Goal: Transaction & Acquisition: Purchase product/service

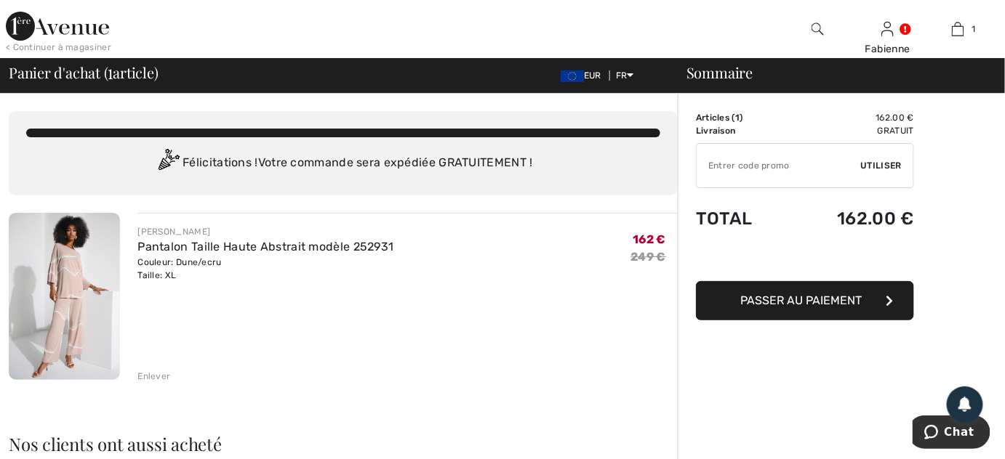
click at [776, 164] on input "TEXT" at bounding box center [778, 166] width 164 height 44
type input "EXTRA15"
click at [872, 166] on span "Utiliser" at bounding box center [881, 165] width 41 height 13
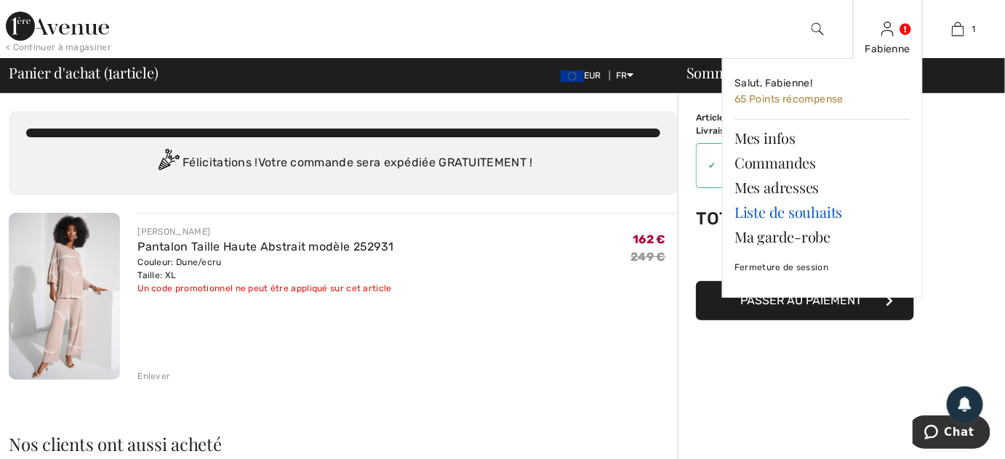
click at [784, 211] on link "Liste de souhaits" at bounding box center [822, 212] width 176 height 25
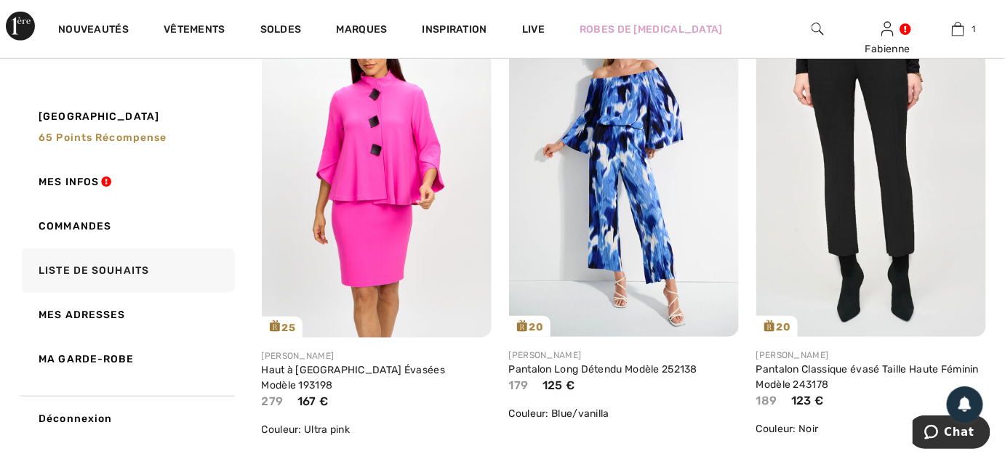
scroll to position [264, 0]
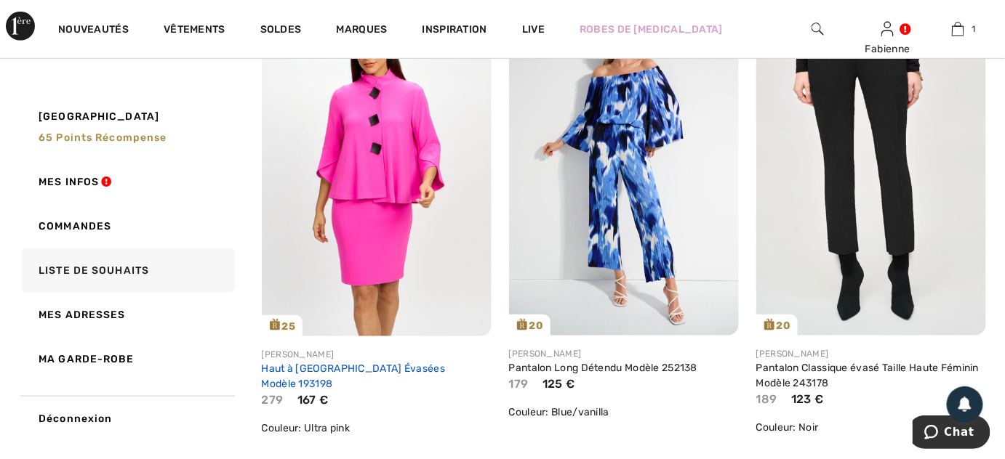
click at [383, 368] on link "Haut à Col Mandarin Manches Évasées Modèle 193198" at bounding box center [354, 377] width 184 height 28
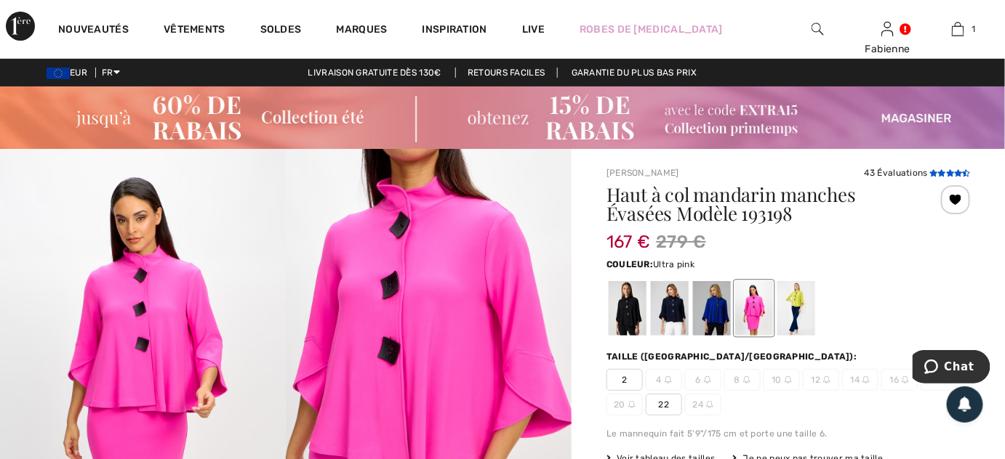
click at [933, 172] on icon at bounding box center [933, 172] width 8 height 7
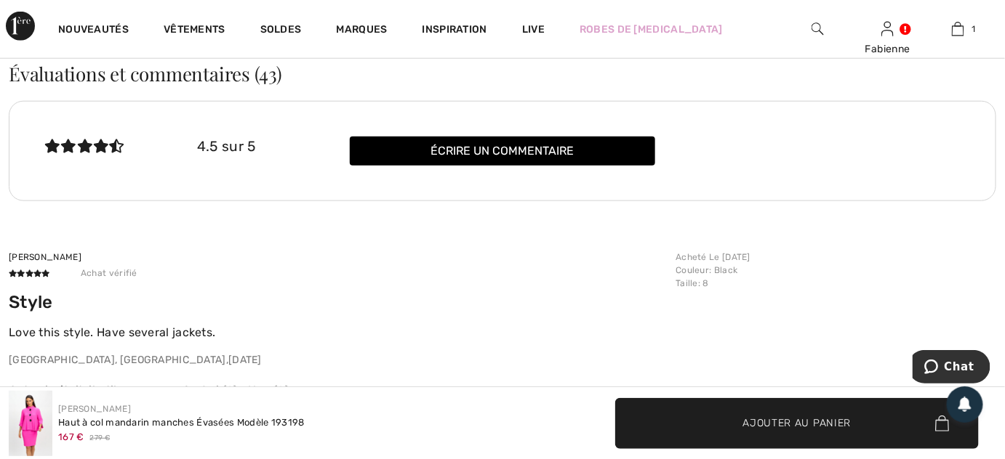
scroll to position [2352, 0]
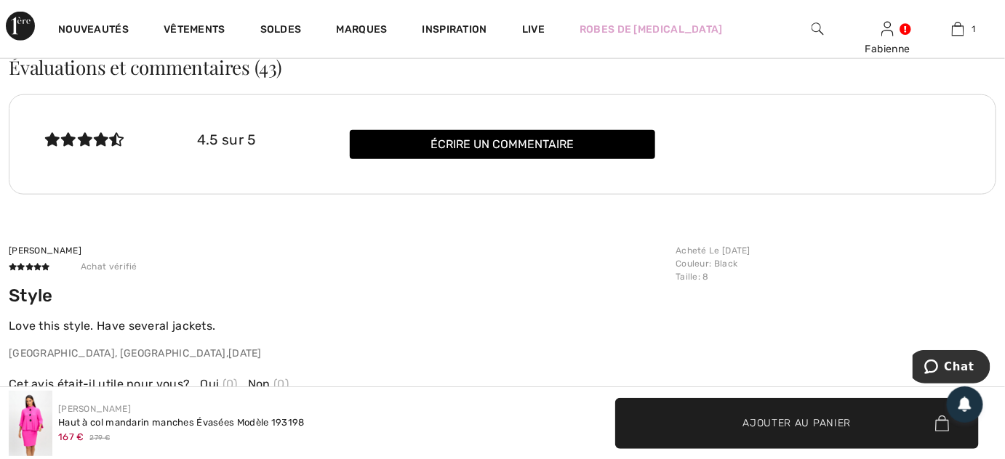
click at [157, 325] on p "Love this style. Have several jackets." at bounding box center [338, 326] width 658 height 17
click at [298, 238] on div "Margaret K Achat vérifié Style J'adore ce style. J'ai plusieurs vestes. KY, US …" at bounding box center [502, 319] width 987 height 249
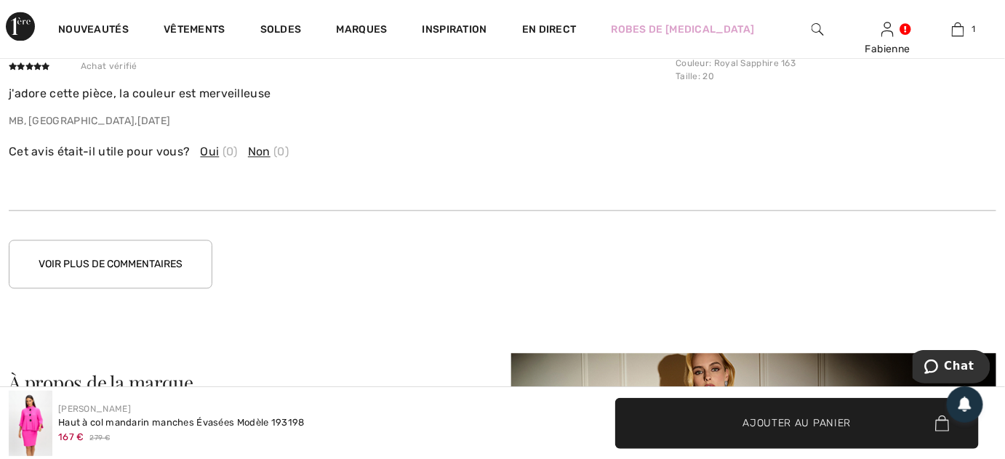
scroll to position [2828, 0]
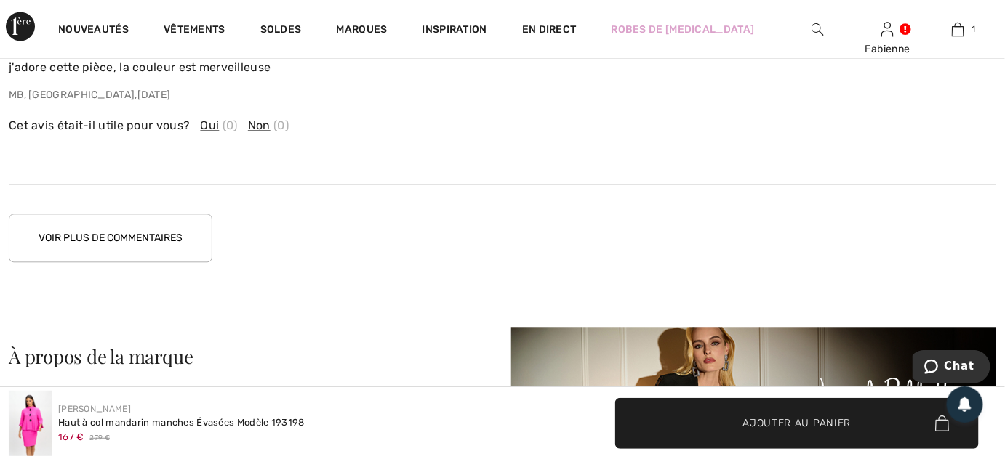
click at [180, 237] on button "Voir plus de commentaires" at bounding box center [111, 238] width 204 height 49
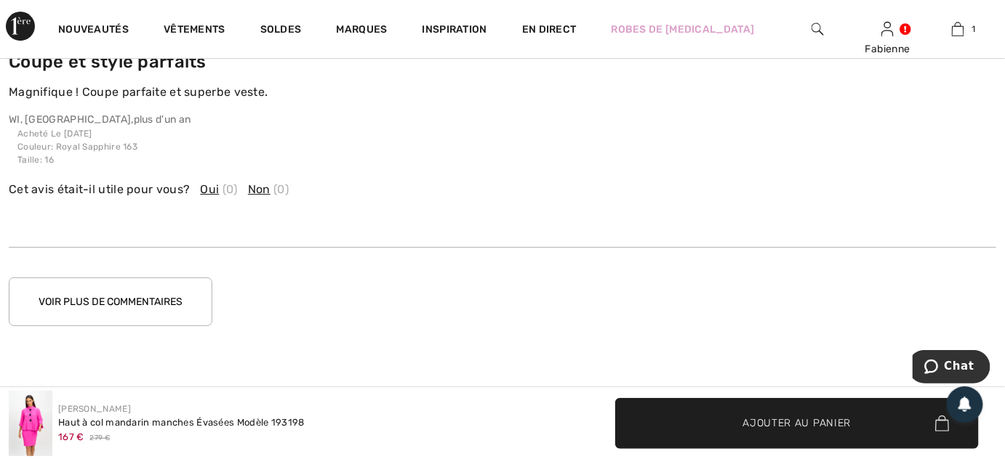
scroll to position [3621, 0]
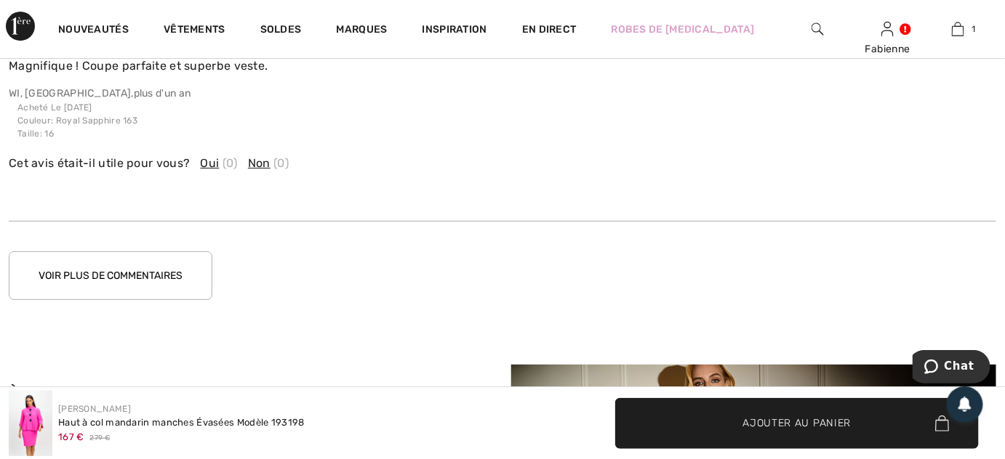
click at [136, 269] on button "Voir plus de commentaires" at bounding box center [111, 276] width 204 height 49
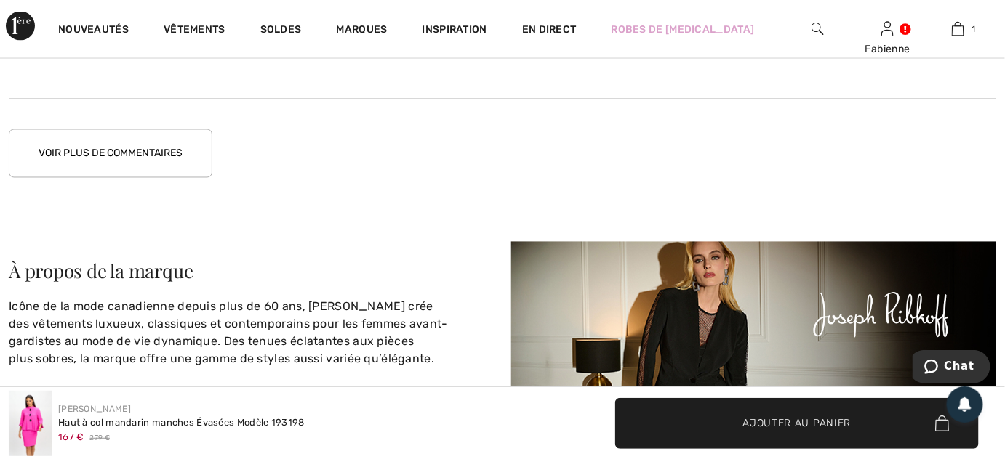
scroll to position [4572, 0]
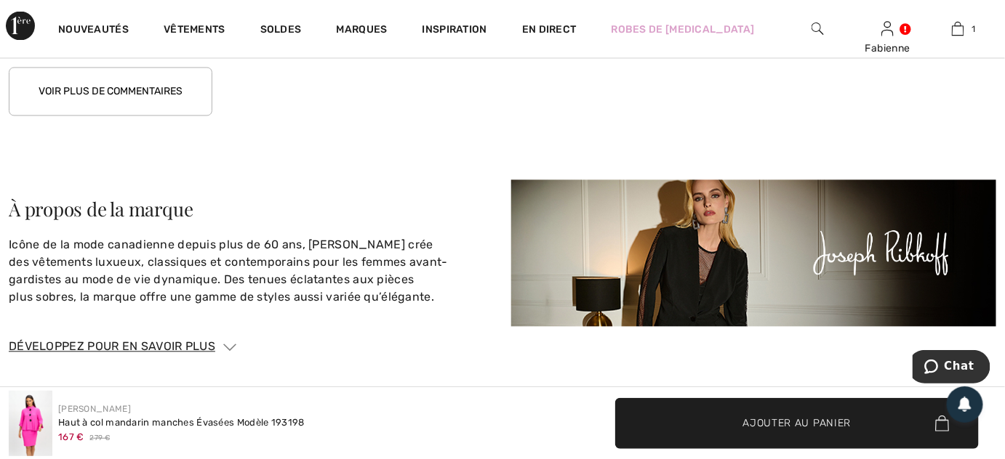
click at [126, 91] on button "Voir plus de commentaires" at bounding box center [111, 92] width 204 height 49
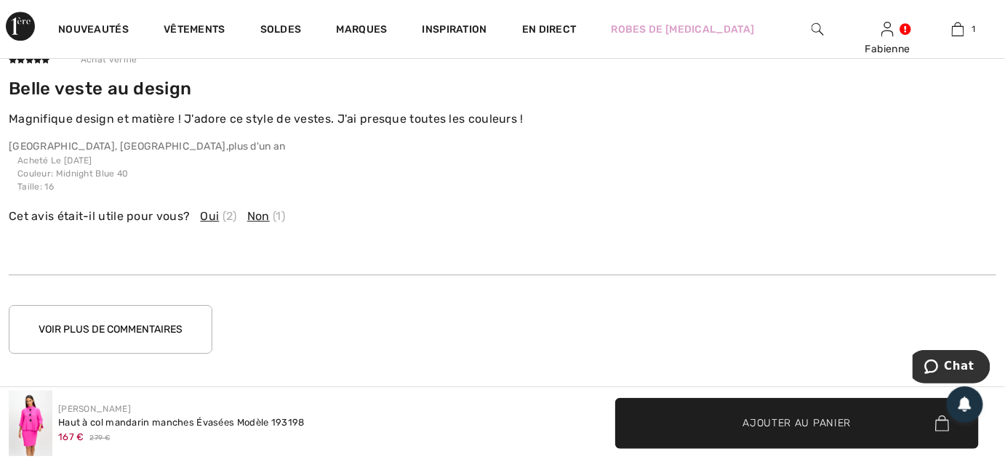
scroll to position [5371, 0]
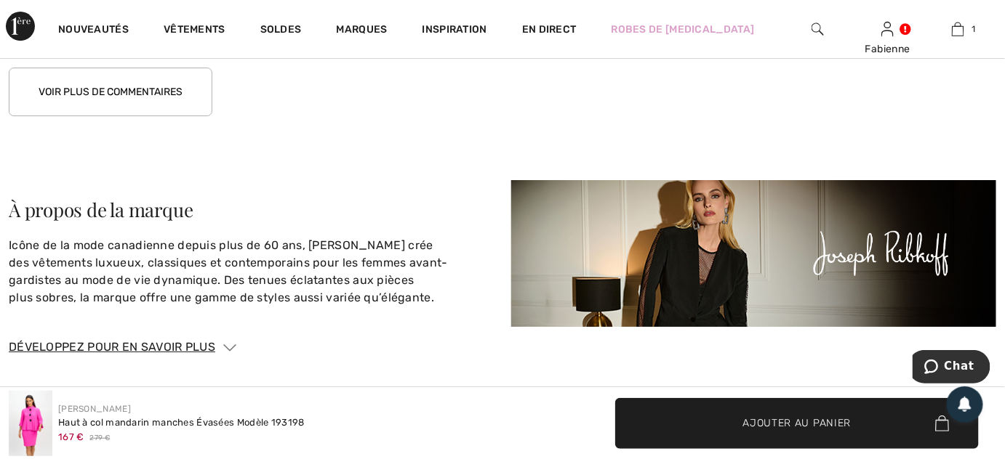
click at [124, 81] on button "Voir plus de commentaires" at bounding box center [111, 92] width 204 height 49
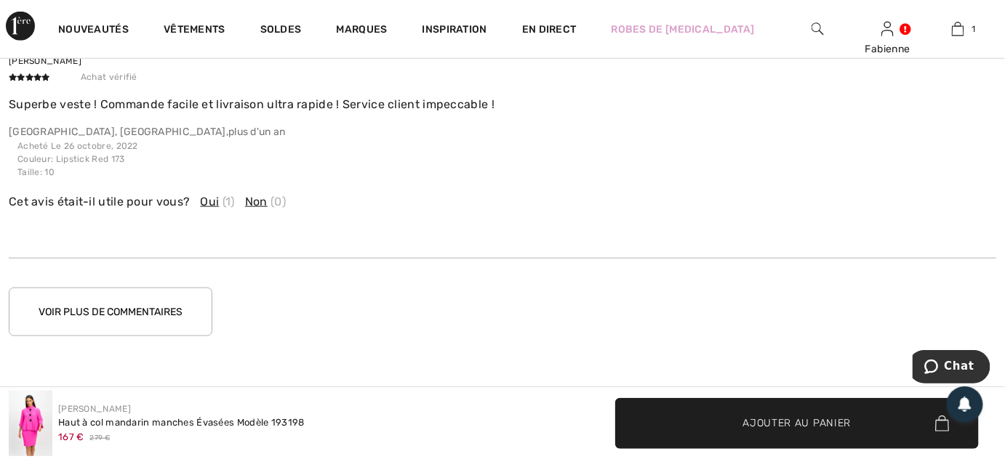
scroll to position [6219, 0]
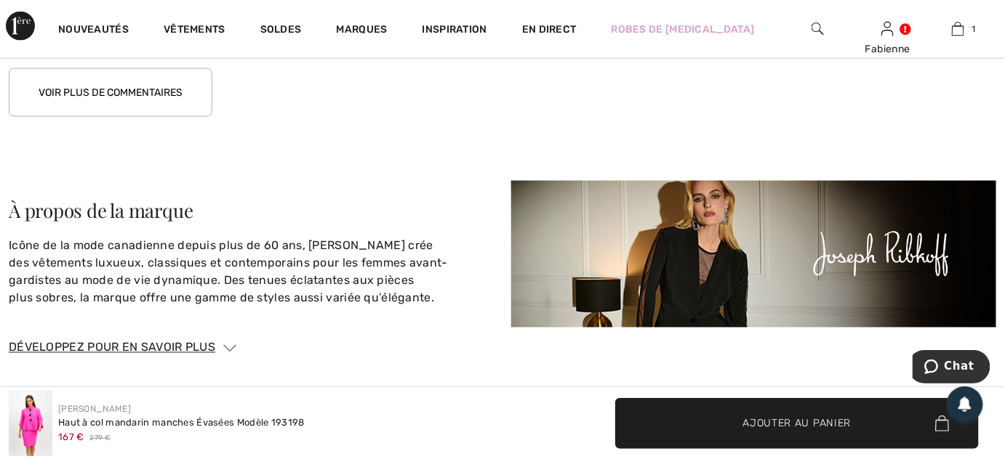
click at [85, 89] on button "Voir plus de commentaires" at bounding box center [111, 92] width 204 height 49
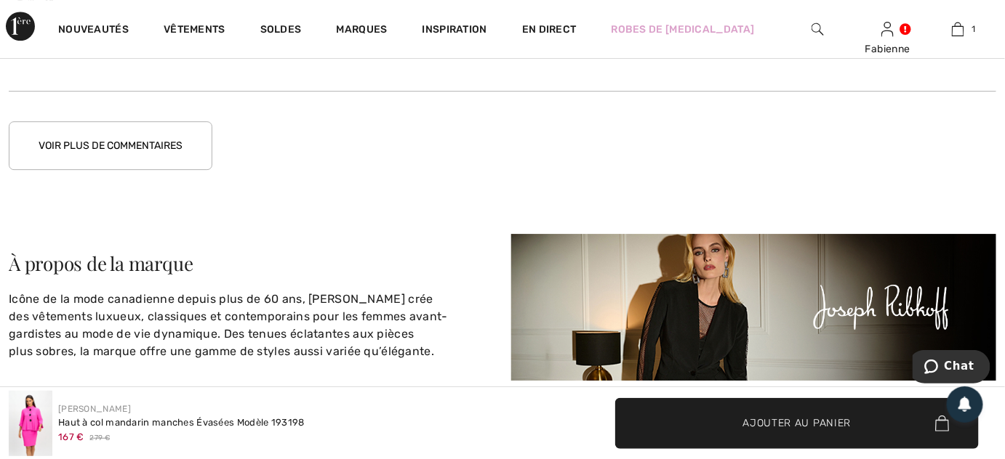
scroll to position [7008, 0]
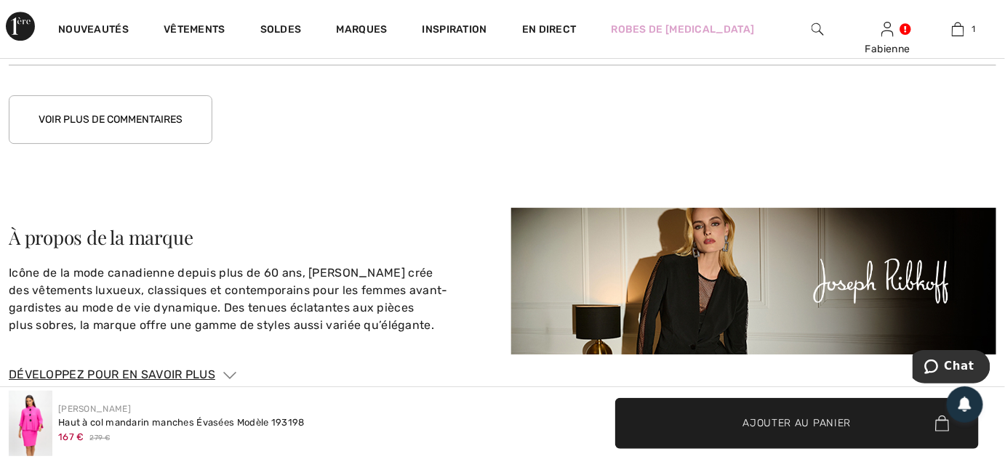
click at [85, 119] on button "Voir plus de commentaires" at bounding box center [111, 119] width 204 height 49
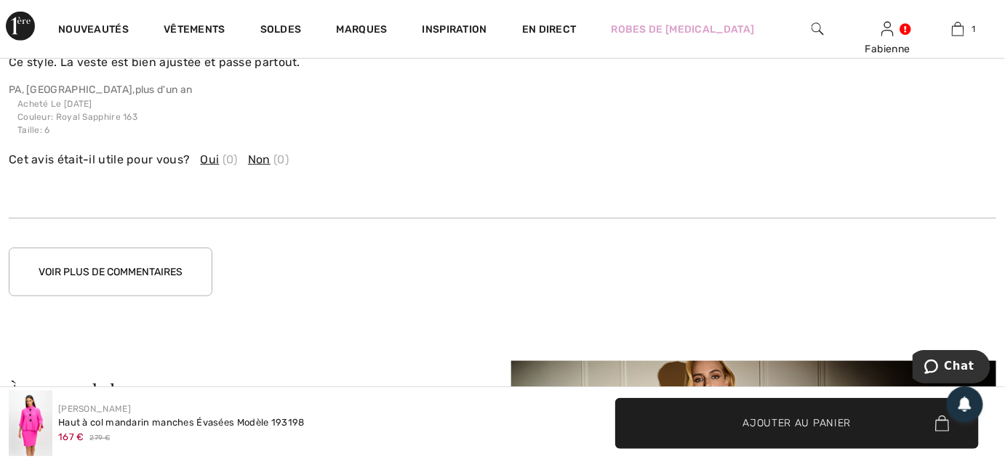
scroll to position [7748, 0]
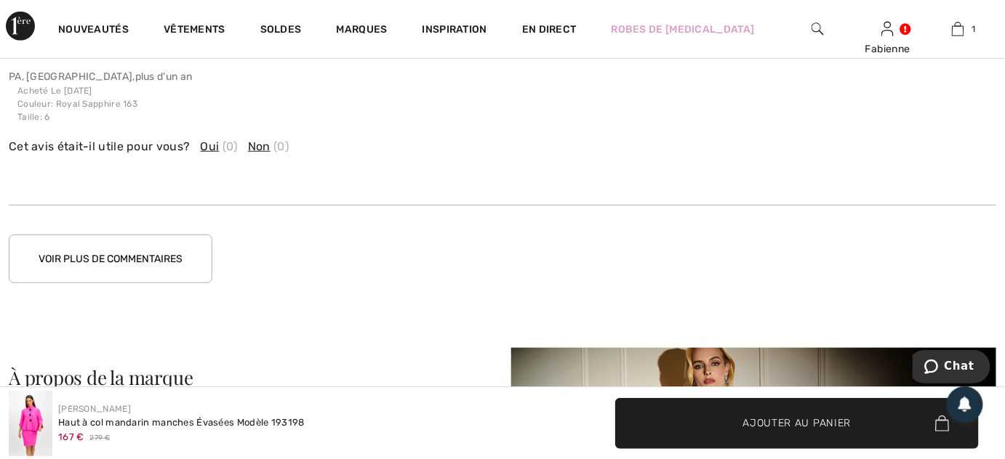
click at [69, 257] on button "Voir plus de commentaires" at bounding box center [111, 259] width 204 height 49
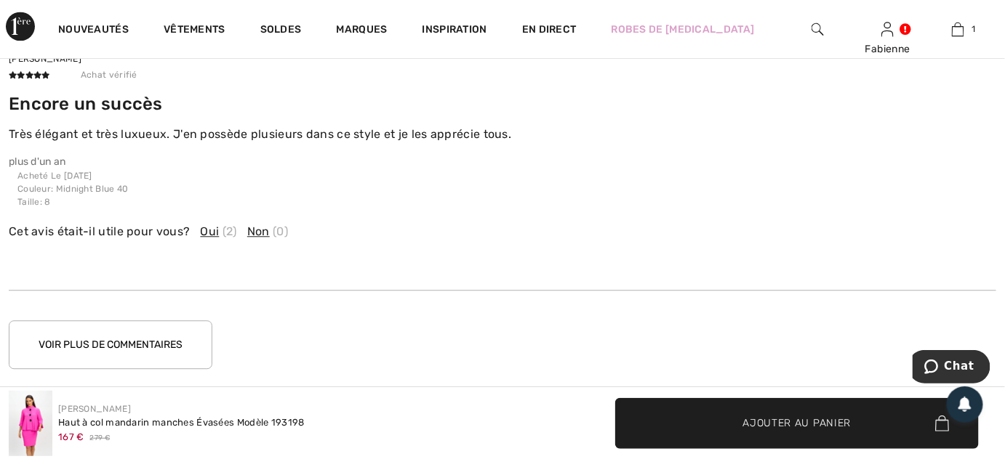
scroll to position [8488, 0]
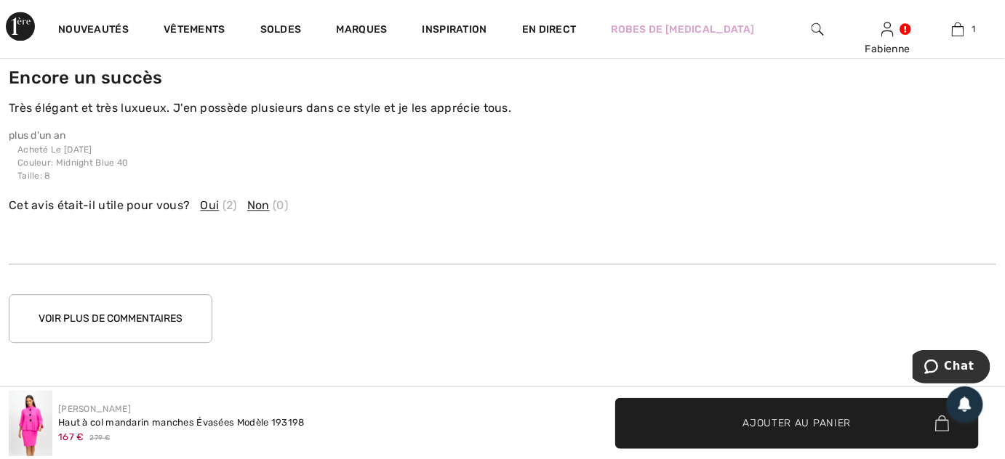
click at [79, 311] on button "Voir plus de commentaires" at bounding box center [111, 318] width 204 height 49
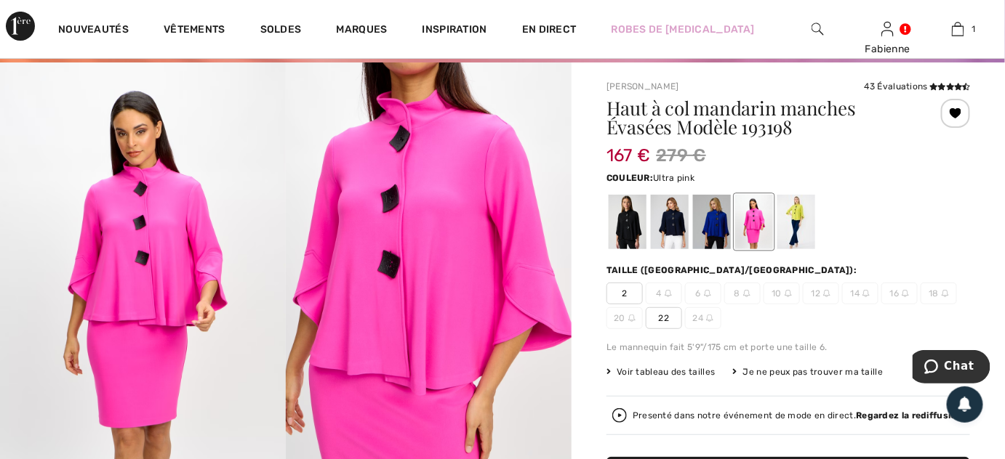
scroll to position [0, 0]
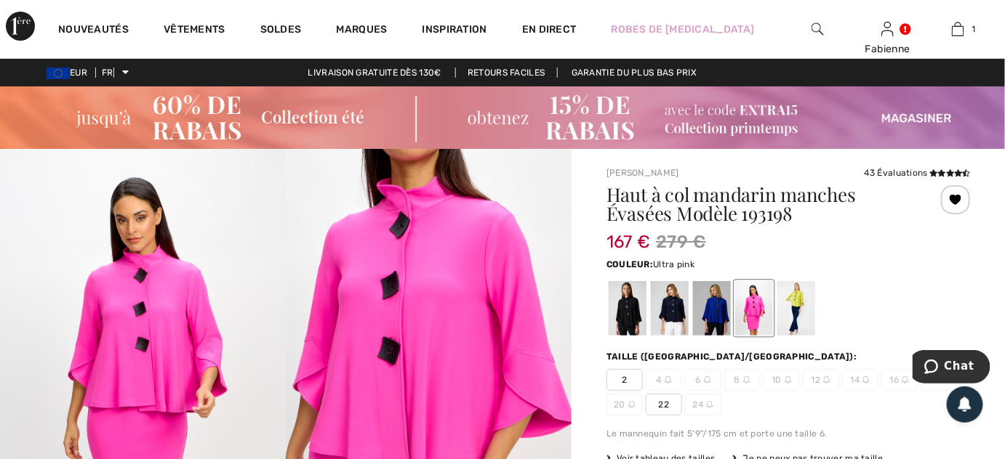
click at [667, 404] on font "22" at bounding box center [664, 405] width 11 height 10
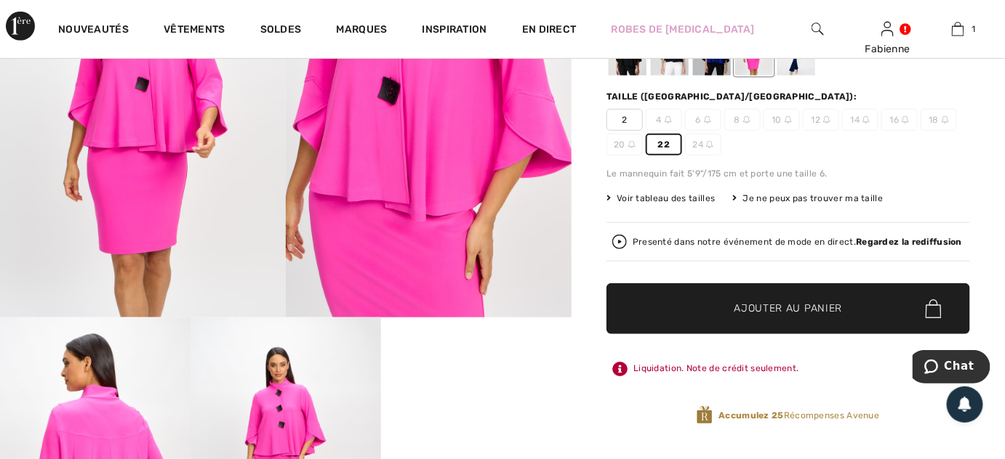
scroll to position [264, 0]
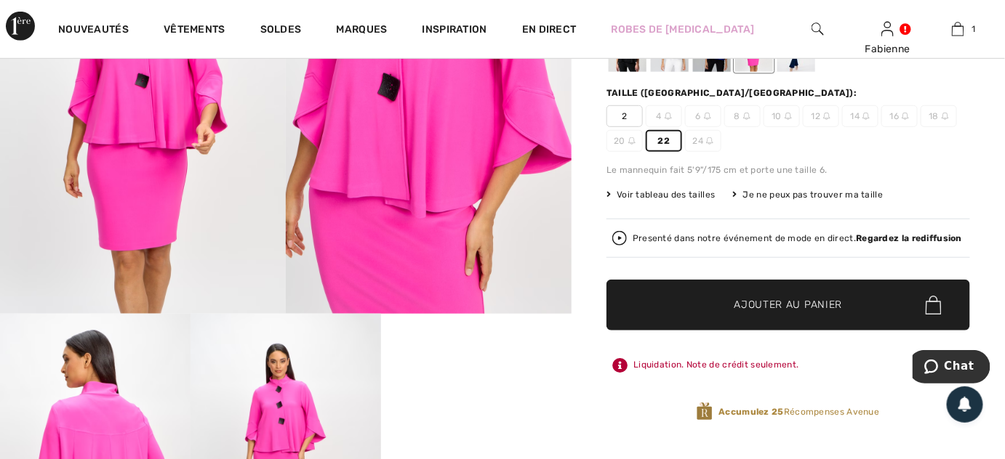
click at [745, 305] on span "Ajouter au panier" at bounding box center [788, 305] width 108 height 15
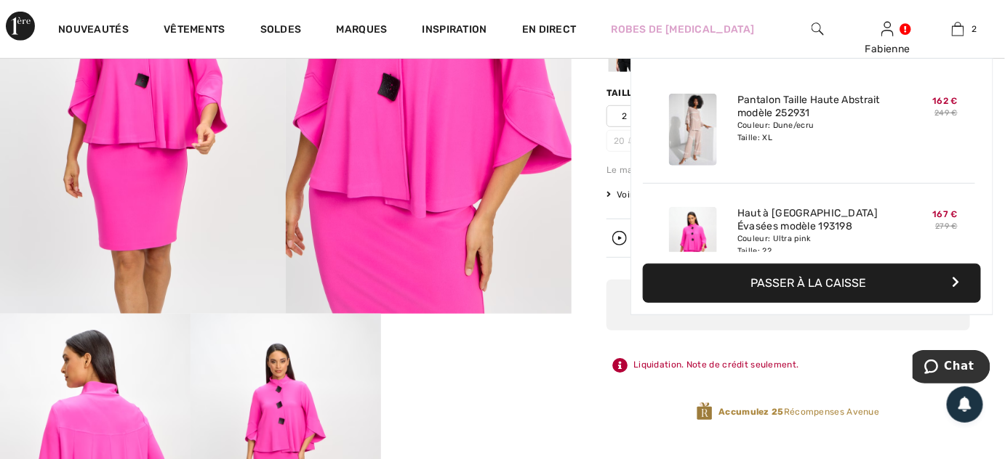
scroll to position [44, 0]
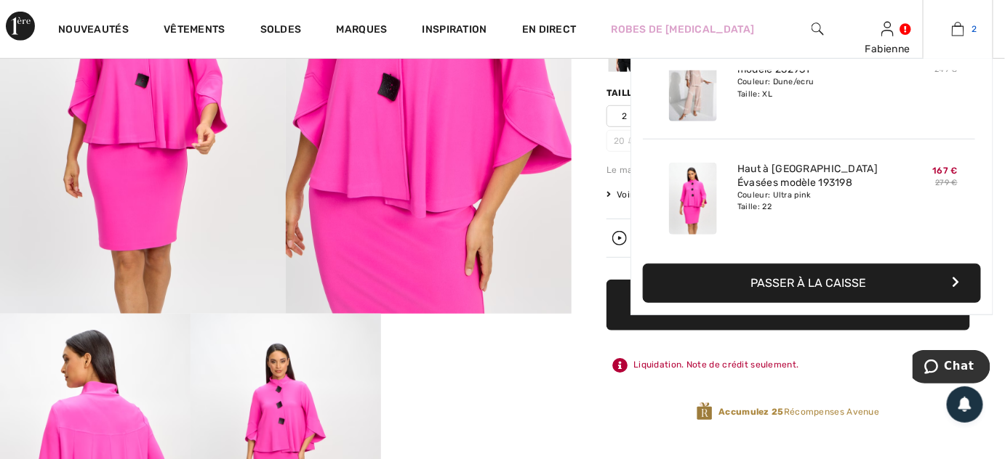
click at [957, 25] on img at bounding box center [958, 28] width 12 height 17
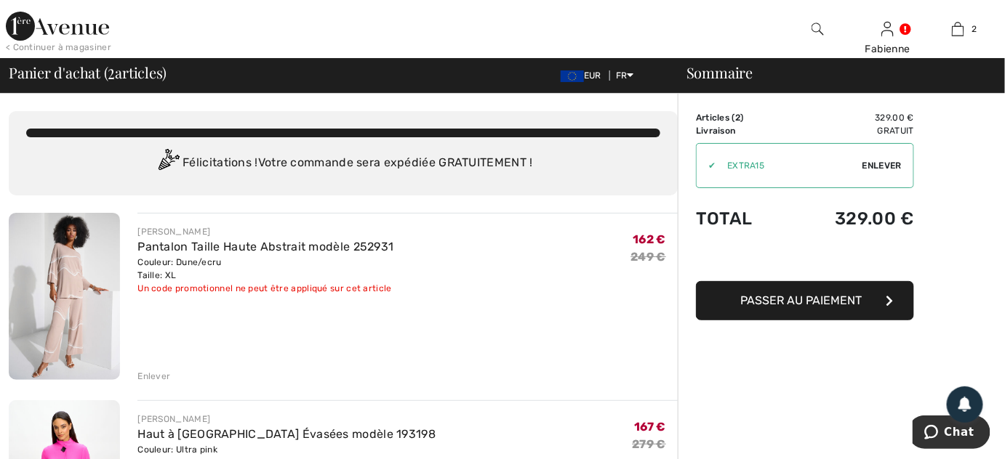
click at [95, 26] on img at bounding box center [57, 26] width 103 height 29
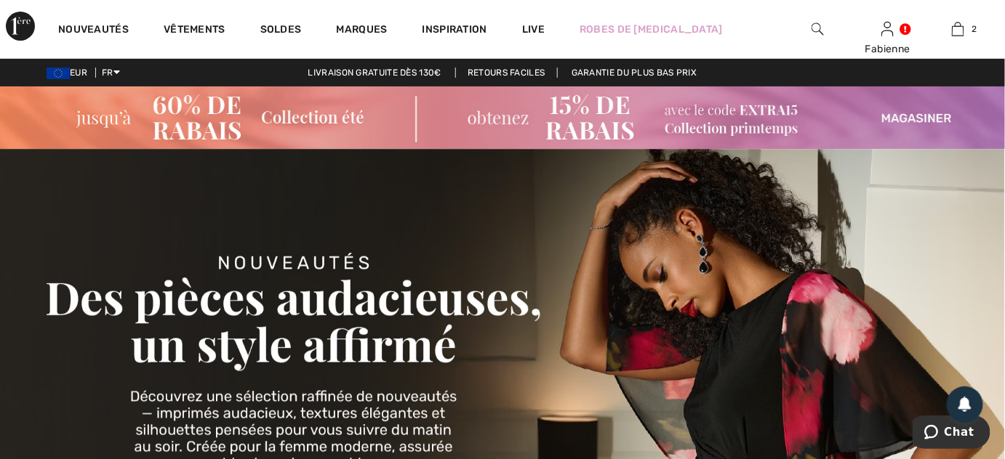
click at [620, 129] on img at bounding box center [502, 118] width 1005 height 63
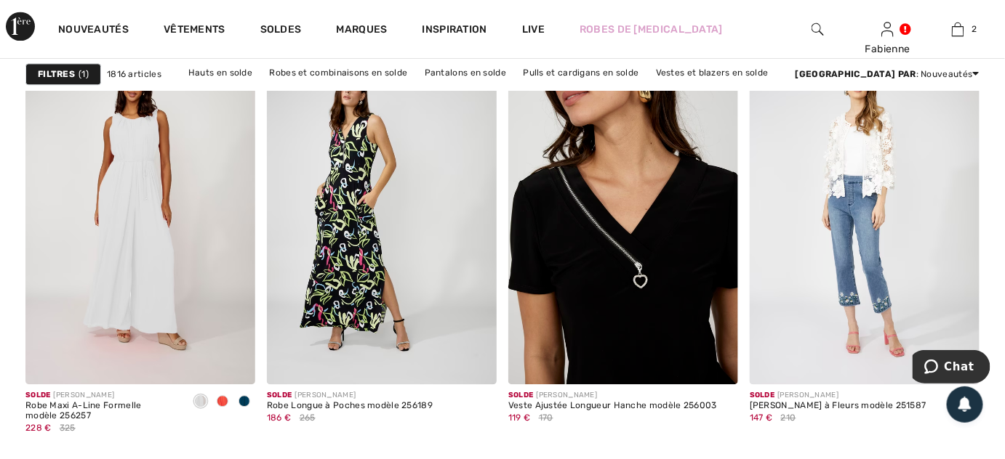
scroll to position [1110, 0]
click at [612, 225] on img at bounding box center [623, 211] width 230 height 345
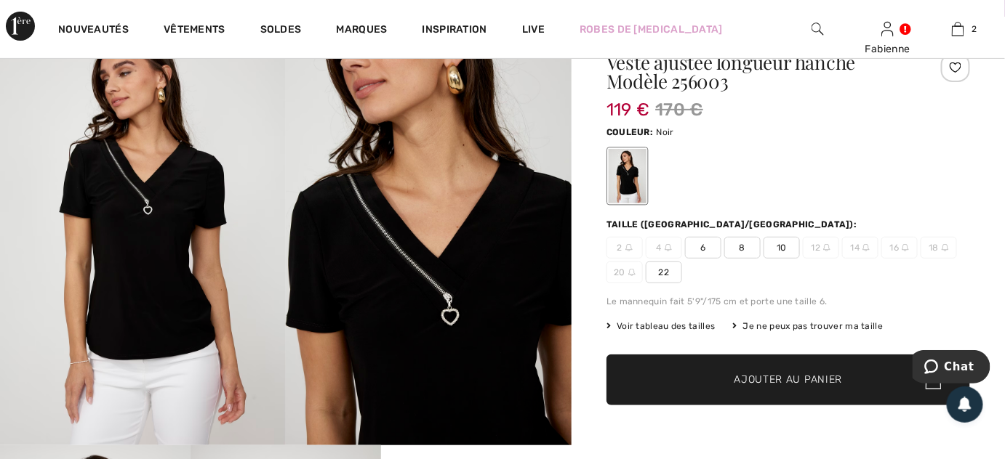
scroll to position [132, 0]
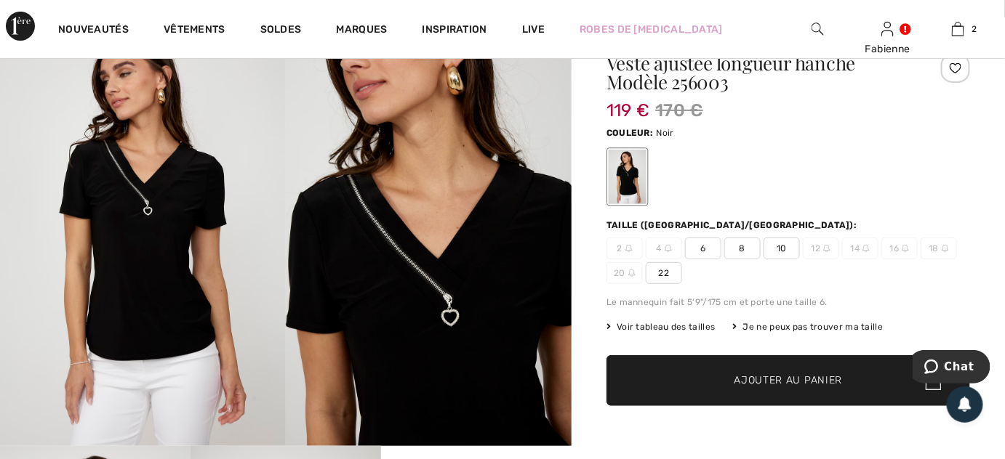
click at [438, 341] on img at bounding box center [429, 231] width 286 height 429
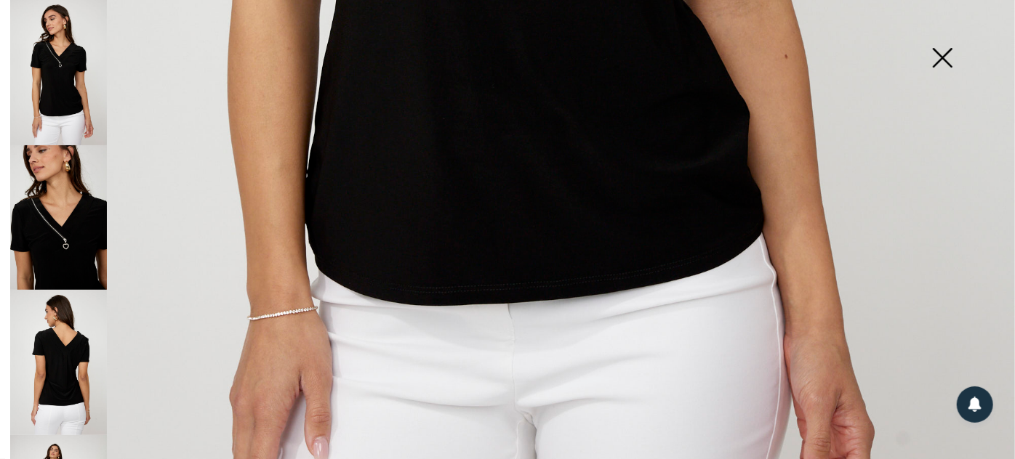
scroll to position [925, 0]
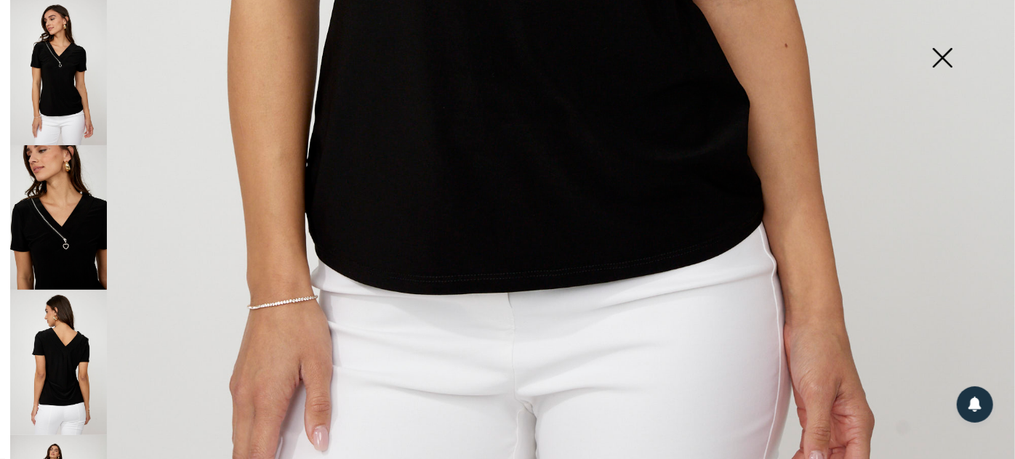
click at [946, 61] on img at bounding box center [942, 59] width 73 height 75
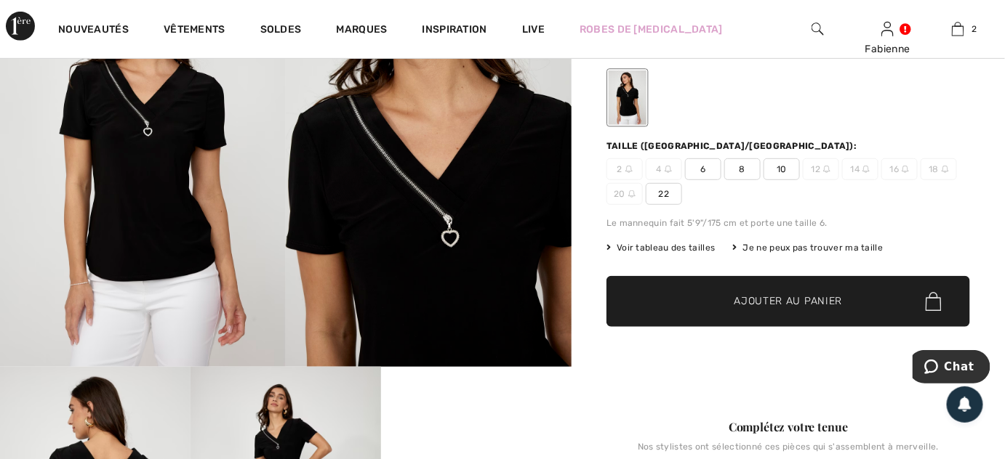
scroll to position [185, 0]
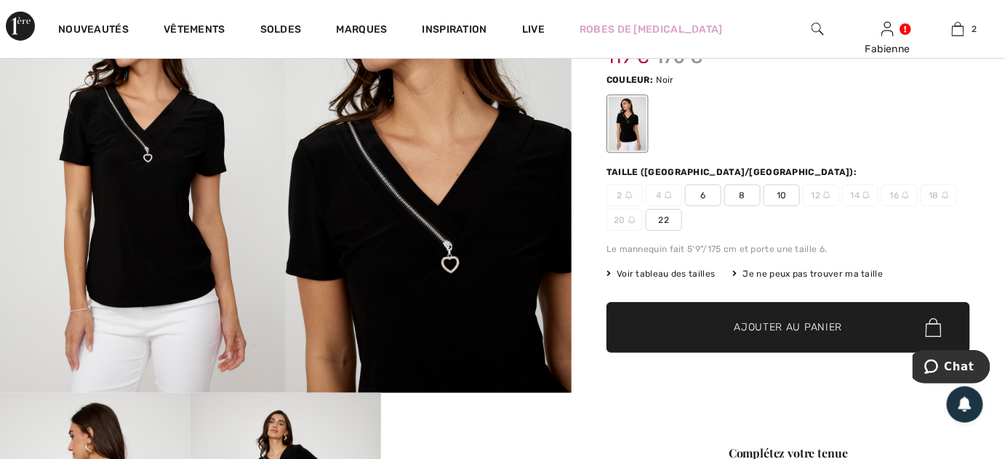
click at [665, 212] on span "22" at bounding box center [664, 220] width 36 height 22
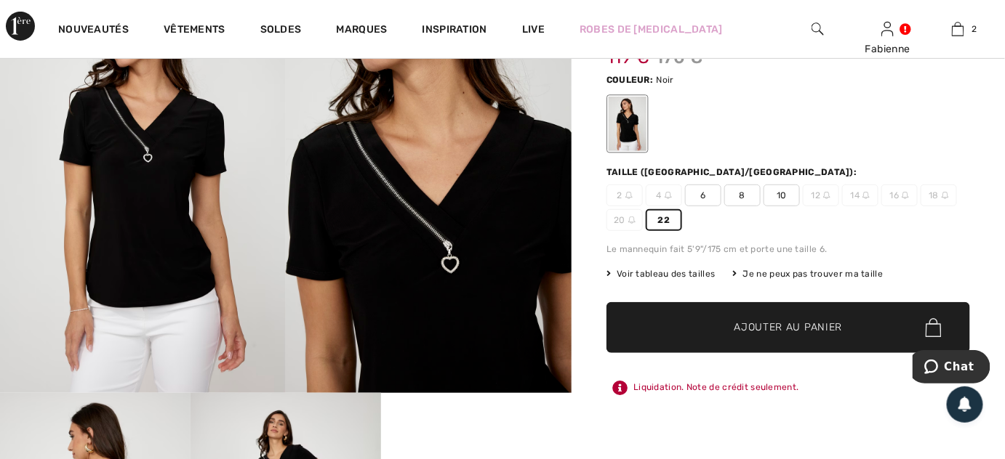
click at [762, 337] on span "✔ Ajouté au panier Ajouter au panier" at bounding box center [787, 327] width 363 height 51
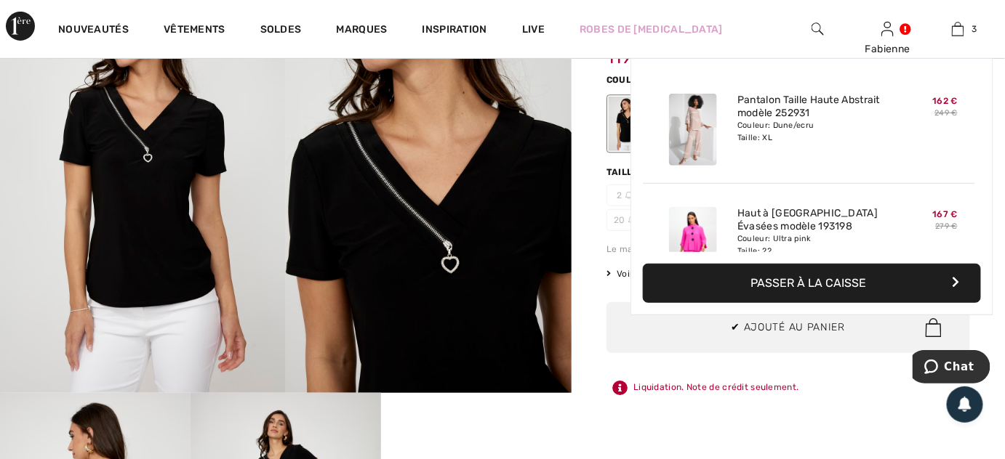
scroll to position [157, 0]
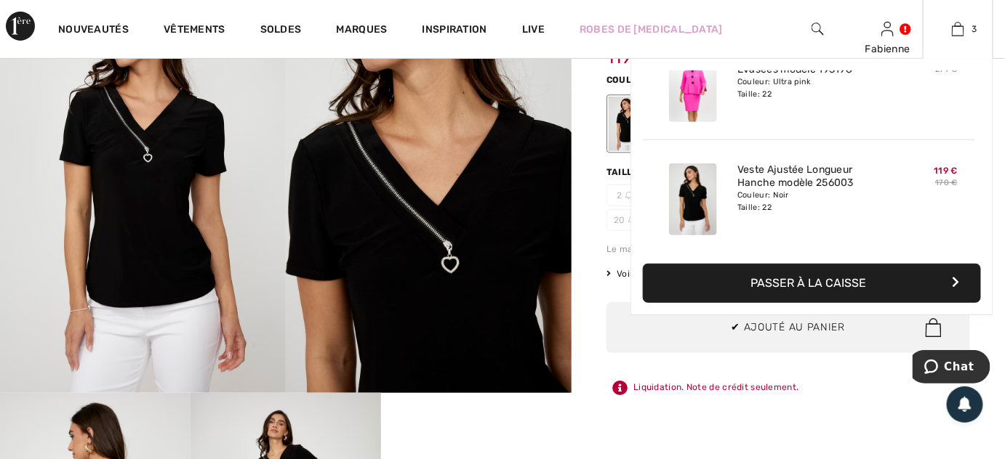
click at [785, 275] on button "Passer à la caisse" at bounding box center [812, 283] width 338 height 39
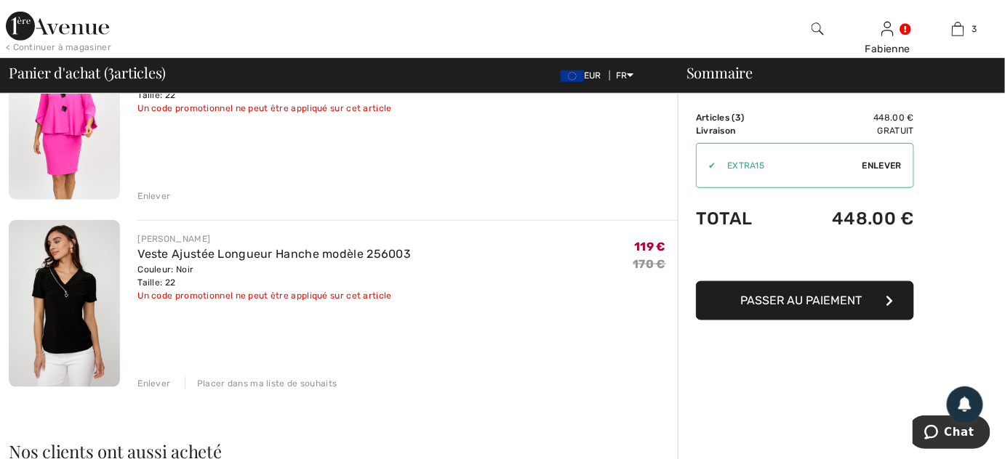
scroll to position [370, 0]
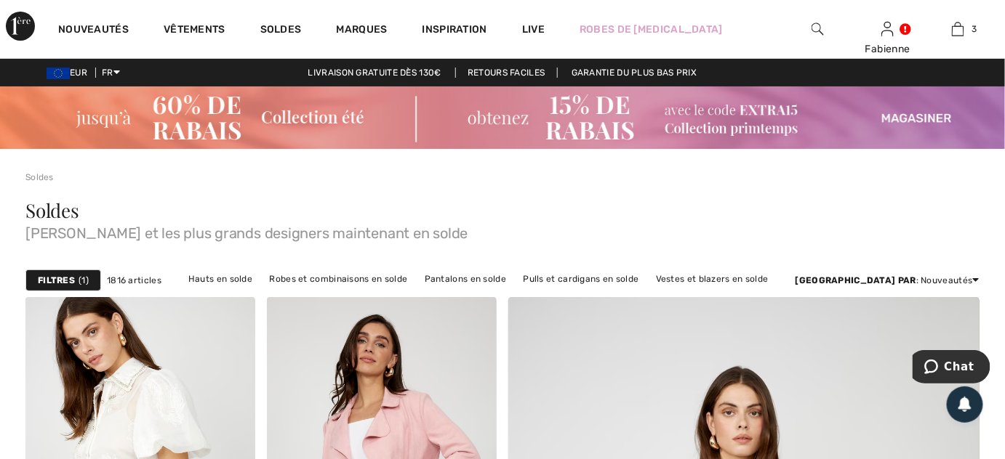
click at [707, 133] on img at bounding box center [502, 118] width 1005 height 63
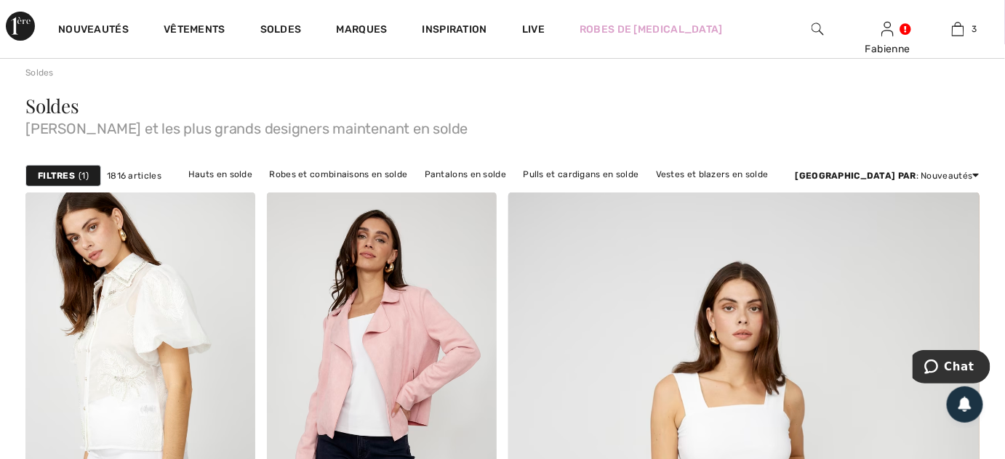
scroll to position [105, 0]
click at [52, 171] on strong "Filtres" at bounding box center [56, 175] width 37 height 13
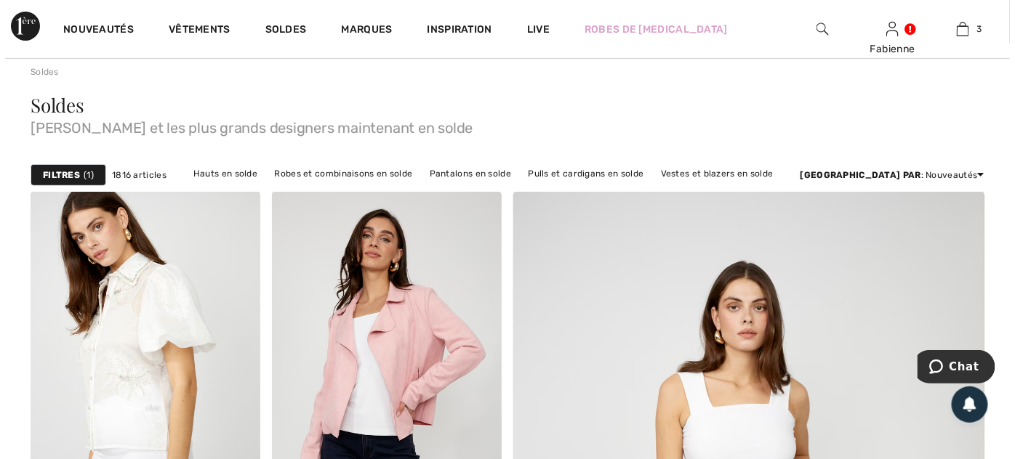
scroll to position [106, 0]
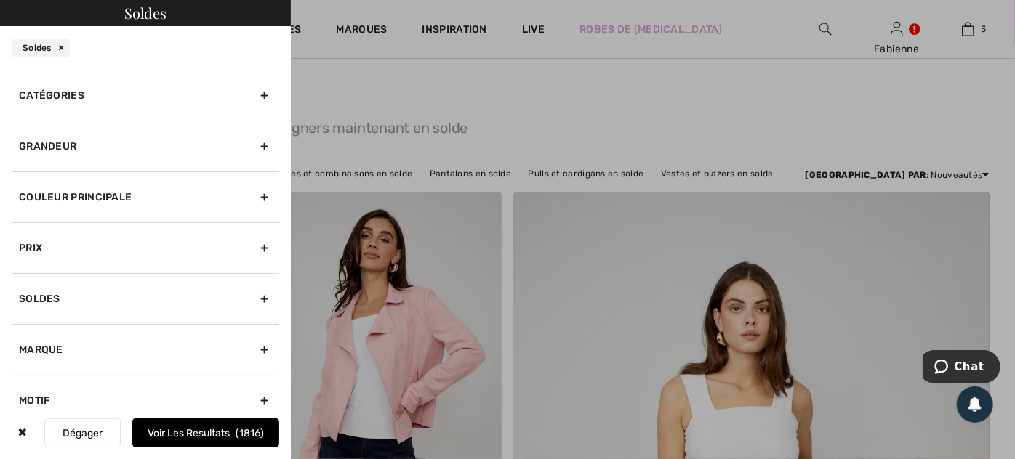
click at [248, 100] on div "Catégories" at bounding box center [146, 95] width 268 height 51
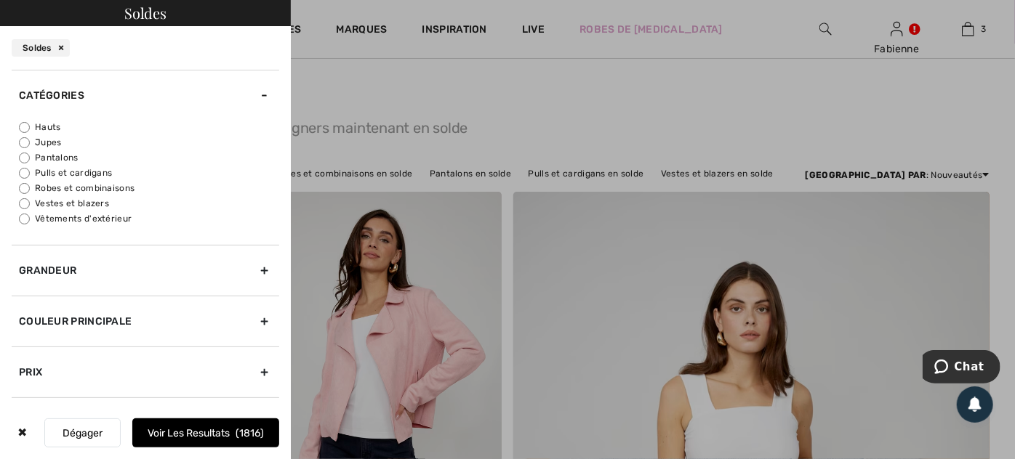
click at [248, 100] on div "Catégories" at bounding box center [146, 95] width 268 height 51
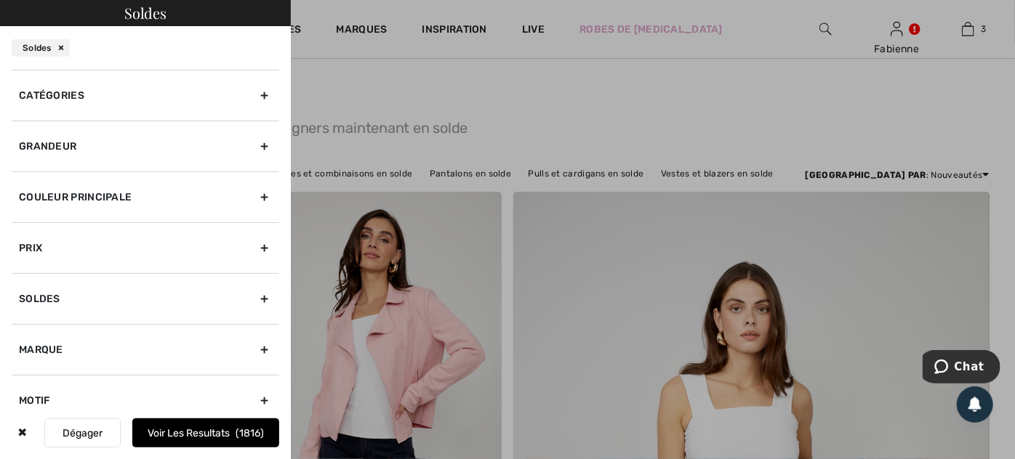
click at [254, 144] on div "Grandeur" at bounding box center [146, 146] width 268 height 51
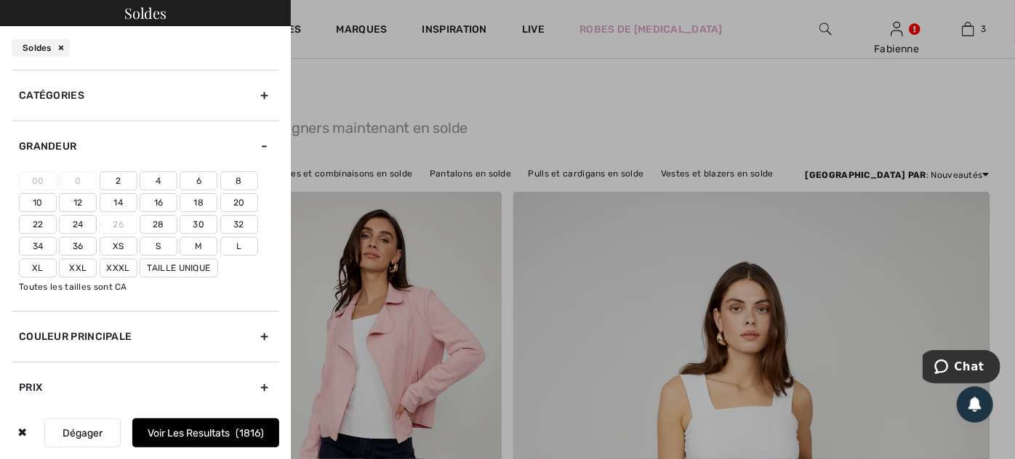
click at [36, 222] on label "22" at bounding box center [38, 224] width 38 height 19
click at [0, 0] on input"] "22" at bounding box center [0, 0] width 0 height 0
click at [188, 430] on button "Voir les resultats 458" at bounding box center [205, 433] width 147 height 29
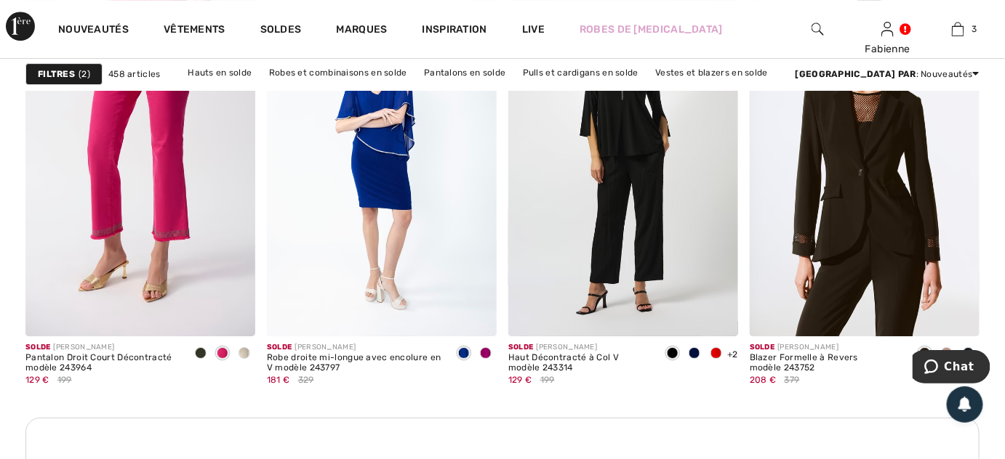
scroll to position [1585, 0]
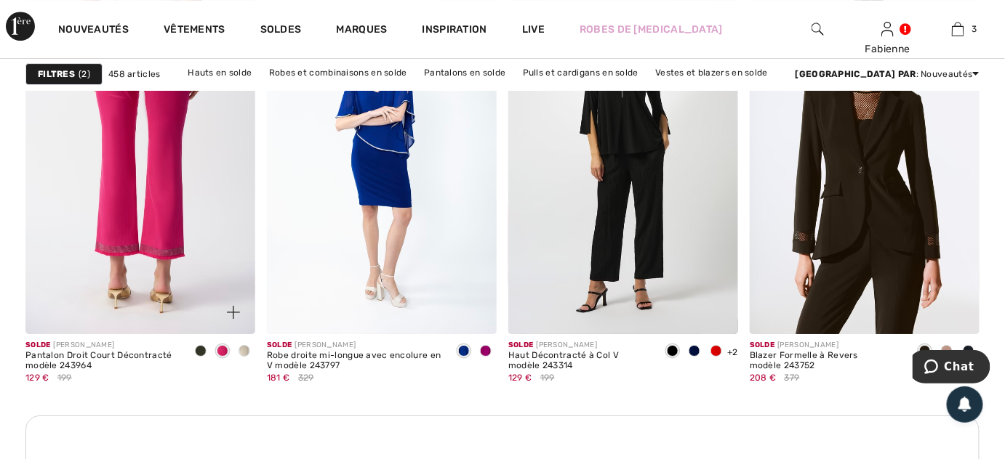
click at [174, 217] on img at bounding box center [140, 162] width 230 height 345
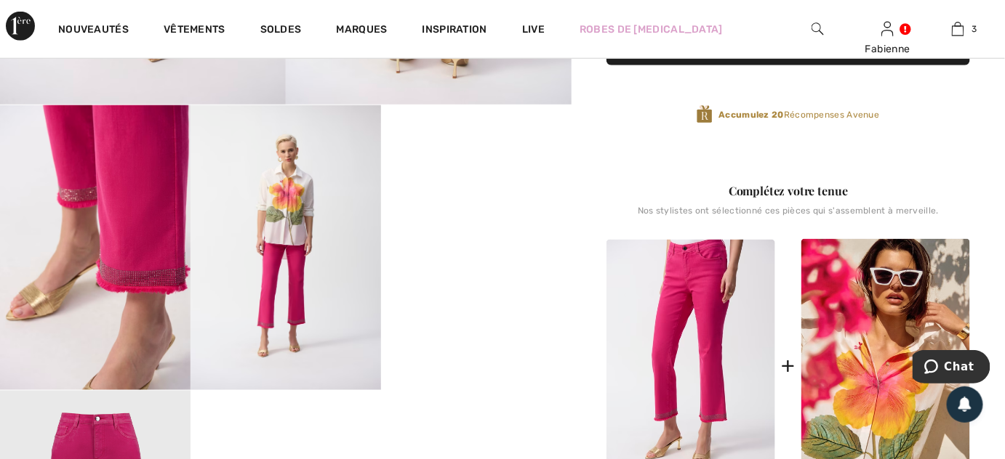
scroll to position [475, 0]
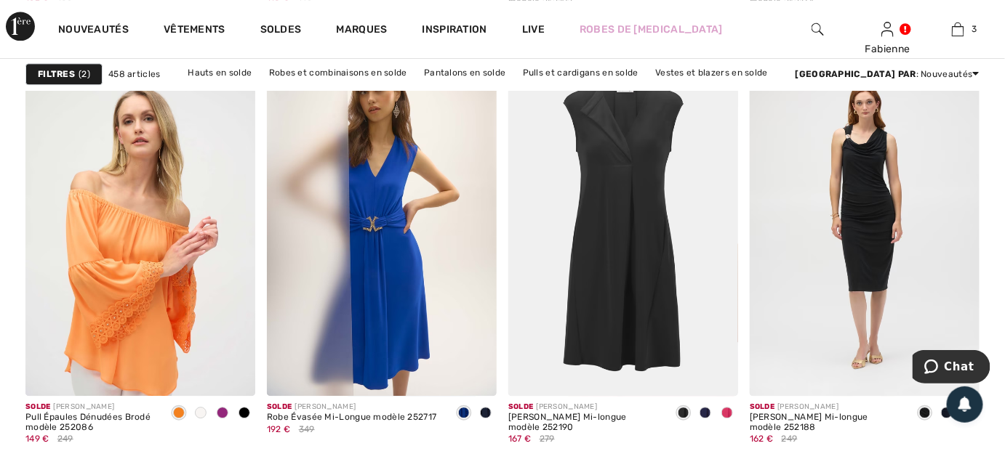
scroll to position [4890, 0]
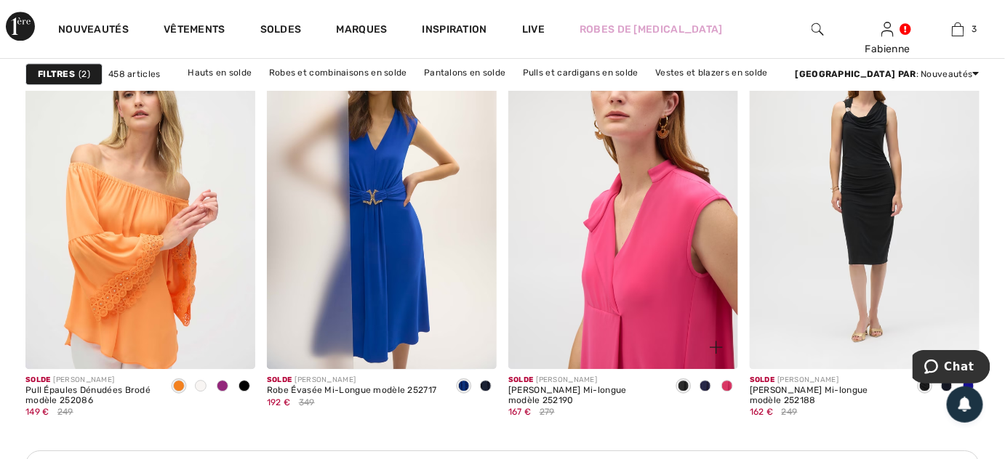
click at [641, 290] on img at bounding box center [623, 197] width 230 height 345
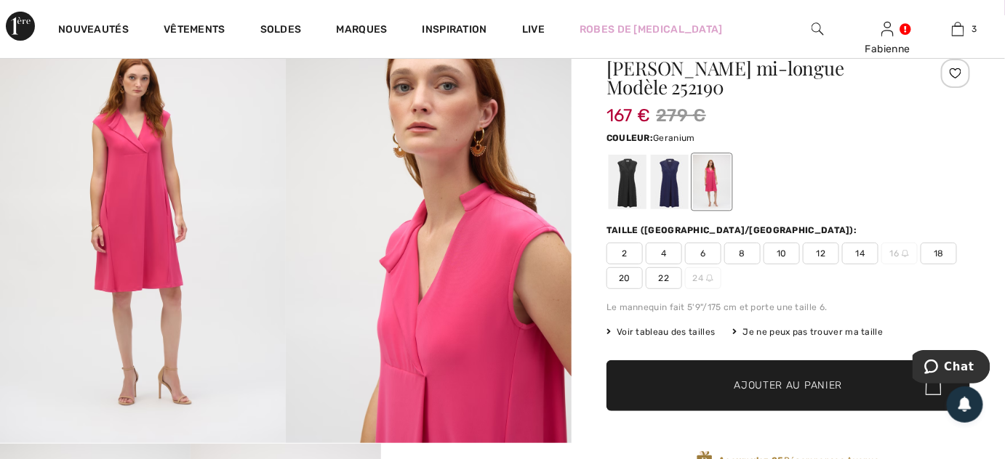
scroll to position [132, 0]
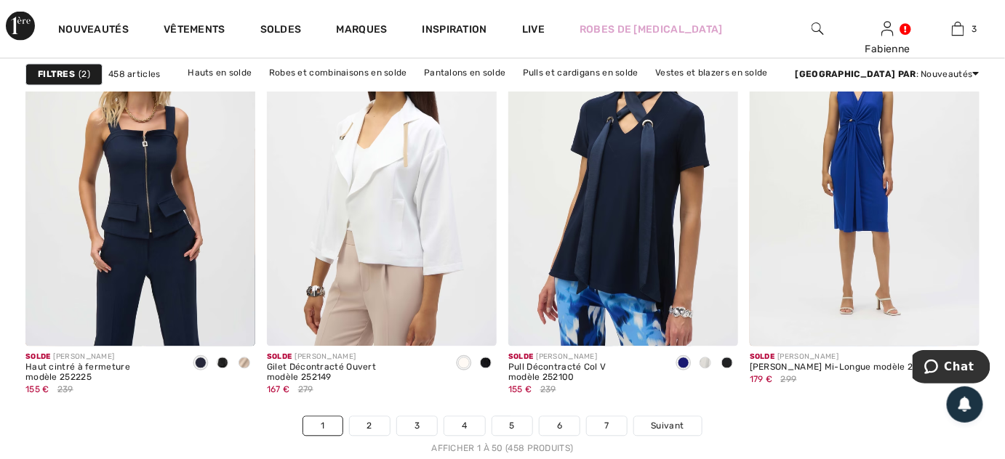
scroll to position [6423, 0]
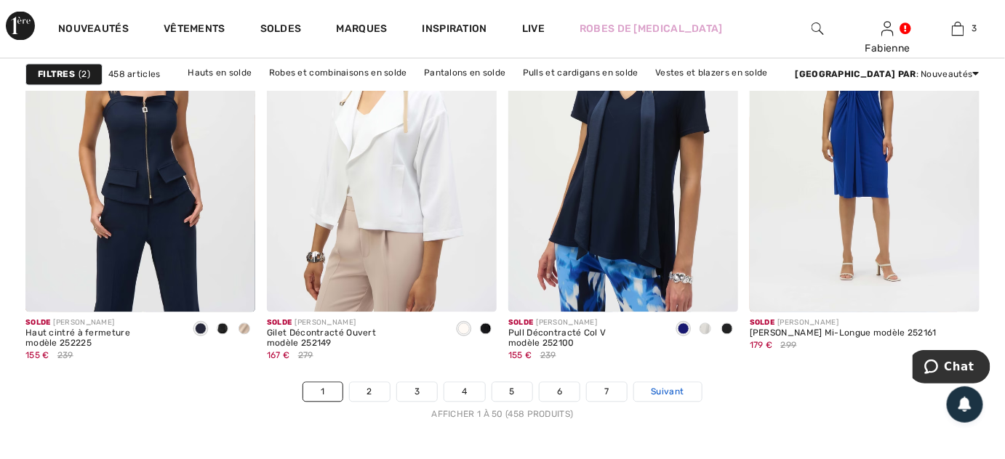
click at [663, 394] on span "Suivant" at bounding box center [667, 392] width 33 height 13
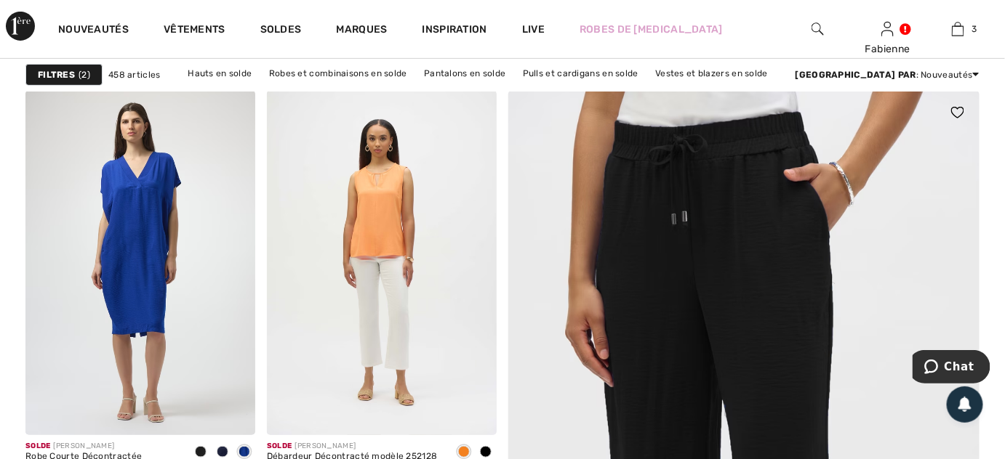
scroll to position [185, 0]
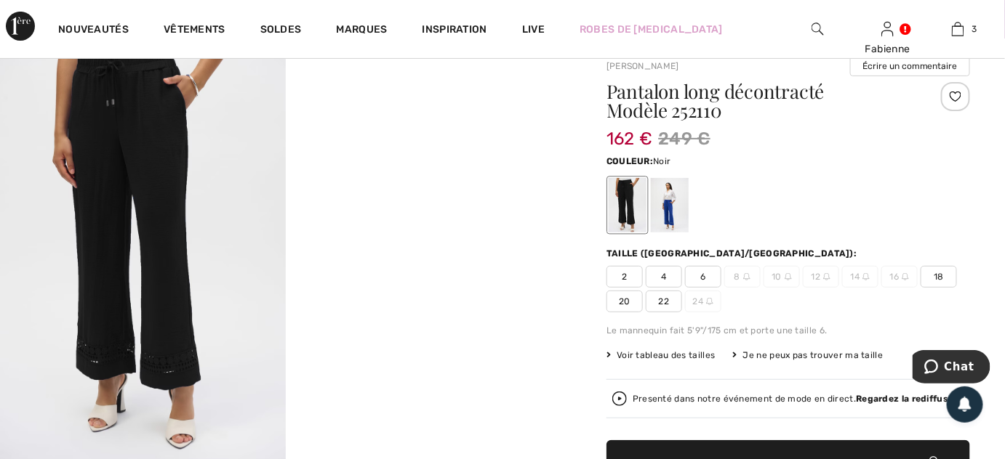
scroll to position [79, 0]
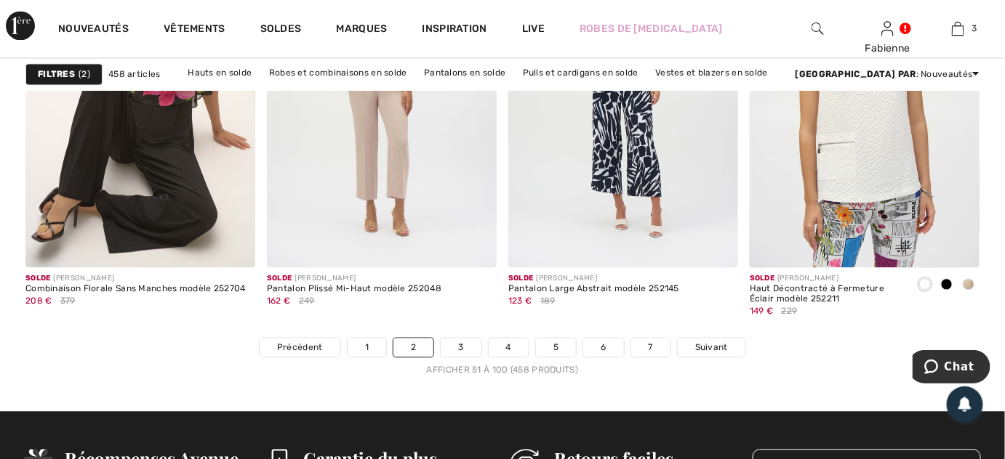
scroll to position [6449, 0]
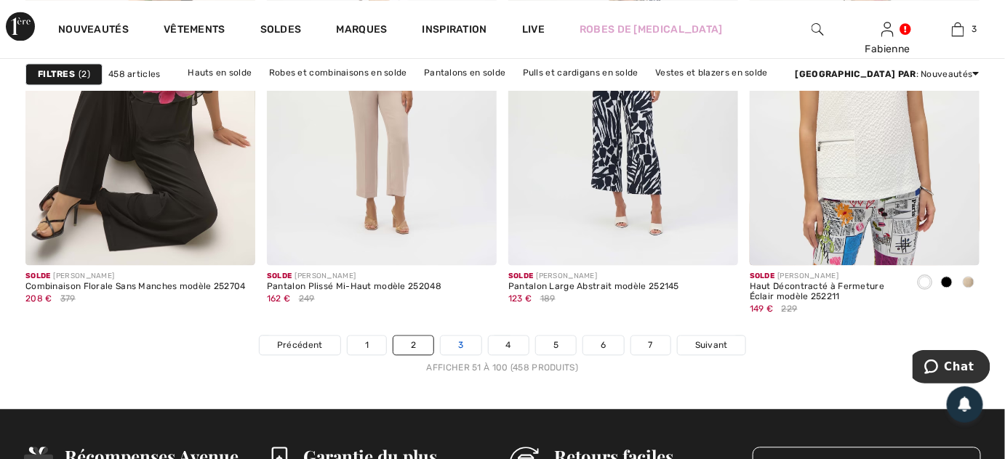
click at [464, 343] on link "3" at bounding box center [461, 346] width 40 height 19
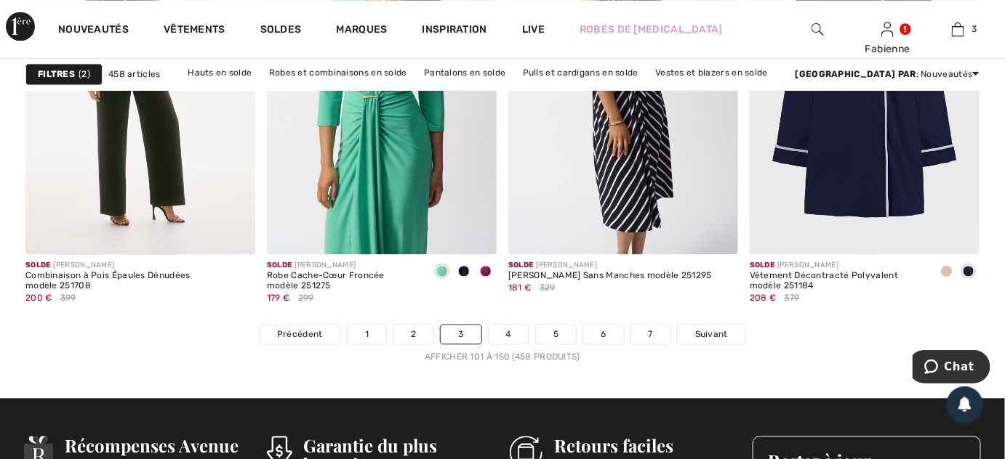
scroll to position [6608, 0]
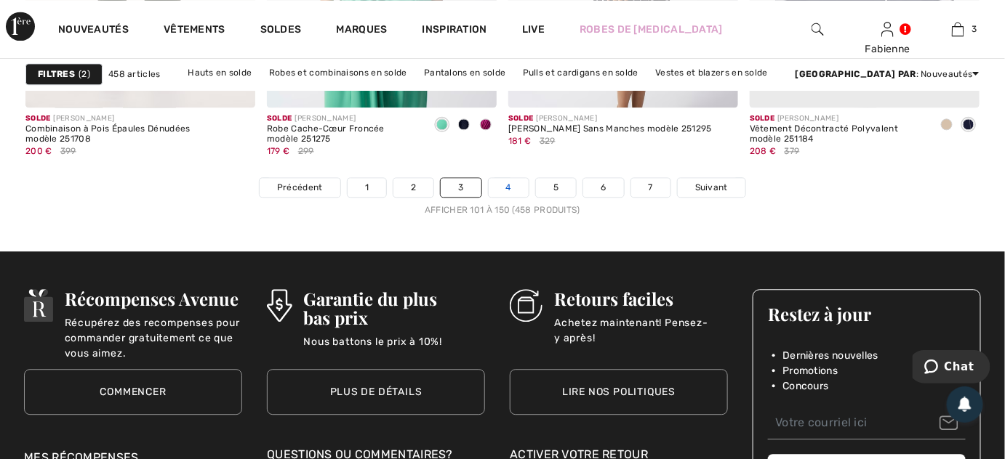
click at [499, 191] on link "4" at bounding box center [508, 187] width 40 height 19
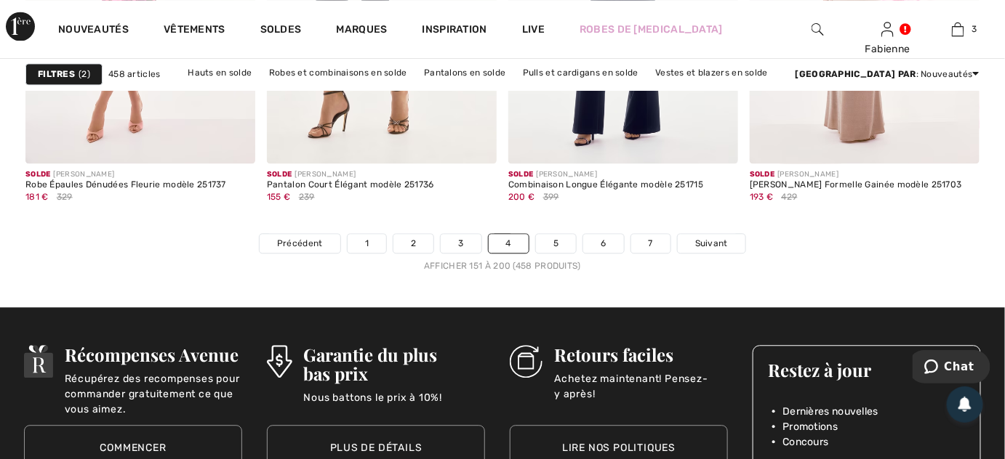
scroll to position [6555, 0]
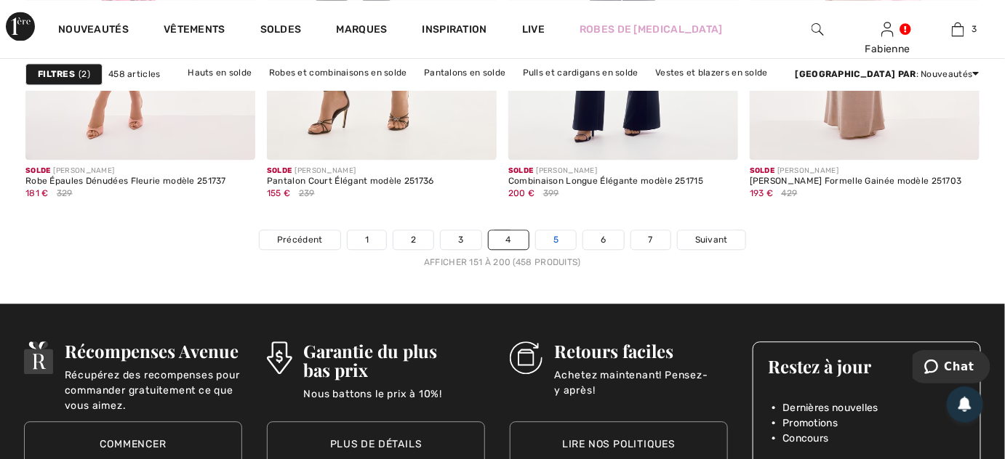
click at [544, 240] on link "5" at bounding box center [556, 239] width 40 height 19
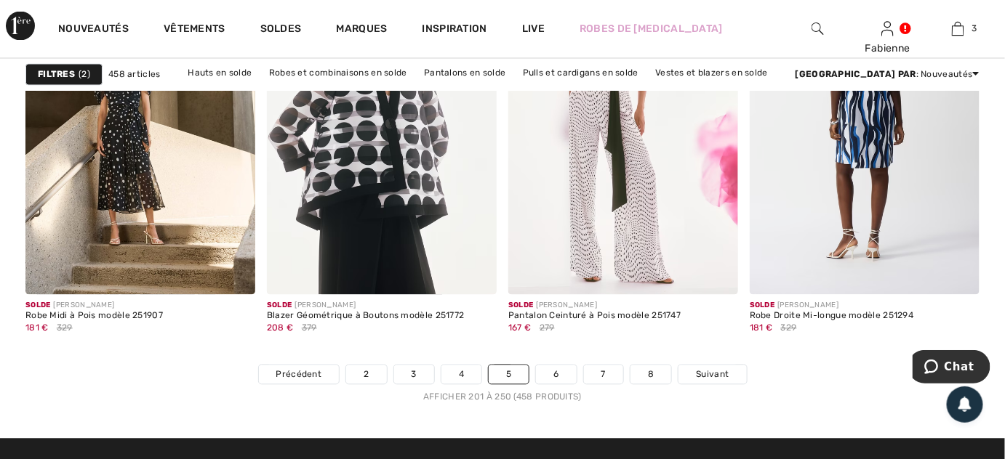
scroll to position [6423, 0]
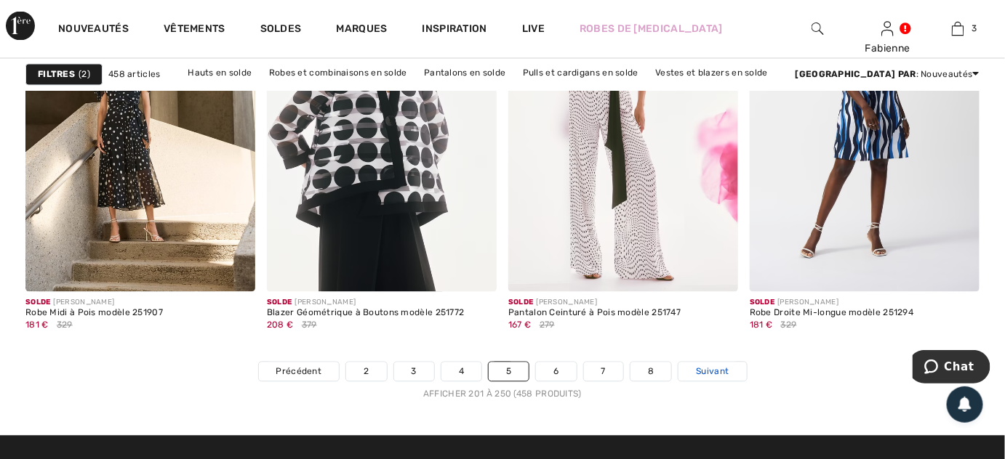
click at [705, 380] on link "Suivant" at bounding box center [712, 372] width 68 height 19
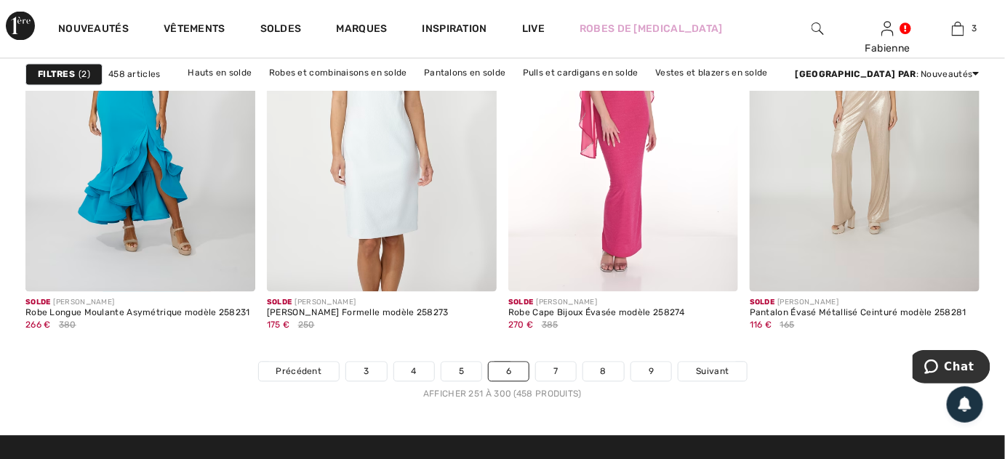
scroll to position [6529, 0]
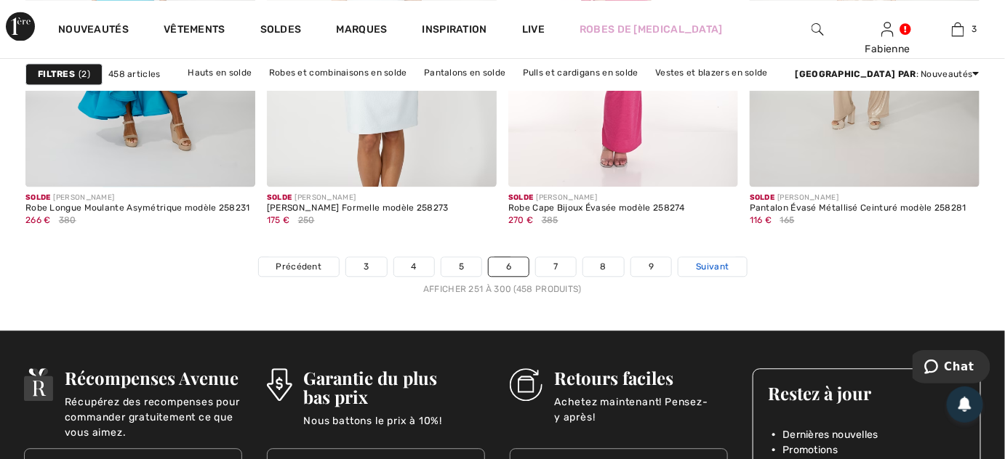
click at [696, 265] on span "Suivant" at bounding box center [712, 266] width 33 height 13
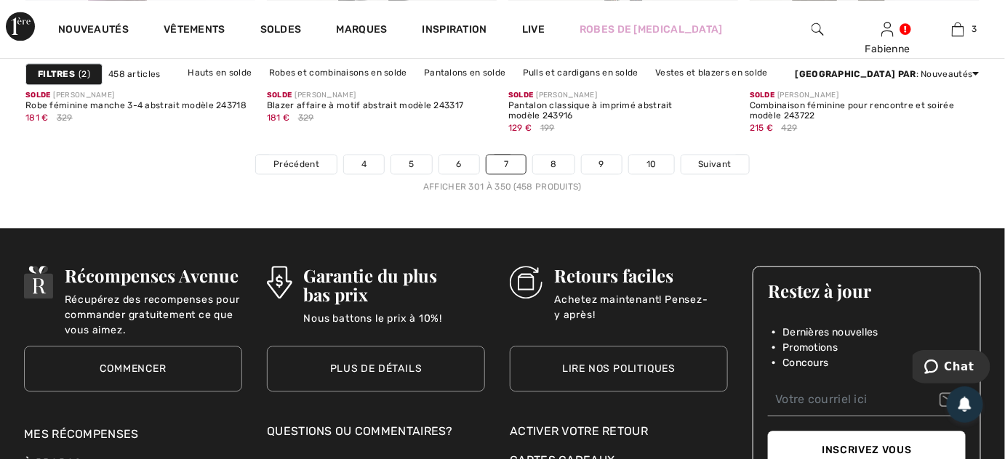
scroll to position [6635, 0]
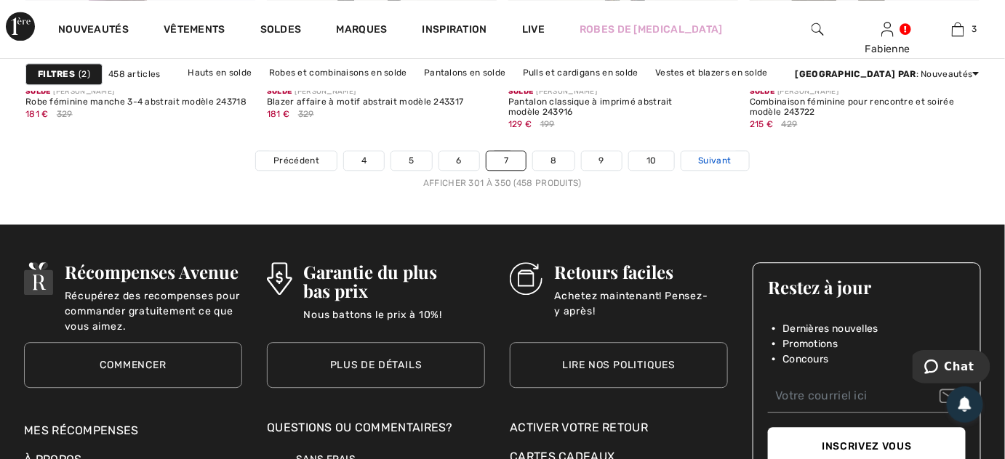
click at [699, 159] on span "Suivant" at bounding box center [715, 160] width 33 height 13
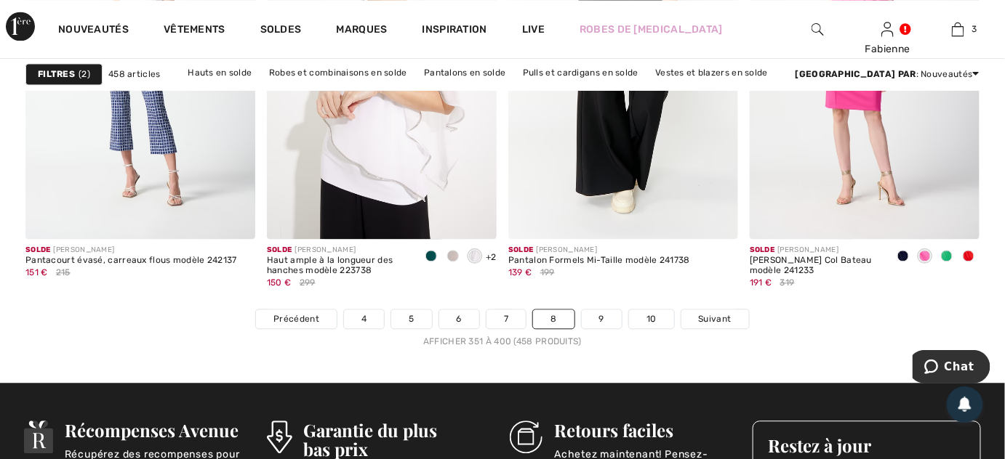
scroll to position [6502, 0]
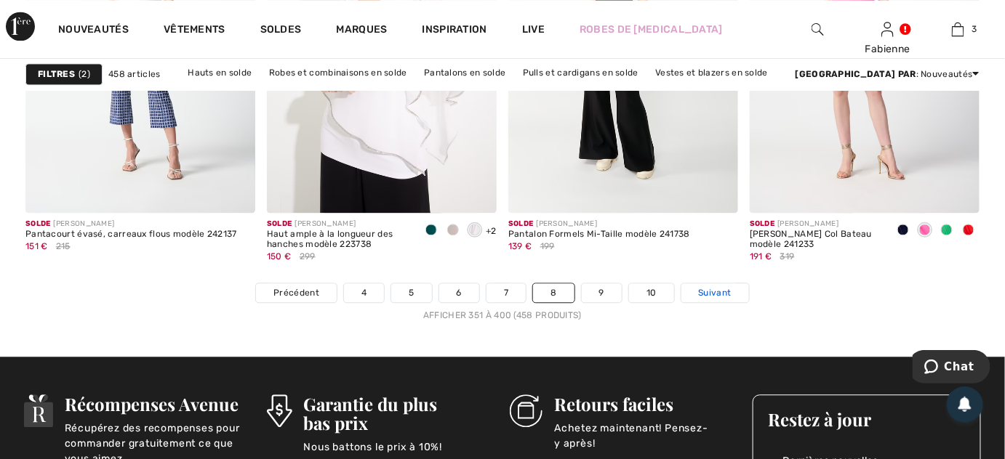
click at [712, 289] on span "Suivant" at bounding box center [715, 292] width 33 height 13
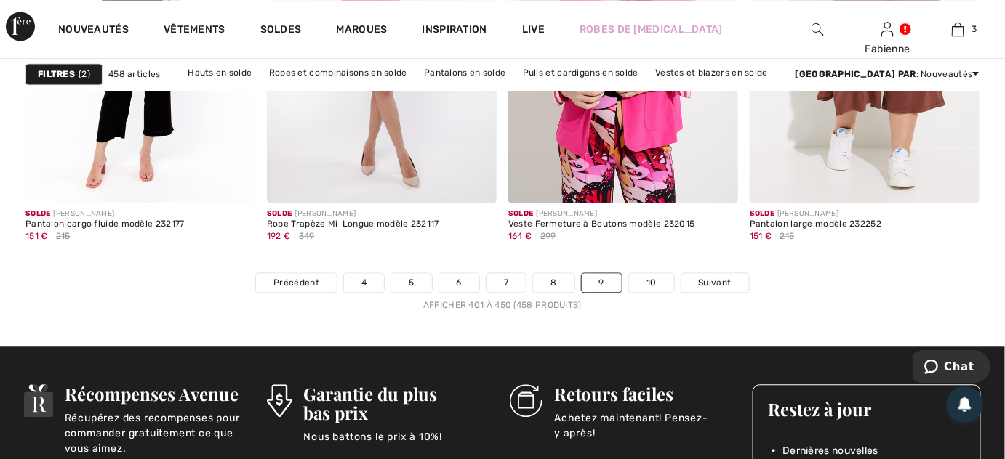
scroll to position [6555, 0]
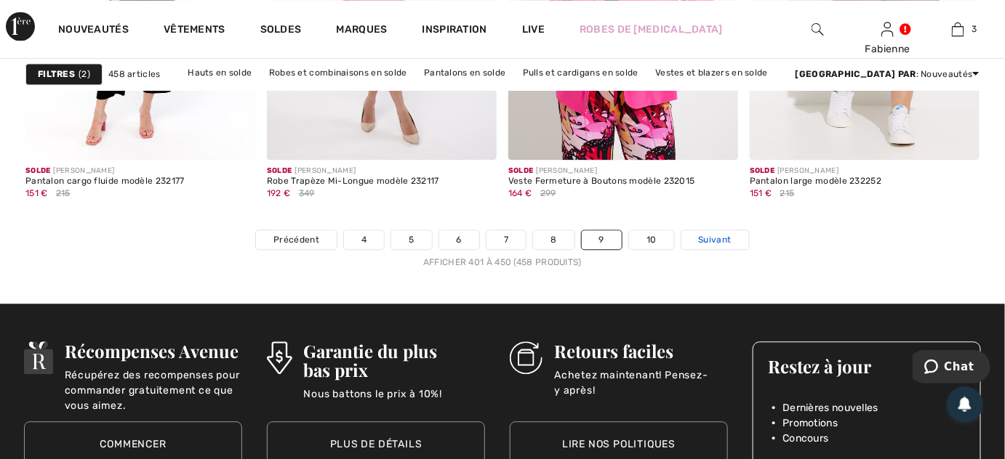
click at [699, 244] on span "Suivant" at bounding box center [715, 239] width 33 height 13
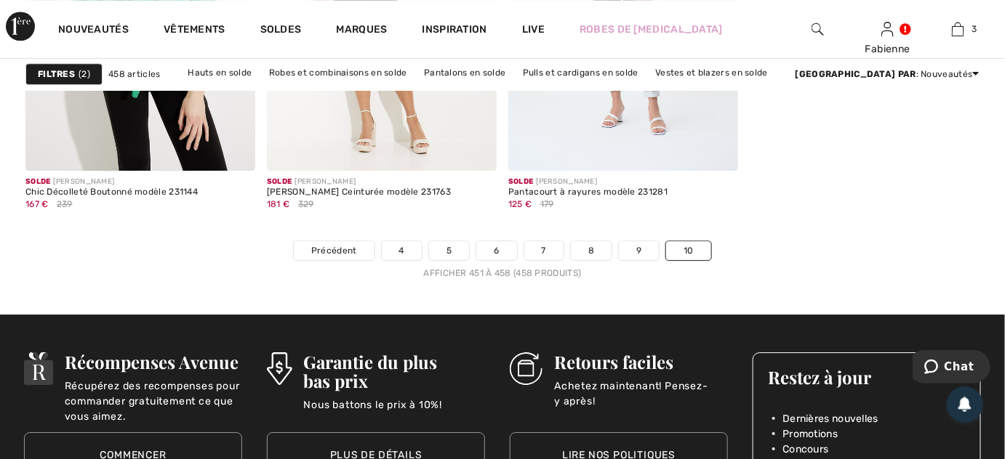
scroll to position [1322, 0]
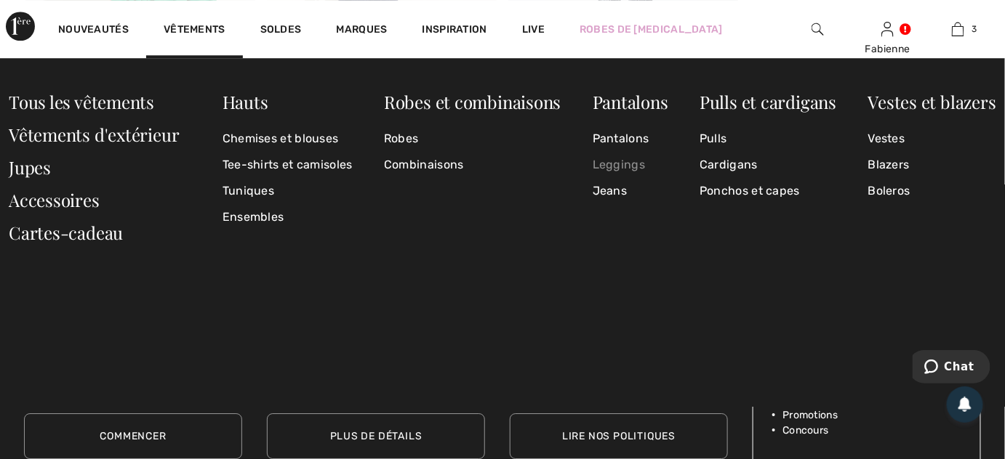
click at [608, 167] on link "Leggings" at bounding box center [630, 165] width 76 height 26
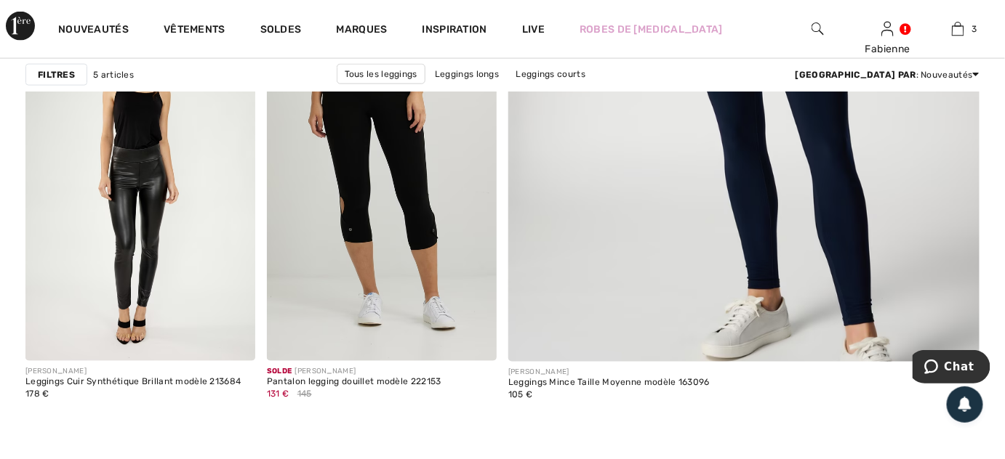
scroll to position [687, 0]
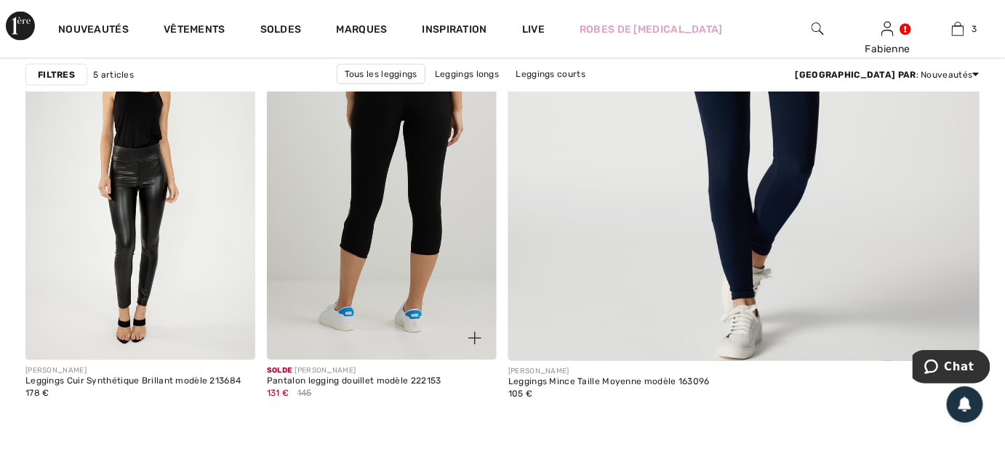
click at [461, 202] on img at bounding box center [382, 188] width 230 height 345
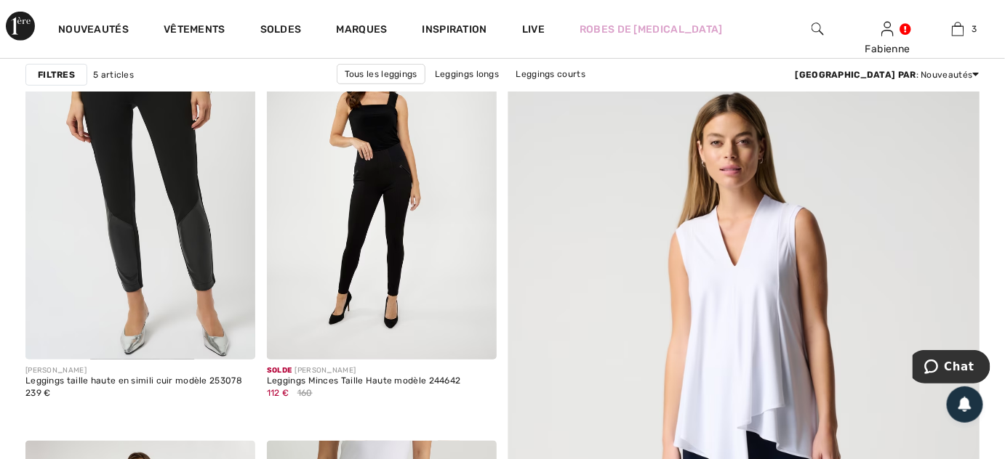
scroll to position [185, 0]
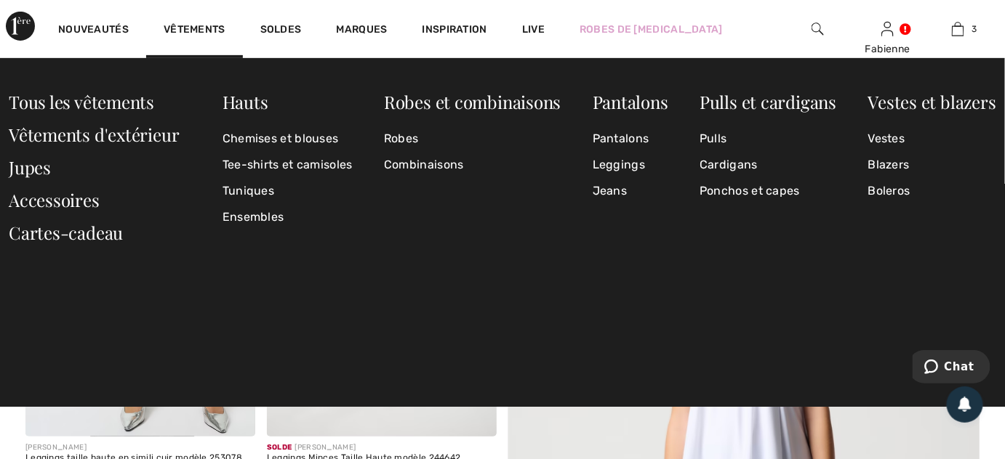
click at [335, 352] on div "Hauts Chemises et blouses Tee-shirts et camisoles Tuniques Ensembles Robes et c…" at bounding box center [502, 232] width 1005 height 349
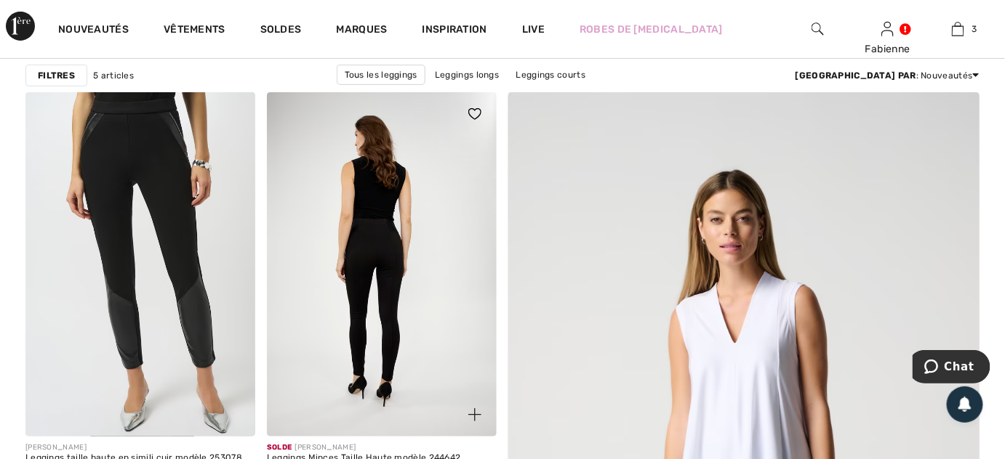
click at [380, 299] on img at bounding box center [382, 264] width 230 height 345
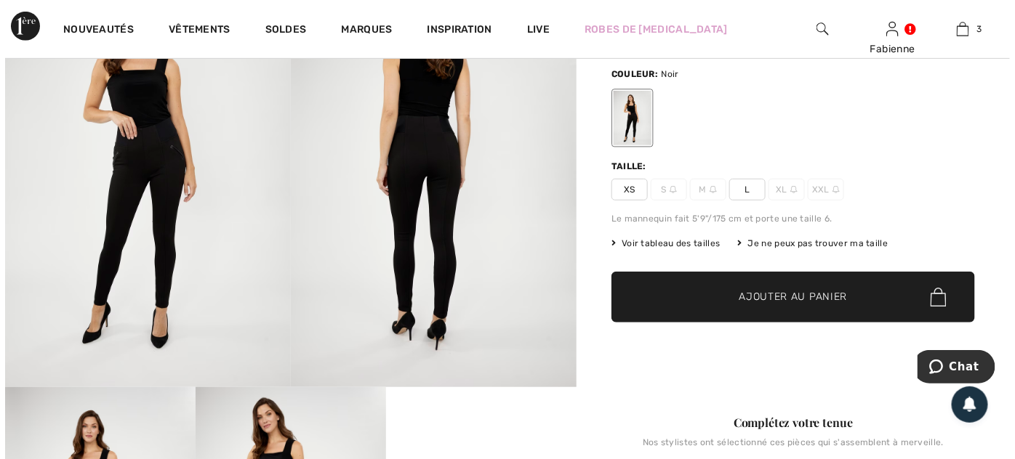
scroll to position [79, 0]
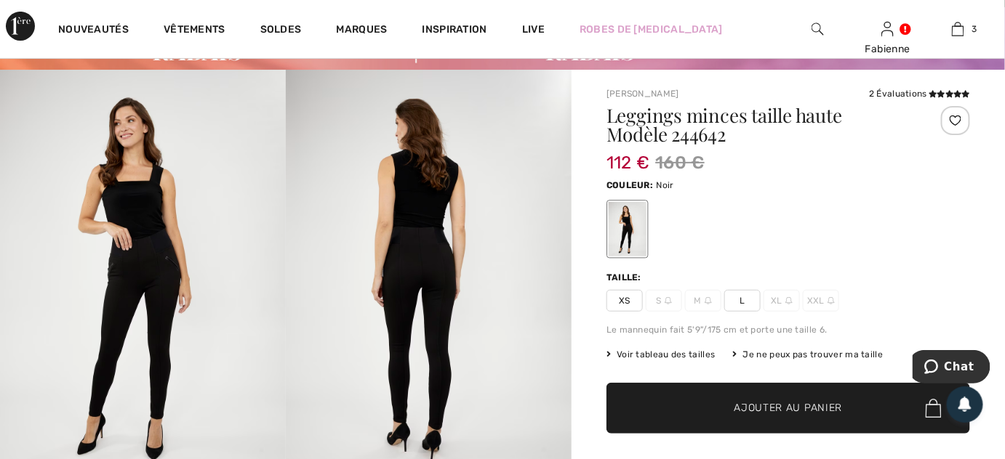
click at [124, 265] on img at bounding box center [143, 284] width 286 height 429
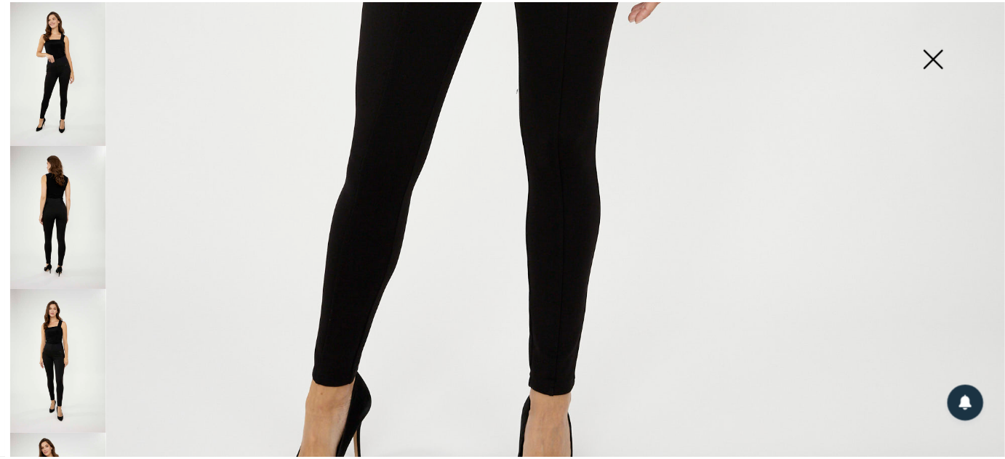
scroll to position [845, 0]
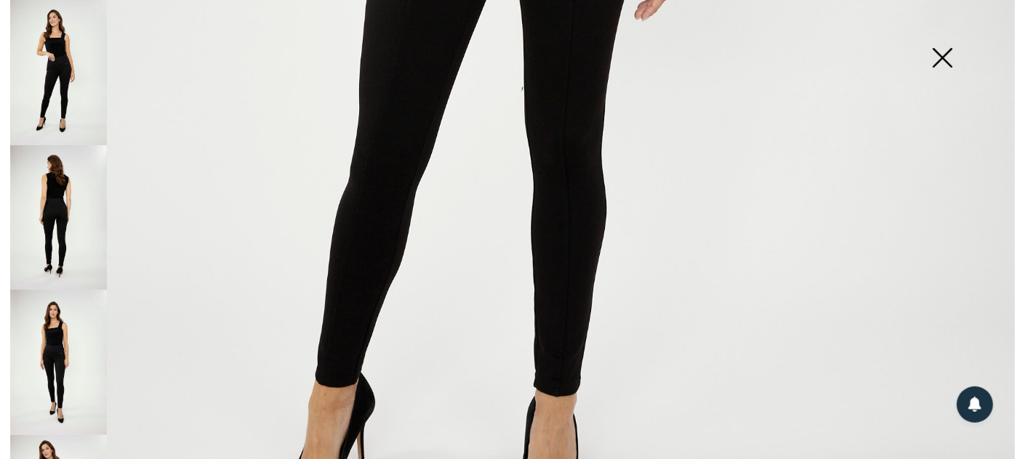
click at [944, 59] on img at bounding box center [942, 59] width 73 height 75
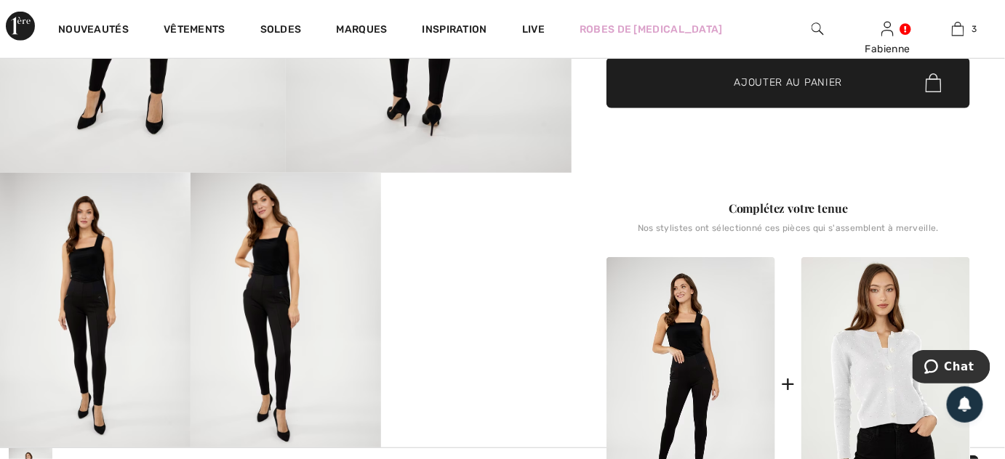
scroll to position [475, 0]
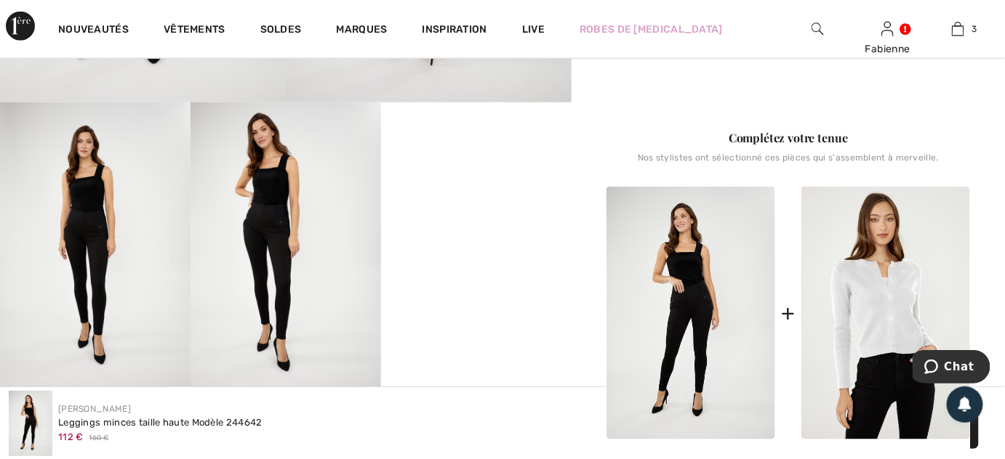
click at [271, 254] on img at bounding box center [285, 245] width 190 height 286
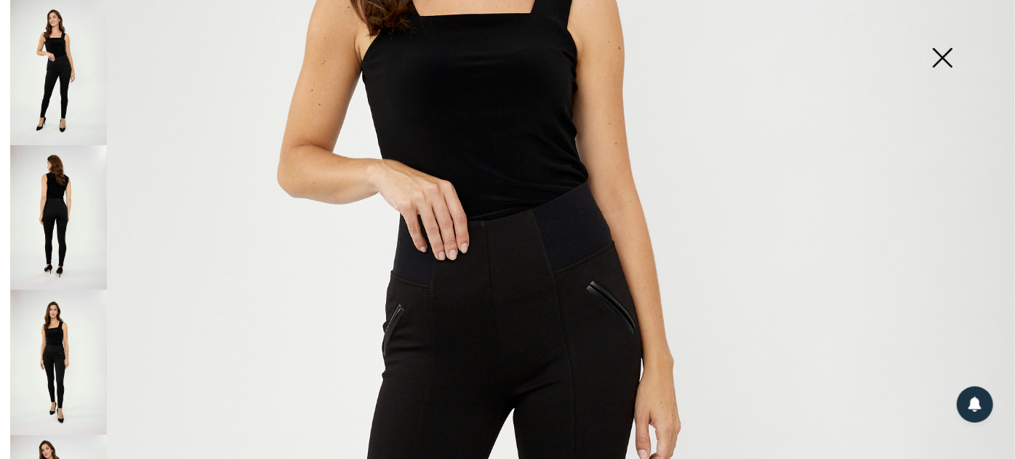
scroll to position [370, 0]
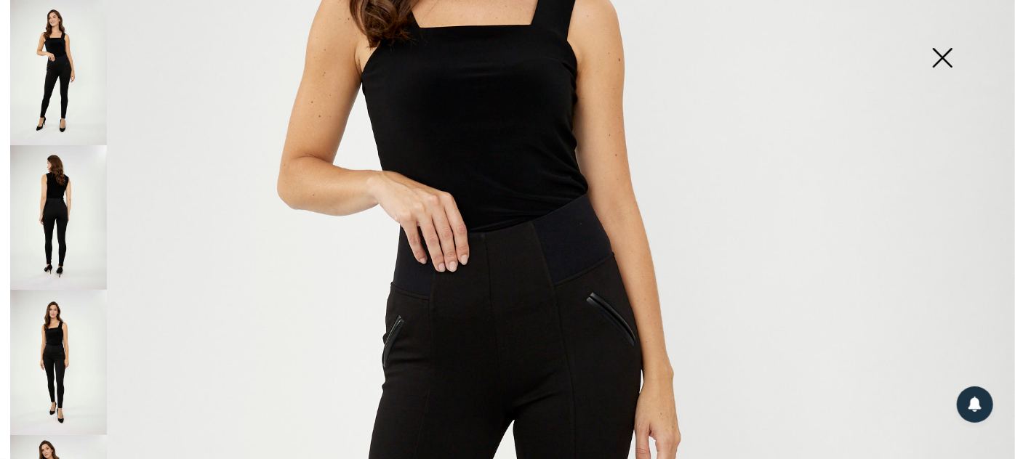
click at [944, 48] on img at bounding box center [942, 59] width 73 height 75
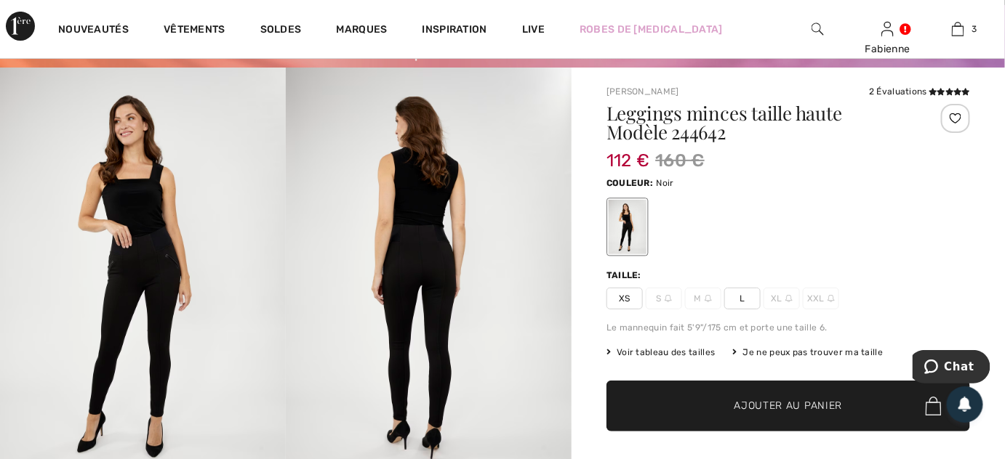
scroll to position [0, 0]
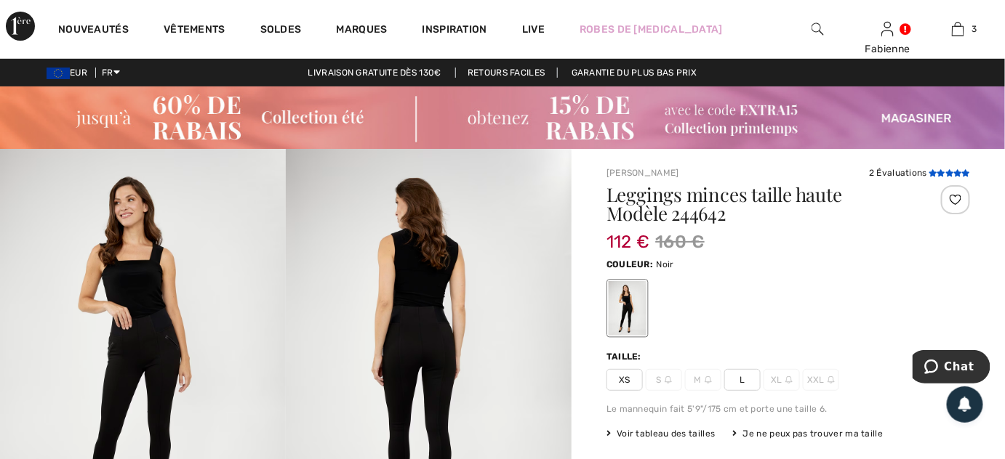
click at [934, 172] on icon at bounding box center [932, 172] width 8 height 7
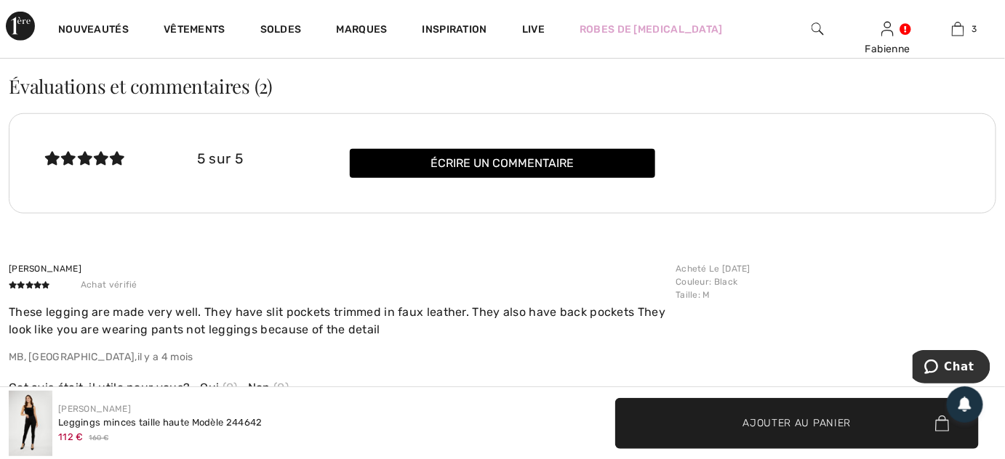
scroll to position [2216, 0]
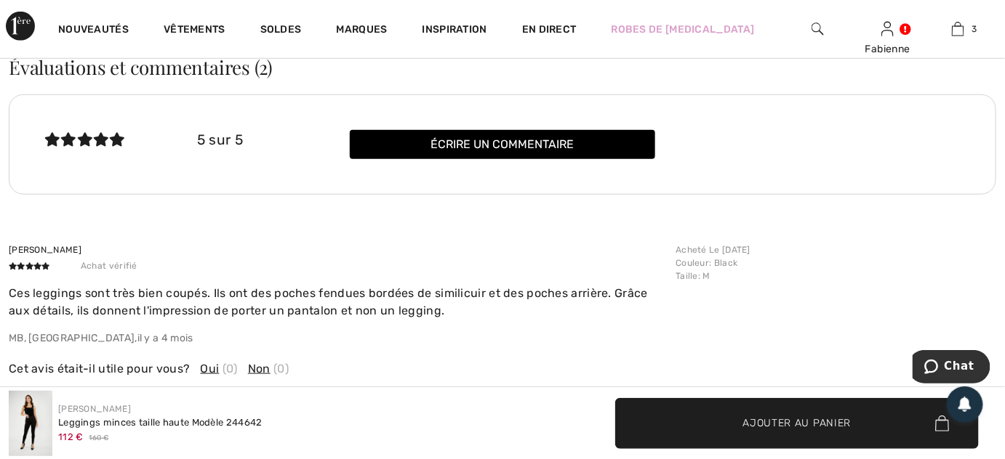
click at [456, 331] on p "MB, CA , il y a 4 mois" at bounding box center [338, 338] width 658 height 15
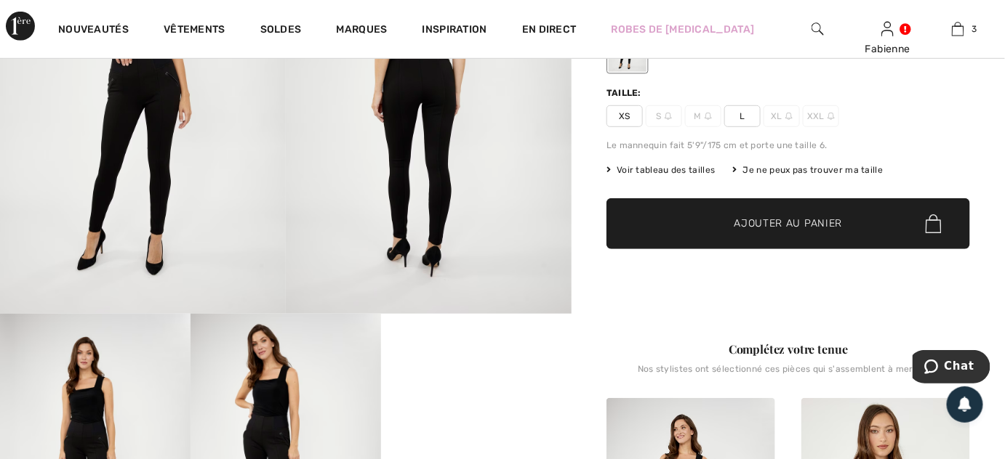
scroll to position [153, 0]
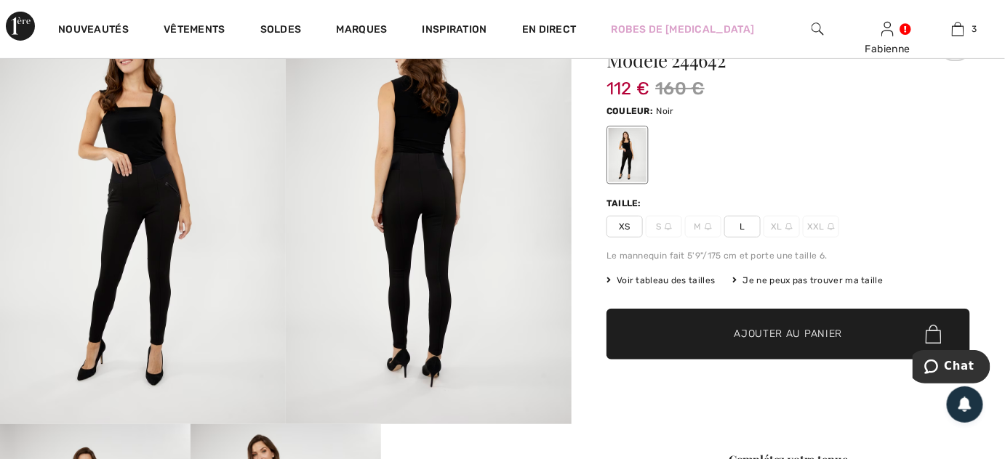
click at [668, 278] on span "Voir tableau des tailles" at bounding box center [660, 280] width 109 height 13
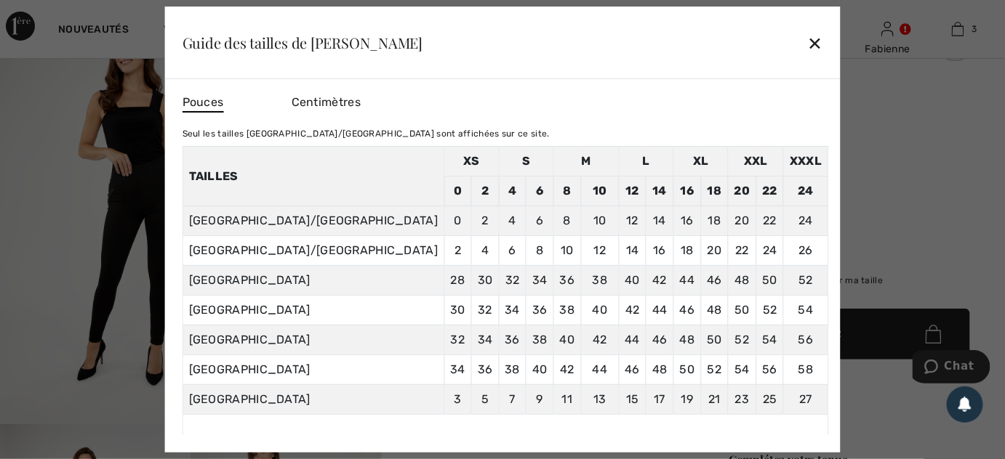
click at [807, 44] on font "✕" at bounding box center [814, 43] width 15 height 21
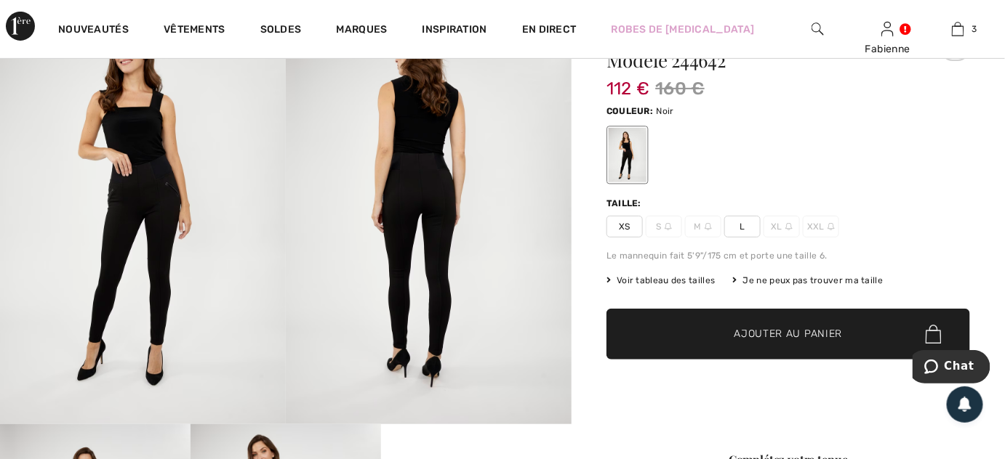
click at [747, 228] on span "L" at bounding box center [742, 227] width 36 height 22
click at [770, 337] on span "Ajouter au panier" at bounding box center [788, 334] width 108 height 15
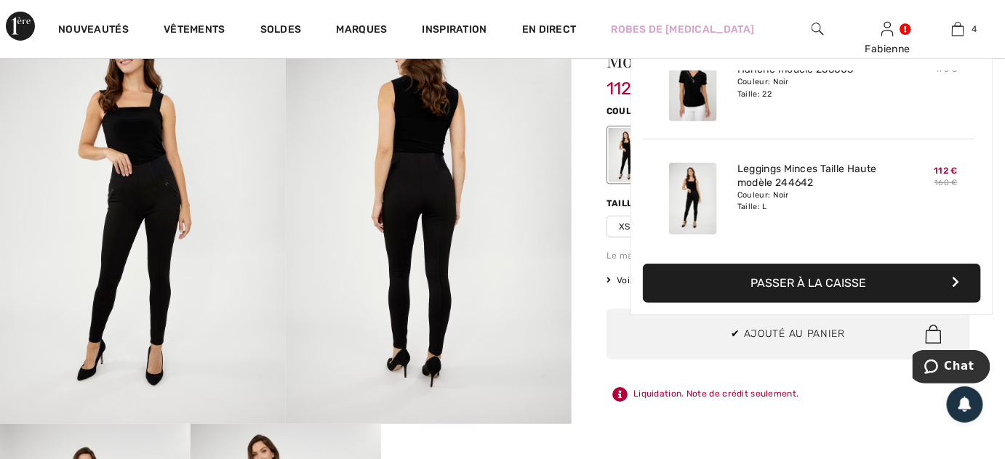
scroll to position [271, 0]
click at [786, 276] on font "Passer à la caisse" at bounding box center [808, 283] width 116 height 14
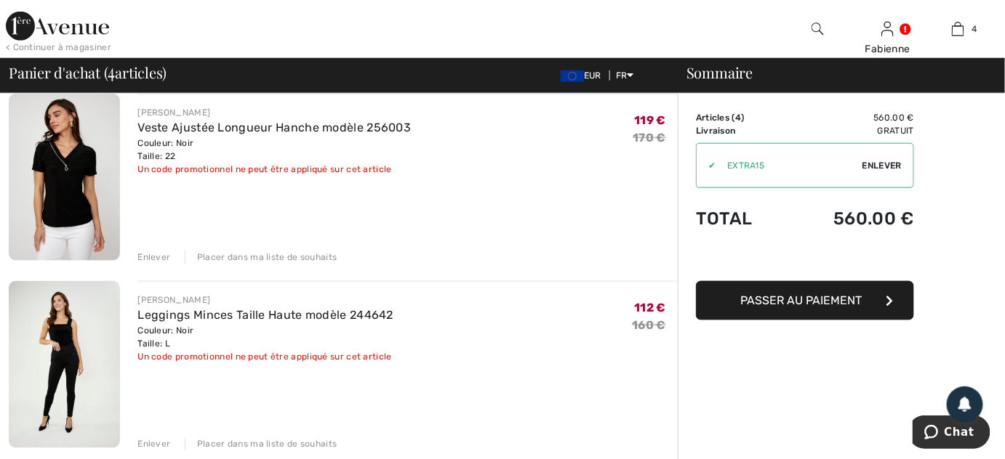
scroll to position [555, 0]
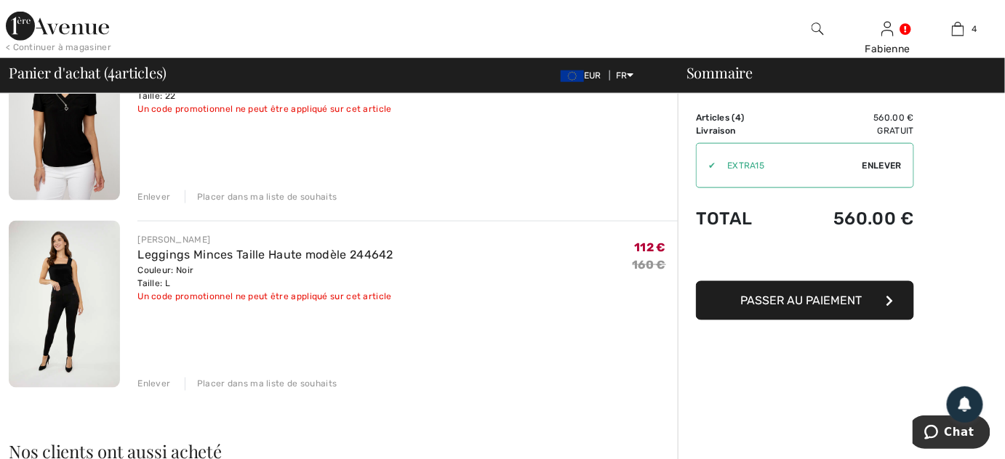
click at [233, 386] on div "Placer dans ma liste de souhaits" at bounding box center [261, 384] width 153 height 13
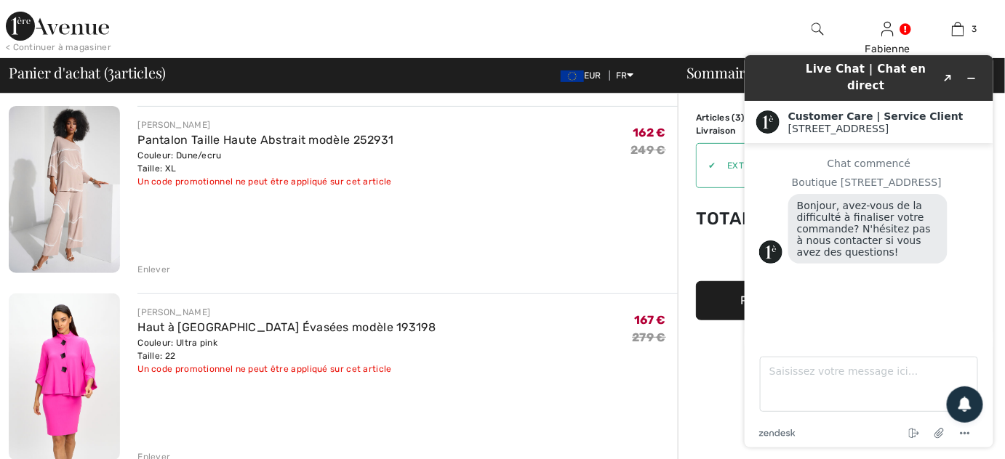
scroll to position [105, 0]
click at [176, 141] on link "Pantalon Taille Haute Abstrait modèle 252931" at bounding box center [265, 141] width 256 height 14
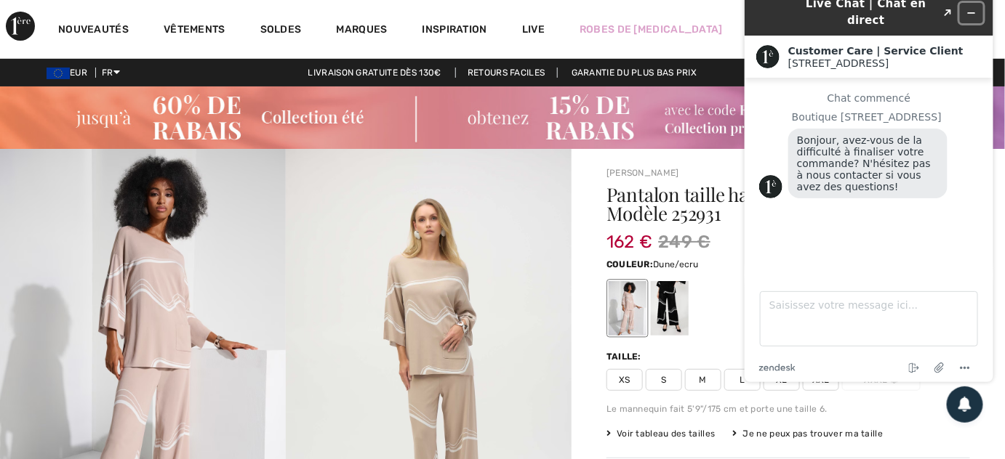
click at [968, 9] on icon "Réduire le widget" at bounding box center [970, 14] width 10 height 10
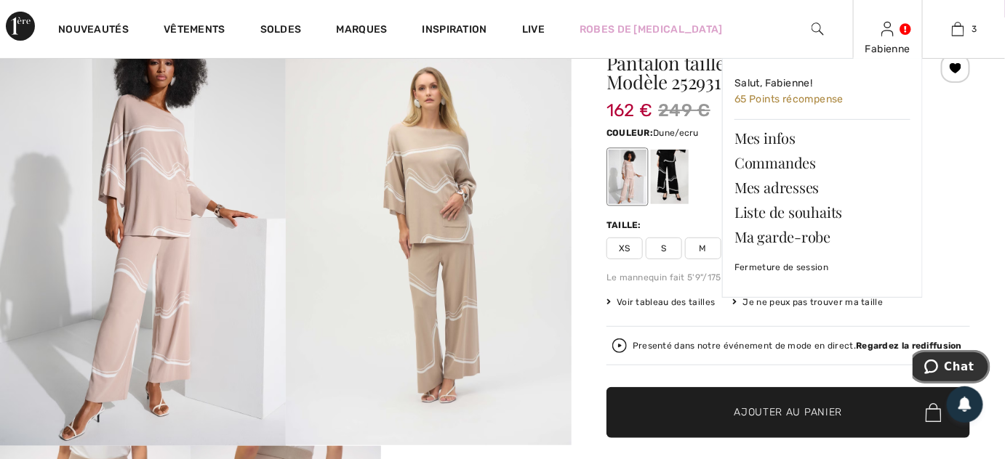
scroll to position [132, 0]
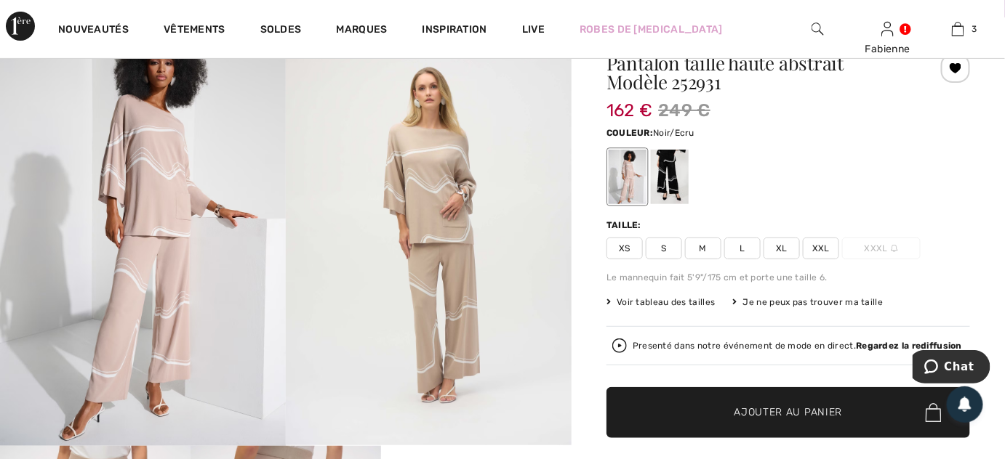
click at [681, 178] on div at bounding box center [670, 177] width 38 height 55
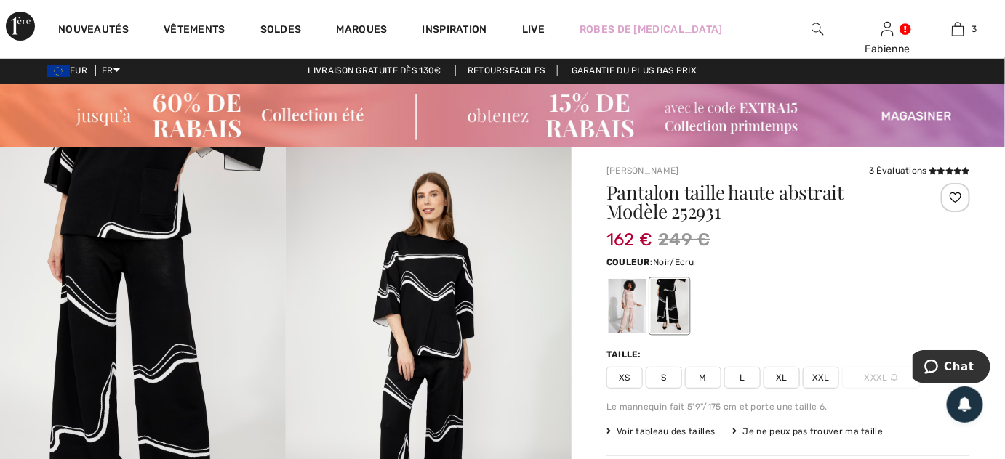
scroll to position [0, 0]
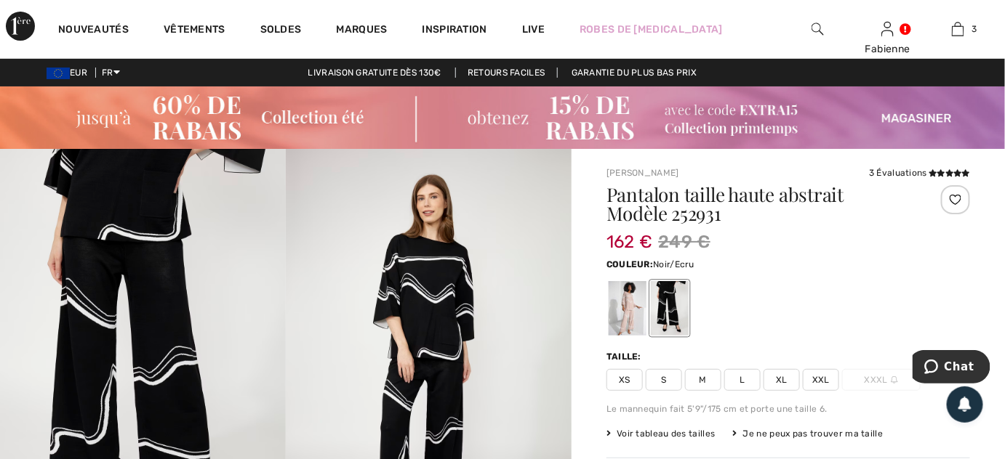
click at [941, 168] on span at bounding box center [948, 173] width 43 height 10
click at [941, 171] on icon at bounding box center [941, 172] width 8 height 7
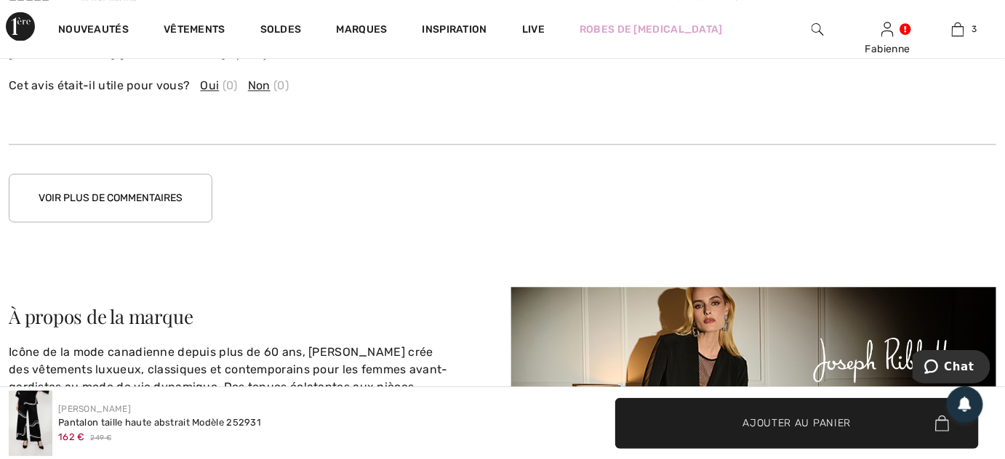
scroll to position [2865, 0]
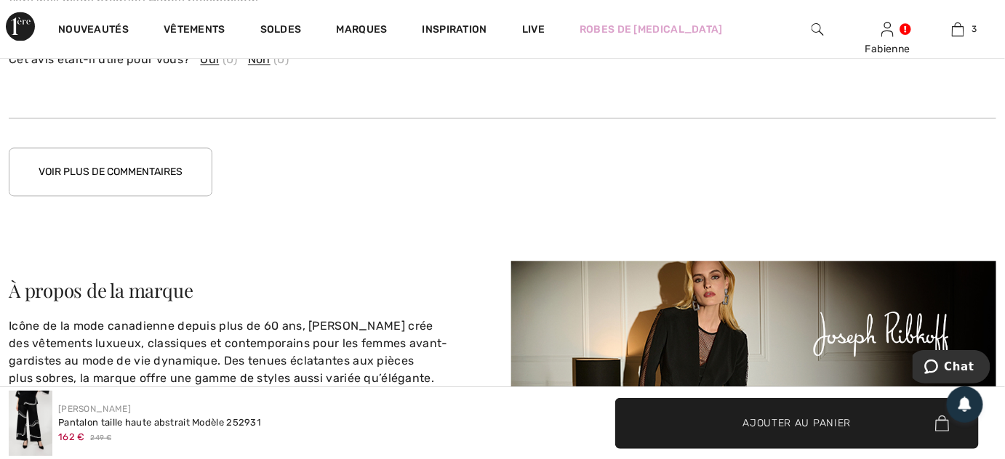
click at [145, 162] on button "Voir plus de commentaires" at bounding box center [111, 172] width 204 height 49
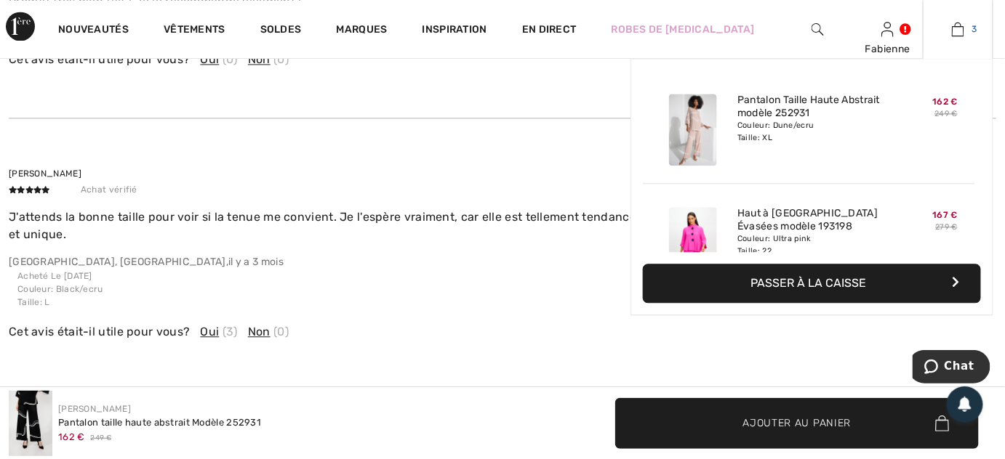
click at [957, 31] on img at bounding box center [958, 28] width 12 height 17
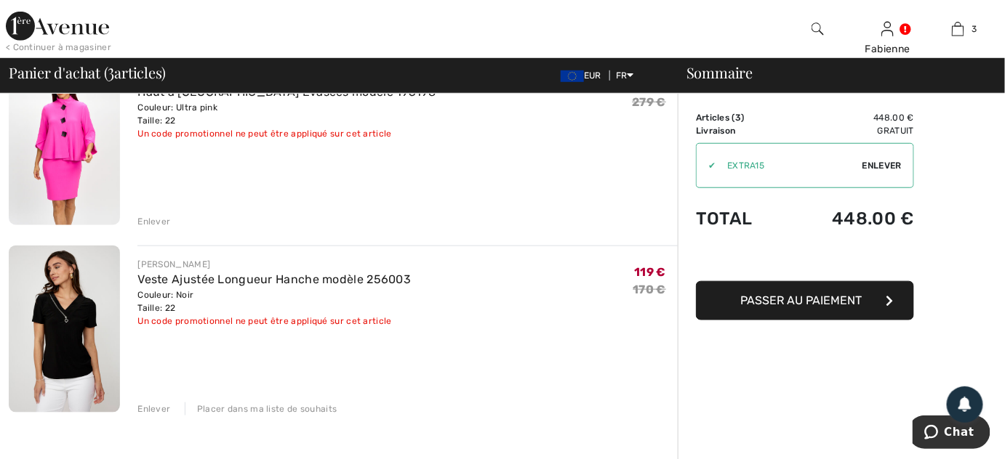
scroll to position [343, 0]
click at [240, 282] on link "Veste Ajustée Longueur Hanche modèle 256003" at bounding box center [273, 279] width 273 height 14
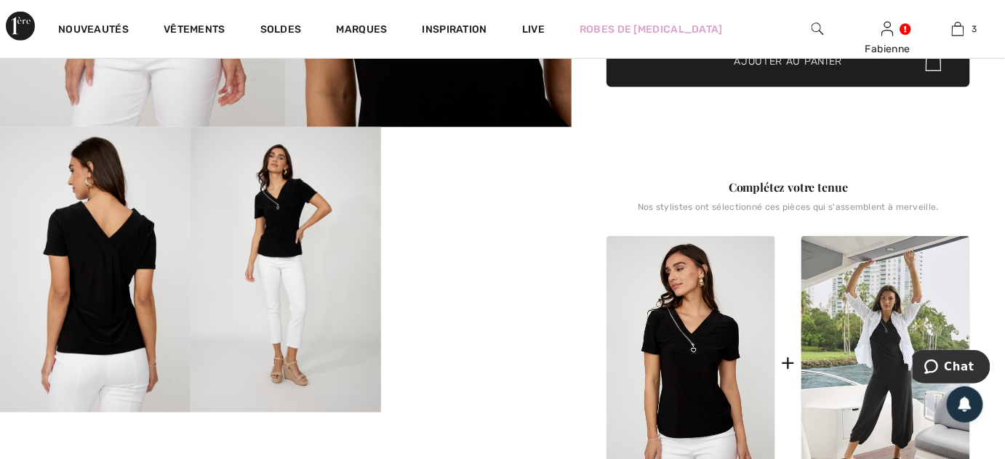
scroll to position [449, 0]
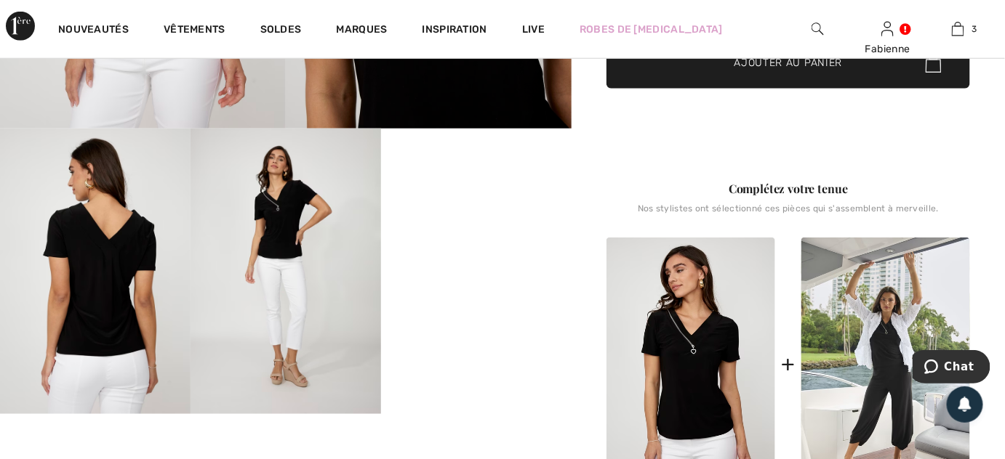
click at [109, 290] on img at bounding box center [95, 272] width 190 height 286
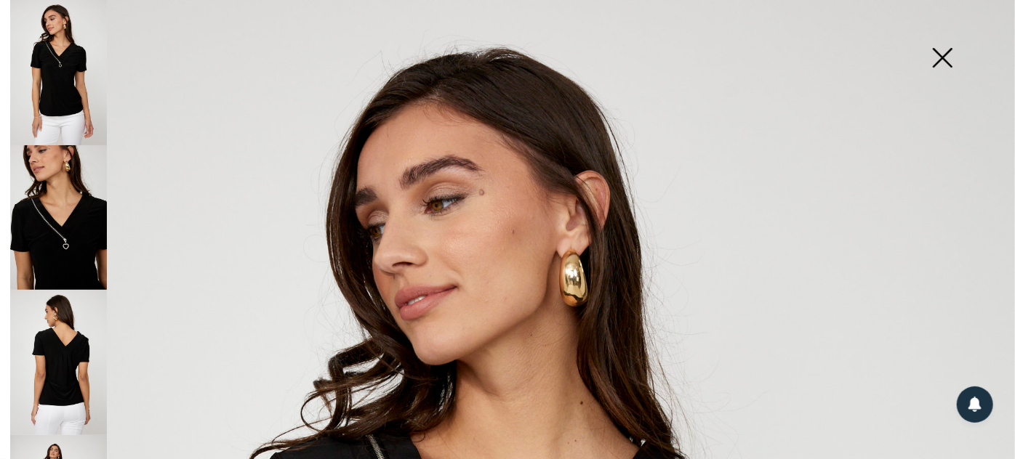
click at [57, 227] on img at bounding box center [58, 217] width 97 height 145
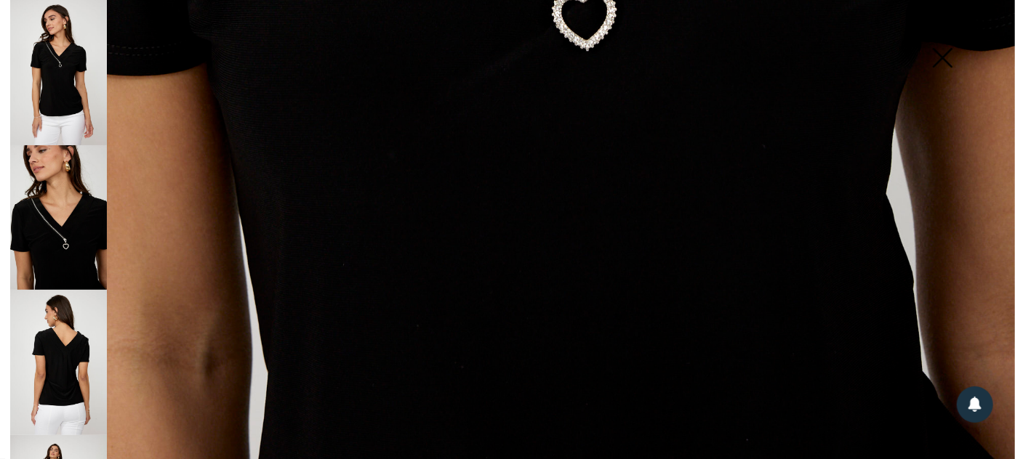
scroll to position [1048, 0]
click at [68, 360] on img at bounding box center [58, 362] width 97 height 145
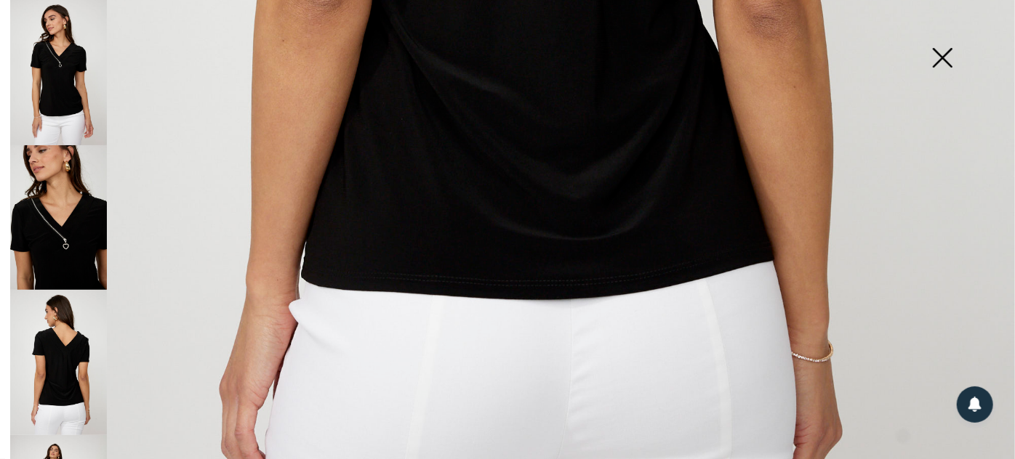
scroll to position [942, 0]
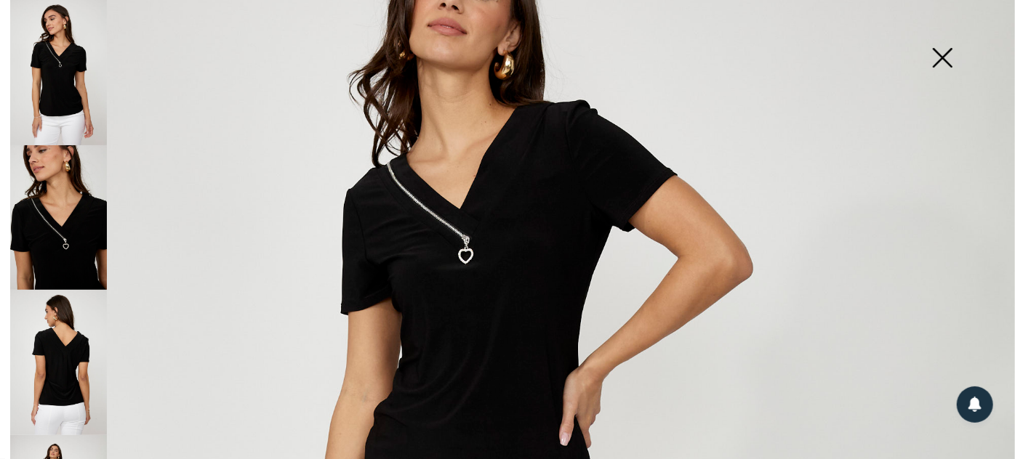
scroll to position [149, 0]
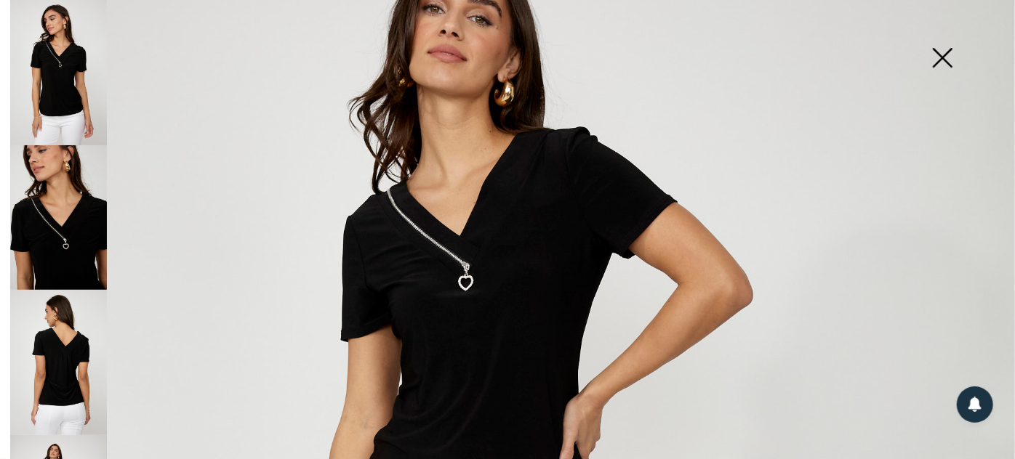
click at [941, 49] on img at bounding box center [942, 59] width 73 height 75
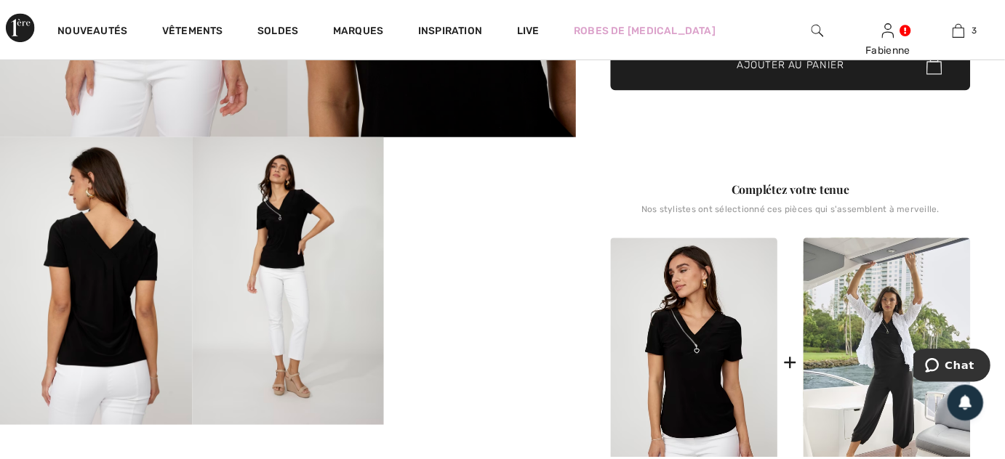
scroll to position [449, 0]
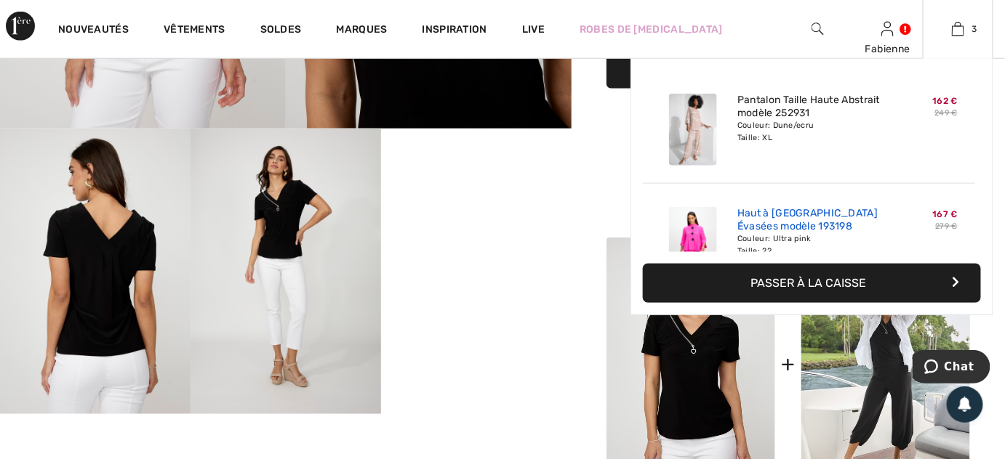
click at [742, 217] on link "Haut à [GEOGRAPHIC_DATA] Évasées modèle 193198" at bounding box center [808, 220] width 143 height 26
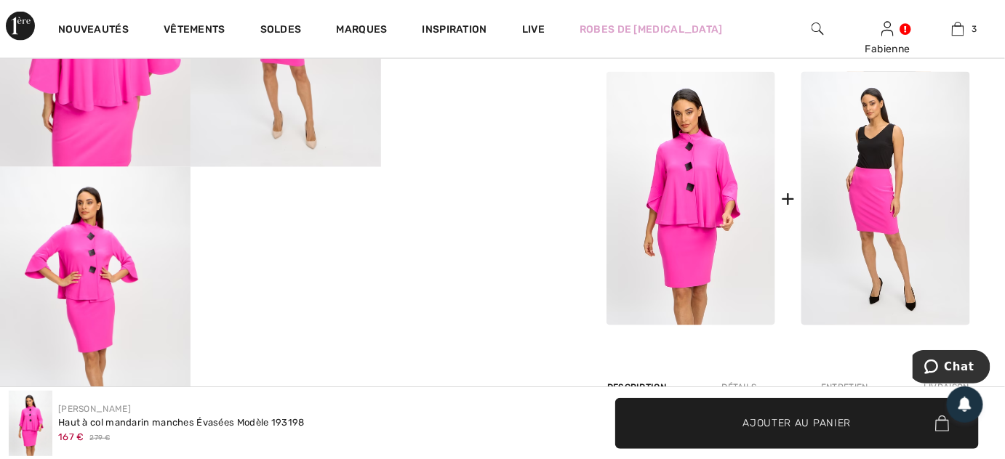
scroll to position [634, 0]
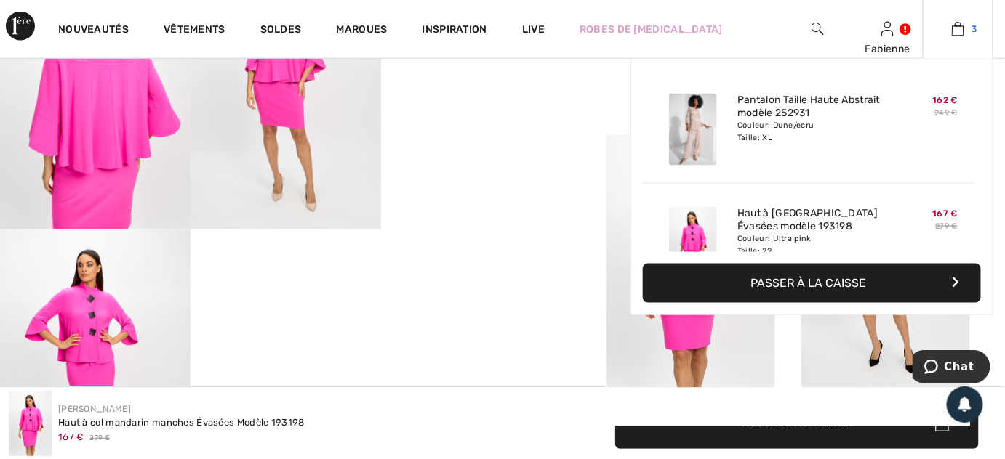
click at [962, 31] on img at bounding box center [958, 28] width 12 height 17
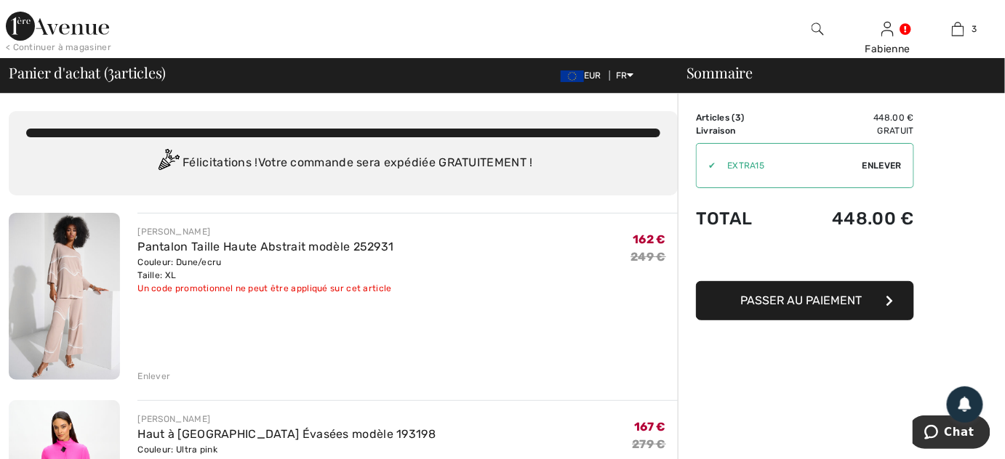
click at [778, 304] on span "Passer au paiement" at bounding box center [801, 301] width 121 height 14
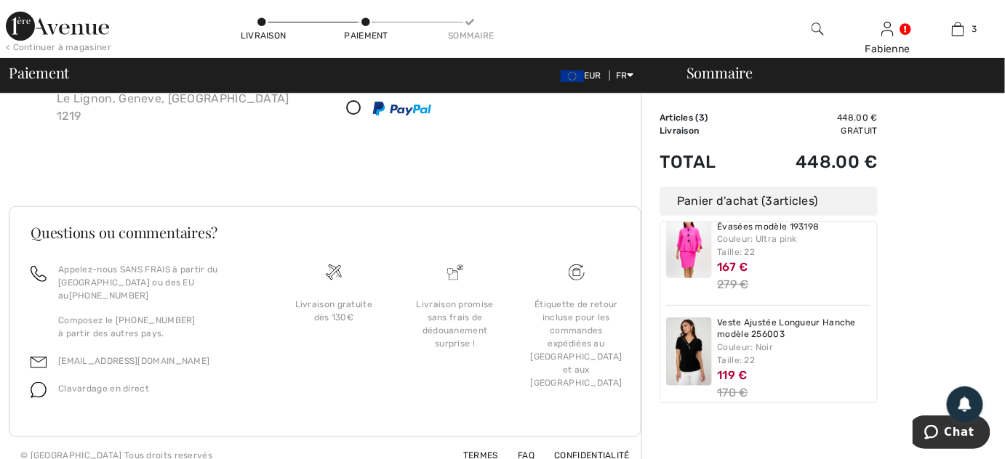
scroll to position [153, 0]
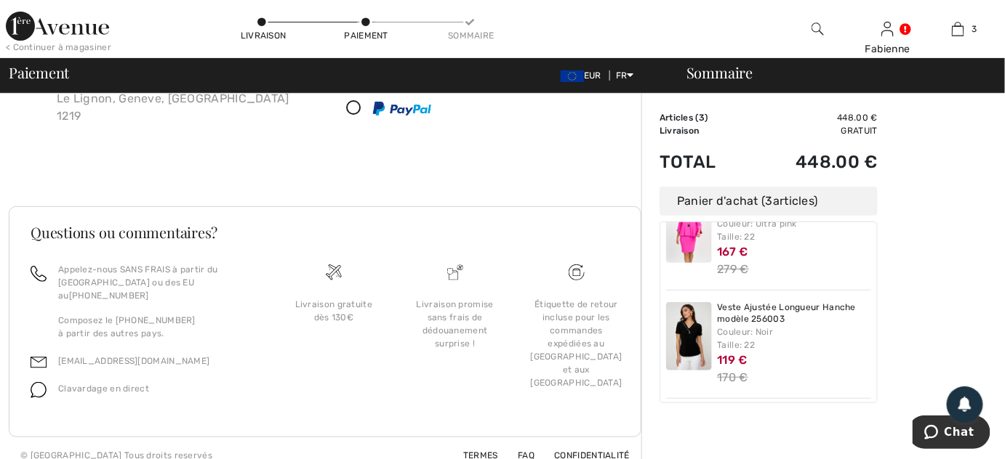
click at [698, 329] on img at bounding box center [689, 336] width 46 height 68
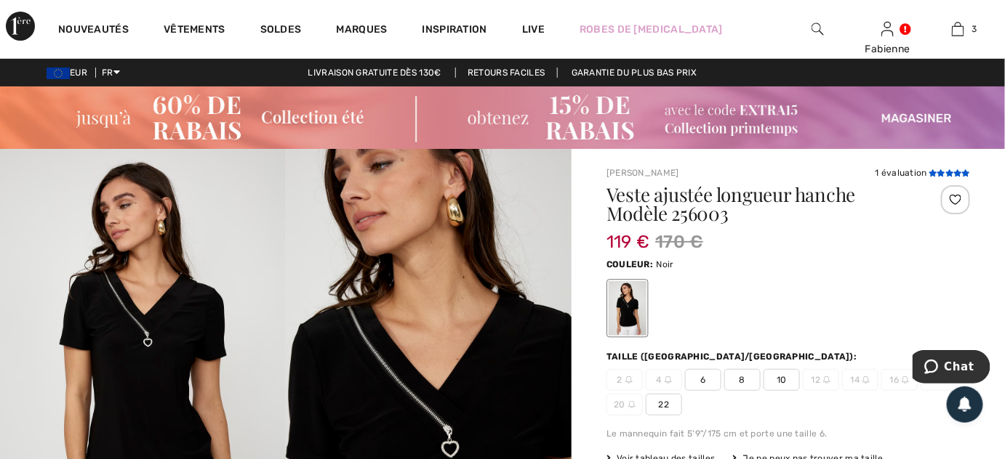
click at [928, 169] on icon at bounding box center [932, 172] width 8 height 7
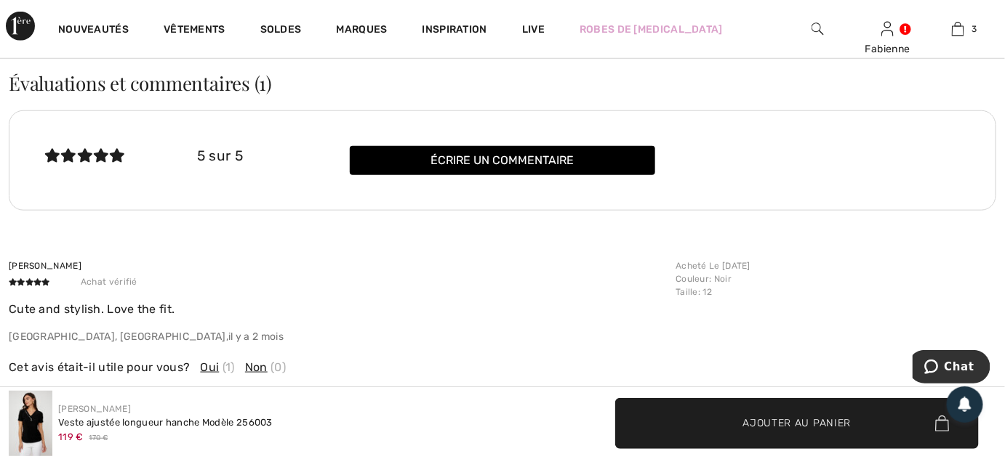
scroll to position [2271, 0]
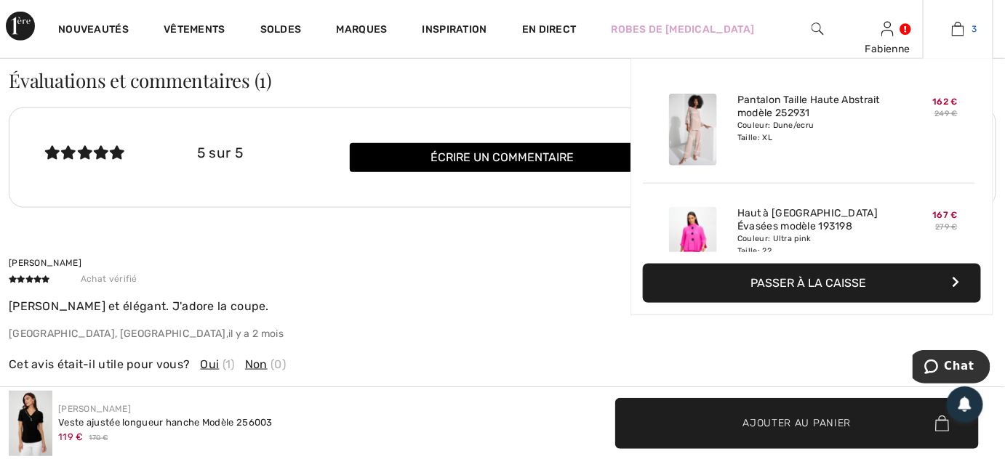
click at [957, 33] on img at bounding box center [958, 28] width 12 height 17
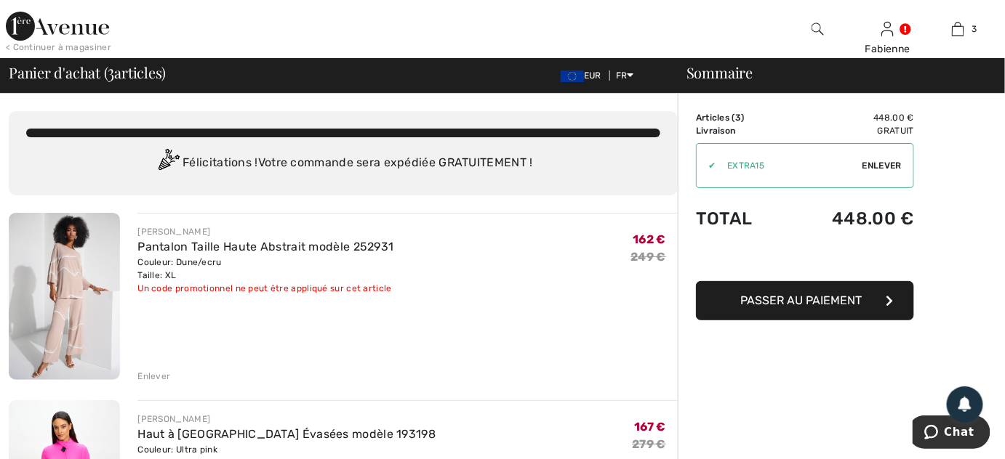
click at [799, 306] on span "Passer au paiement" at bounding box center [801, 301] width 121 height 14
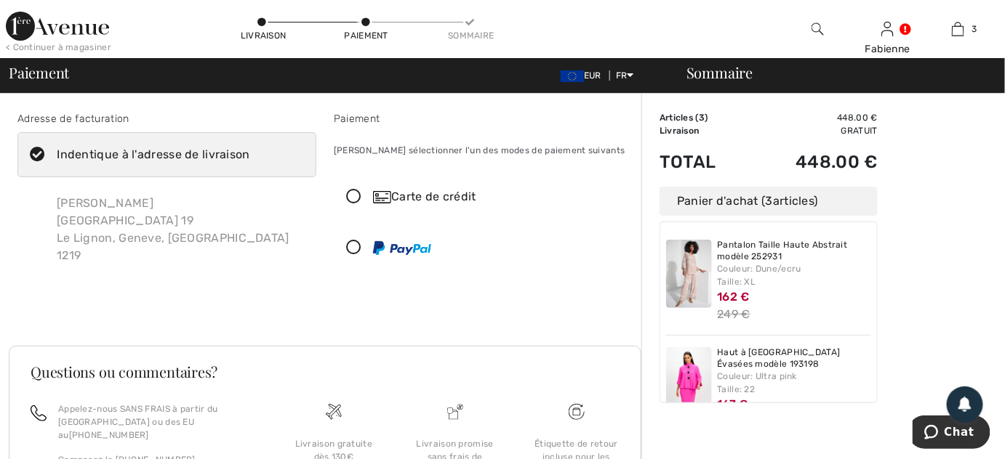
click at [355, 241] on icon at bounding box center [353, 248] width 39 height 15
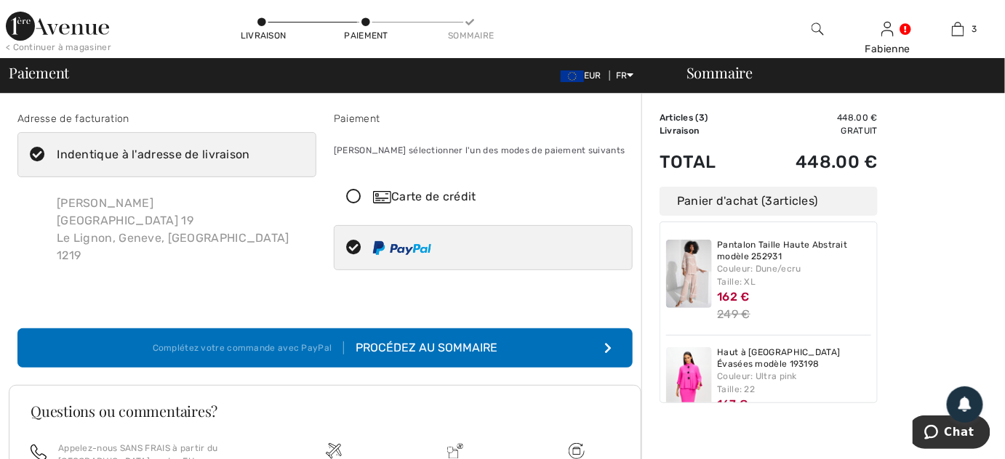
click at [385, 340] on div "Procédez au sommaire" at bounding box center [420, 347] width 153 height 17
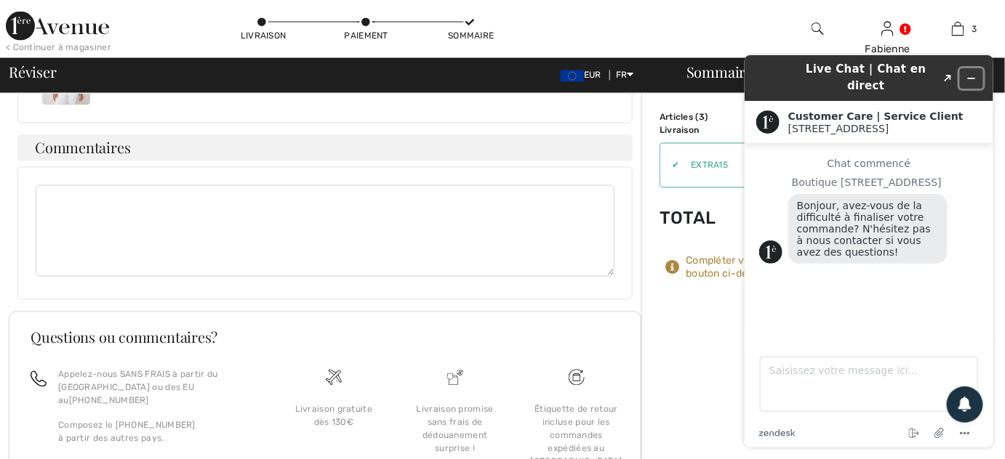
click at [969, 73] on icon "Réduire le widget" at bounding box center [970, 78] width 10 height 10
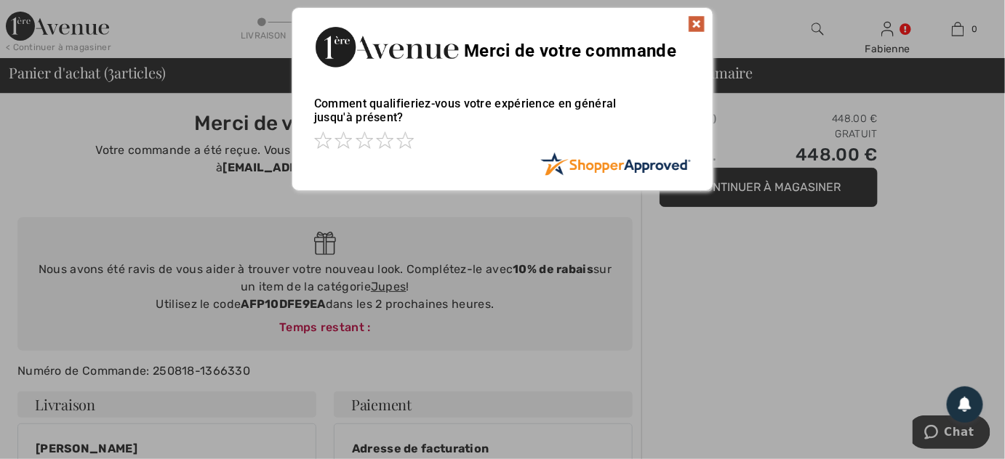
click at [696, 28] on img at bounding box center [696, 23] width 17 height 17
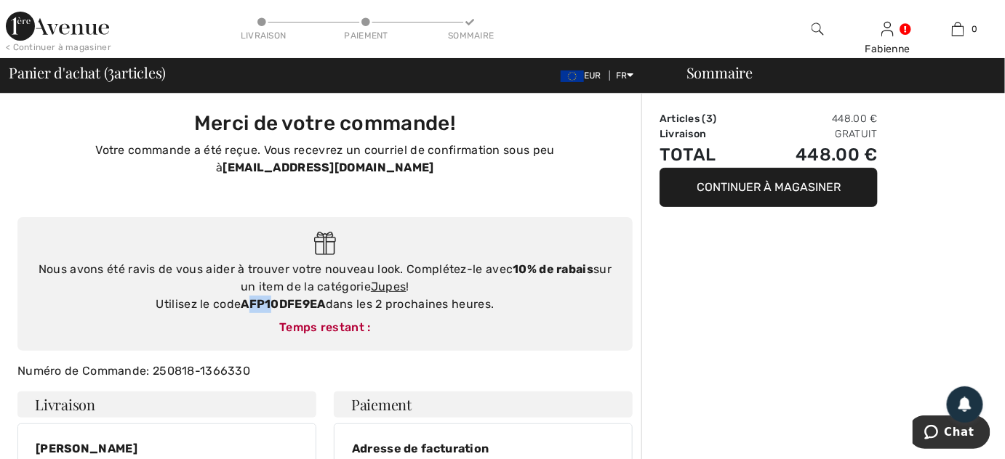
drag, startPoint x: 246, startPoint y: 284, endPoint x: 272, endPoint y: 287, distance: 26.3
click at [272, 297] on strong "AFP10DFE9EA" at bounding box center [283, 304] width 84 height 14
click at [241, 297] on strong "AFP10DFE9EA" at bounding box center [283, 304] width 84 height 14
drag, startPoint x: 241, startPoint y: 289, endPoint x: 323, endPoint y: 289, distance: 82.1
click at [323, 297] on strong "AFP10DFE9EA" at bounding box center [283, 304] width 84 height 14
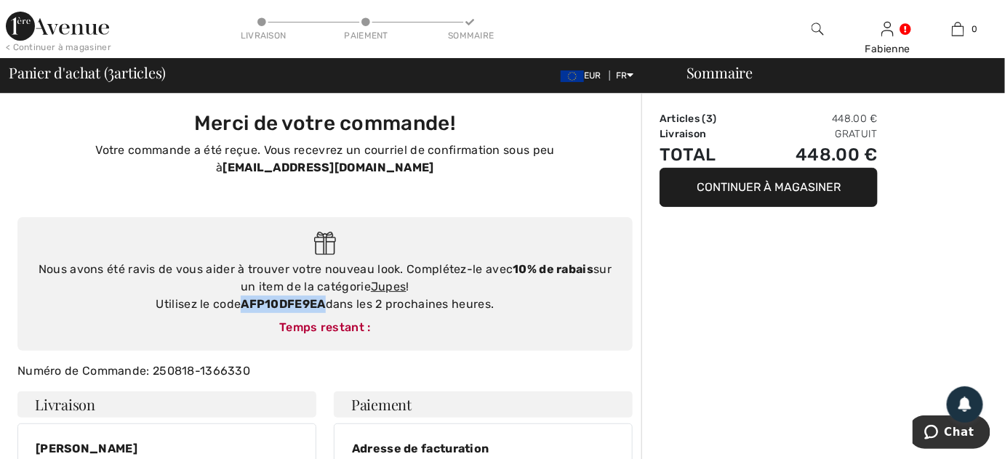
copy strong "AFP10DFE9EA"
click at [71, 25] on img at bounding box center [57, 26] width 103 height 29
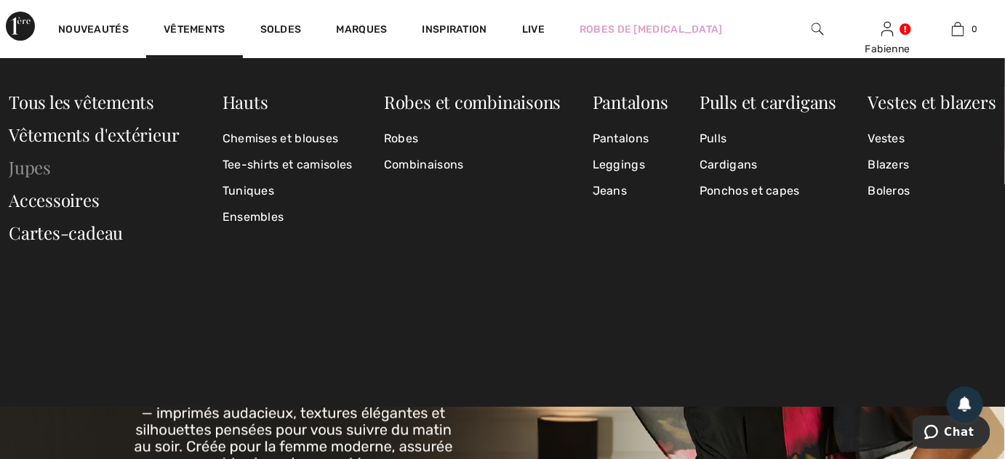
click at [33, 162] on link "Jupes" at bounding box center [30, 167] width 42 height 23
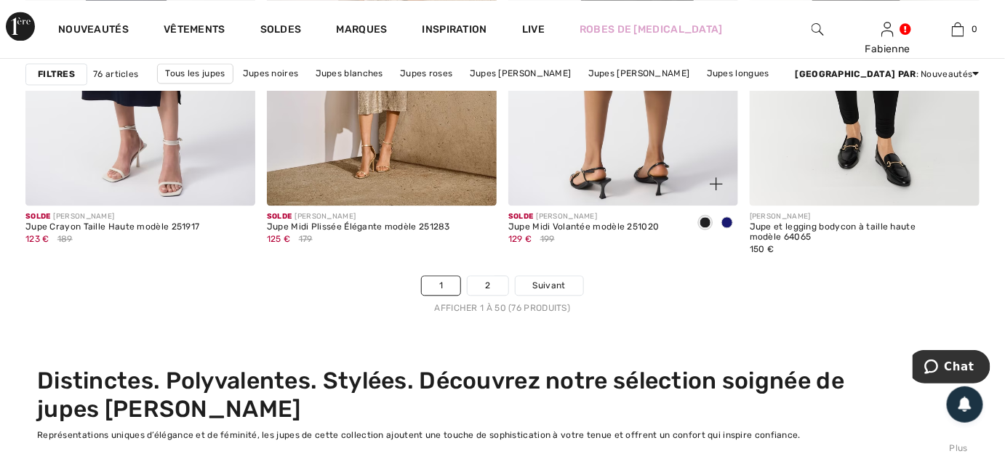
scroll to position [6555, 0]
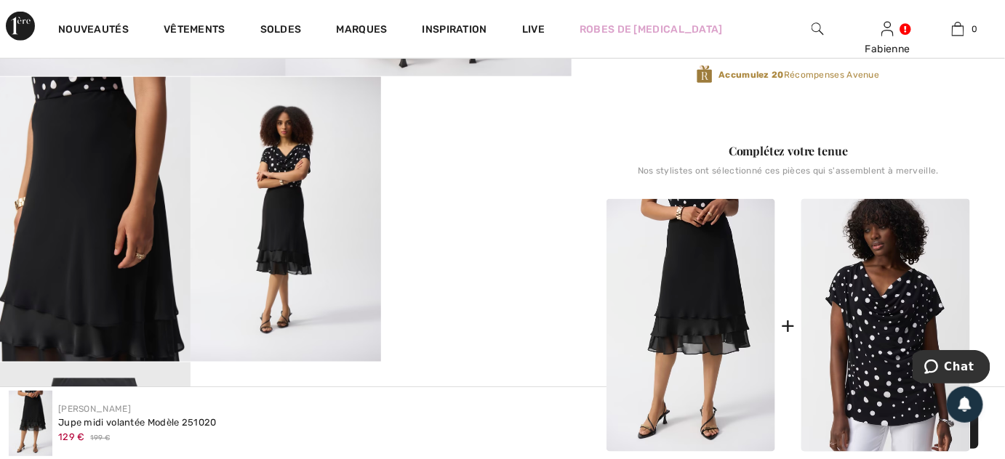
scroll to position [502, 0]
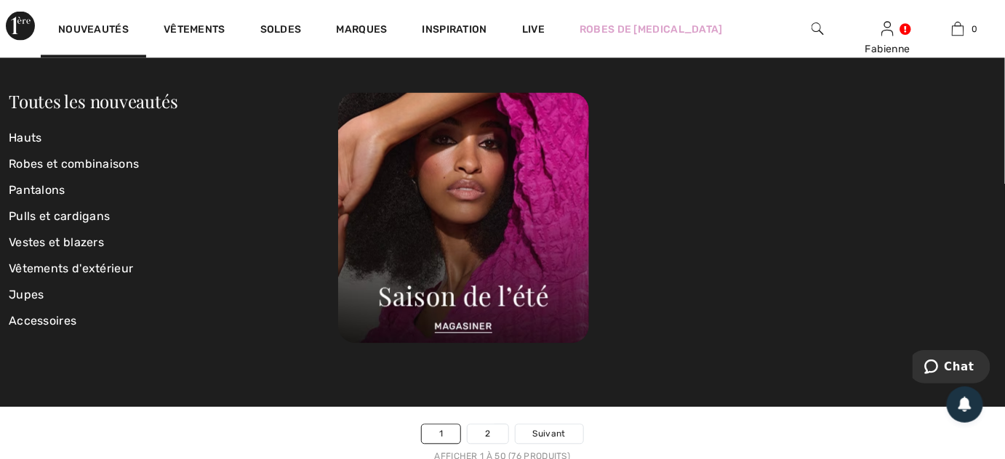
scroll to position [6370, 0]
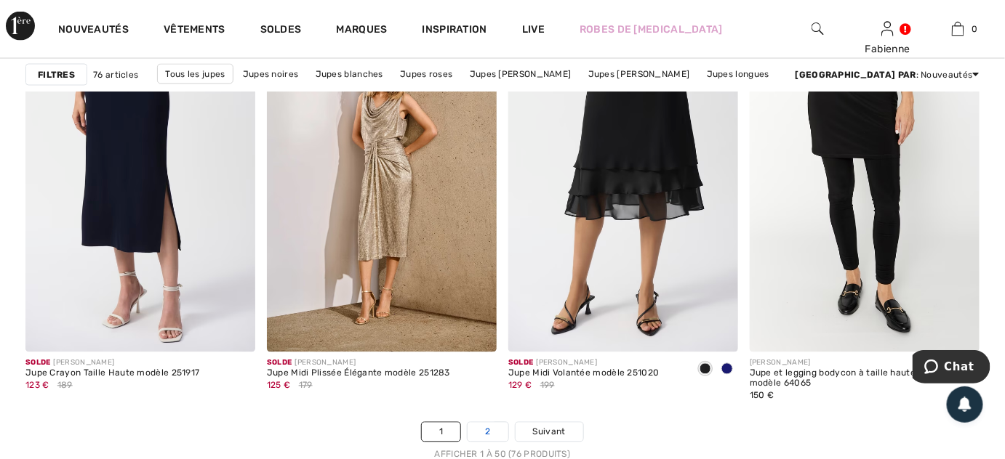
click at [495, 433] on link "2" at bounding box center [487, 432] width 40 height 19
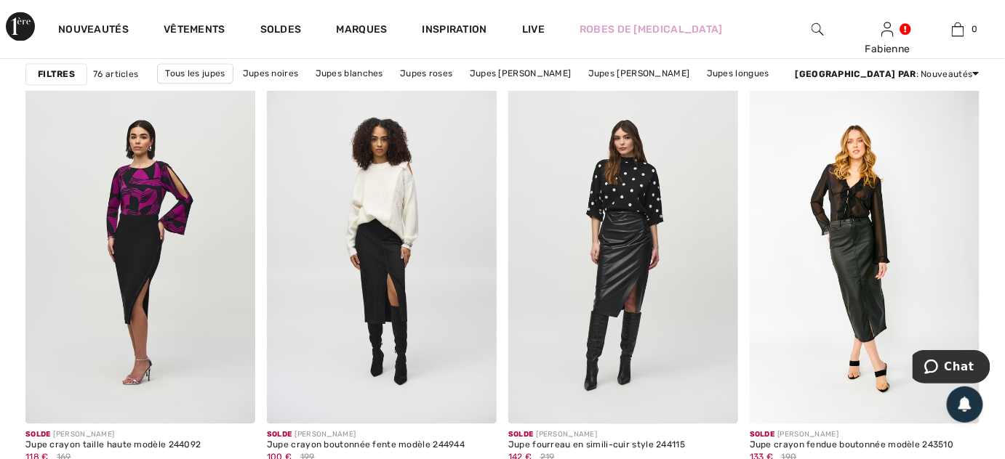
scroll to position [1083, 0]
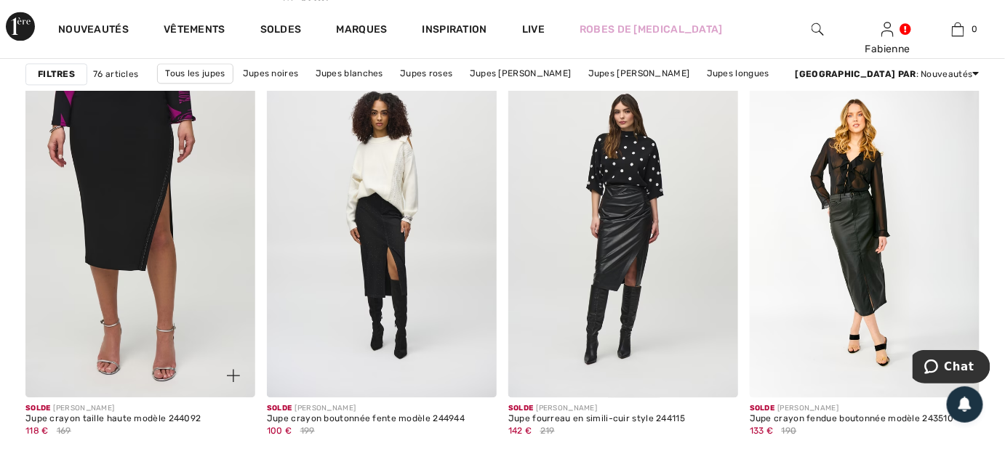
click at [176, 295] on img at bounding box center [140, 225] width 230 height 345
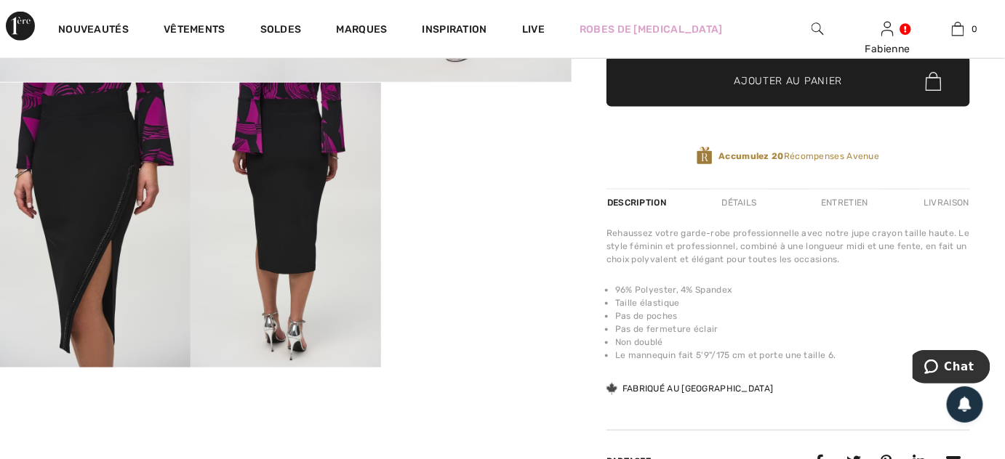
scroll to position [502, 0]
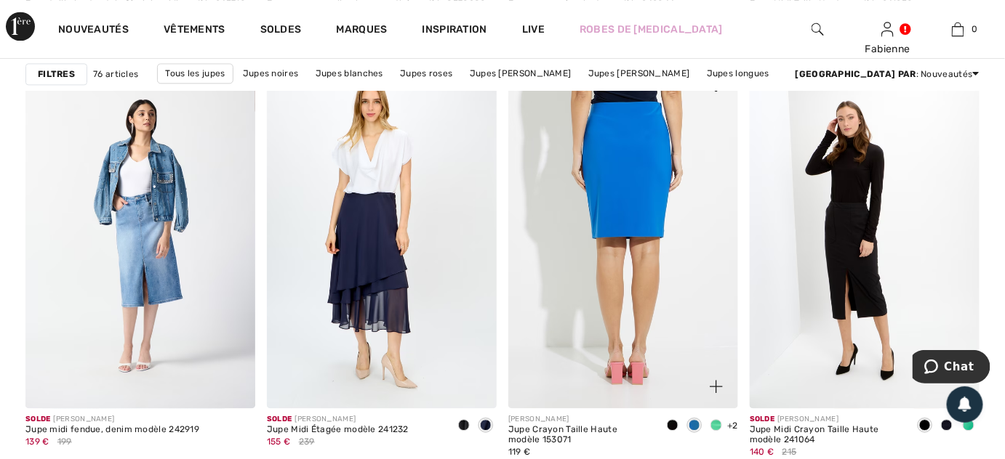
scroll to position [2908, 0]
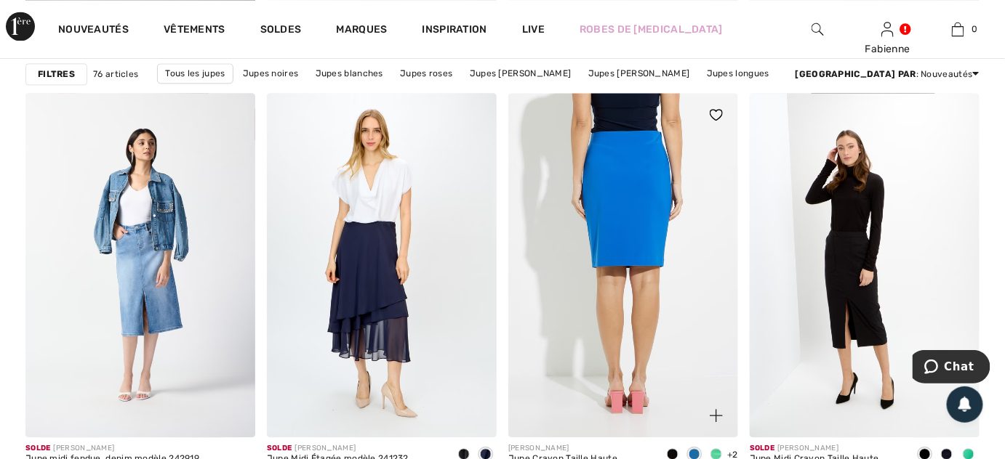
click at [638, 202] on img at bounding box center [623, 265] width 230 height 345
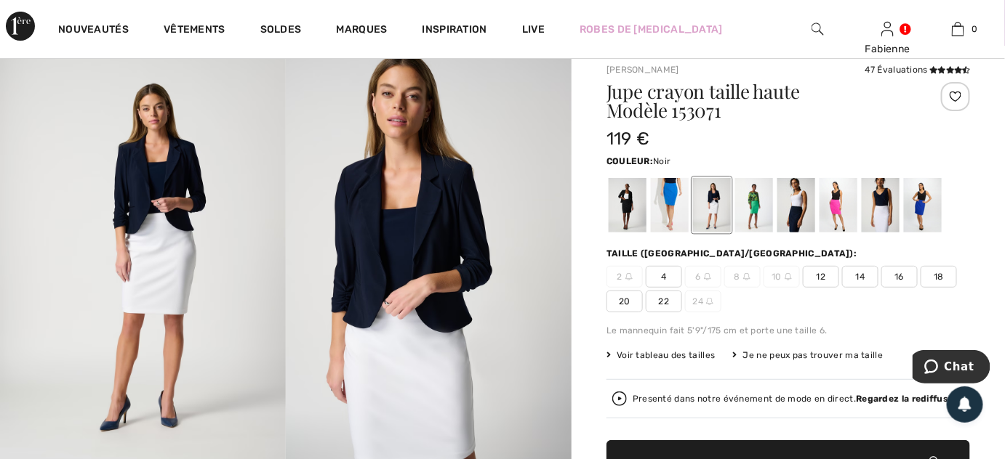
scroll to position [105, 0]
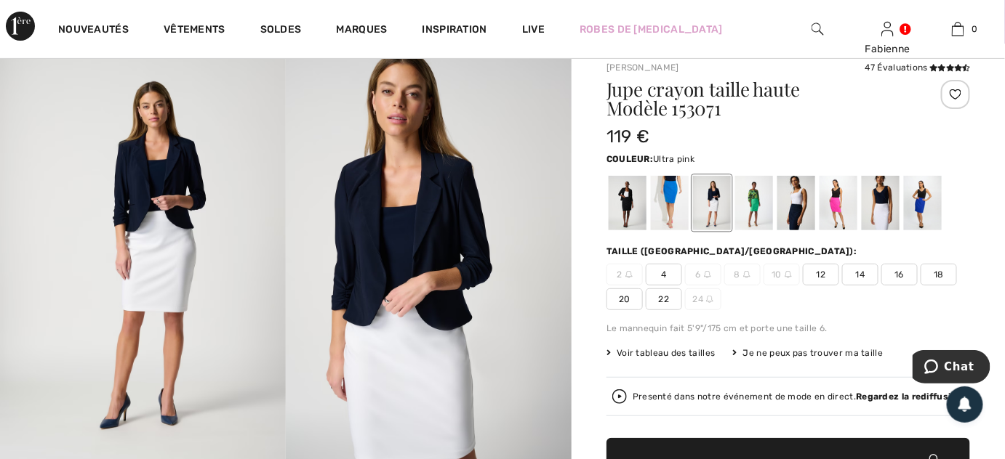
click at [840, 201] on div at bounding box center [838, 204] width 38 height 55
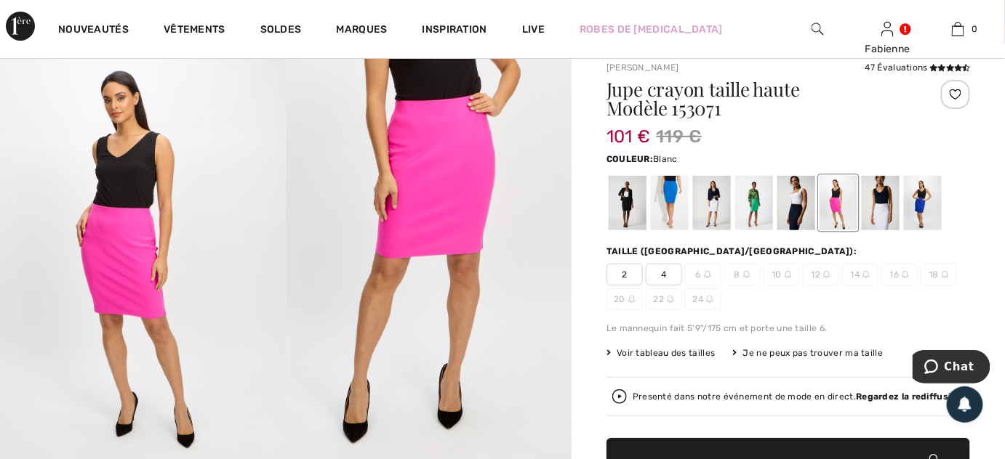
click at [884, 201] on div at bounding box center [880, 204] width 38 height 55
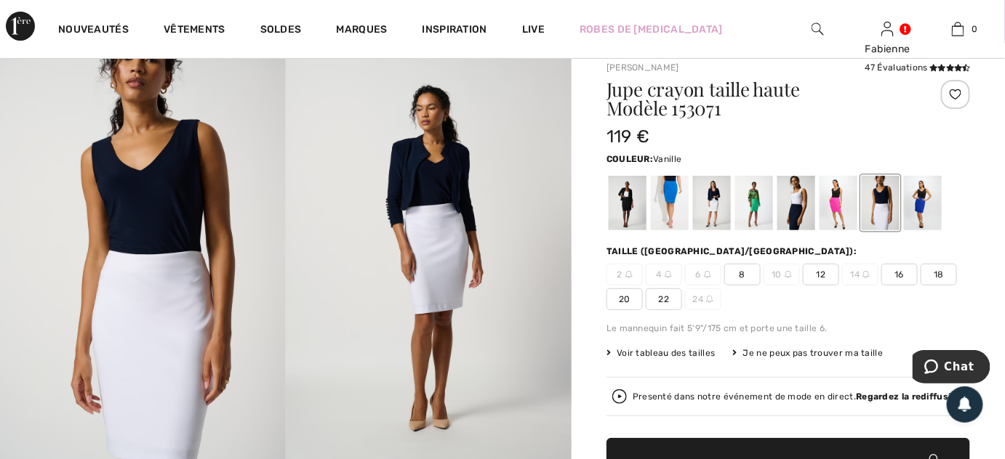
click at [725, 199] on div at bounding box center [712, 204] width 38 height 55
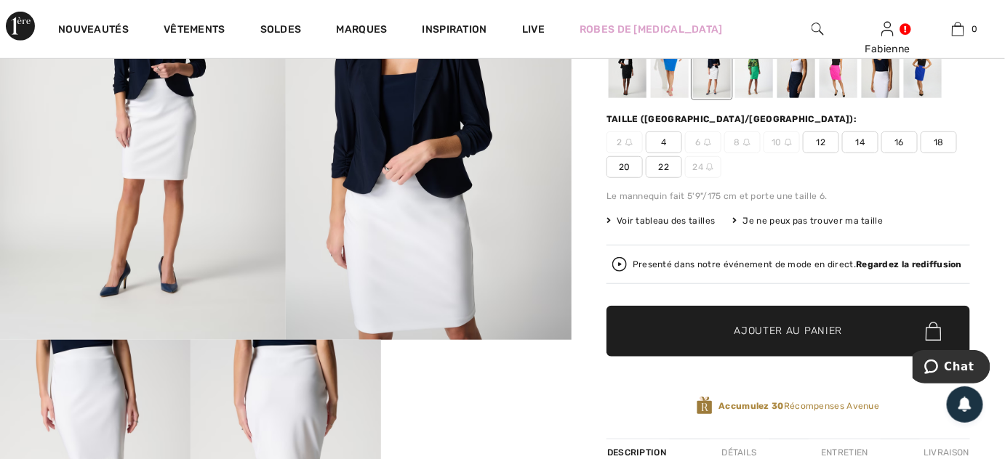
scroll to position [211, 0]
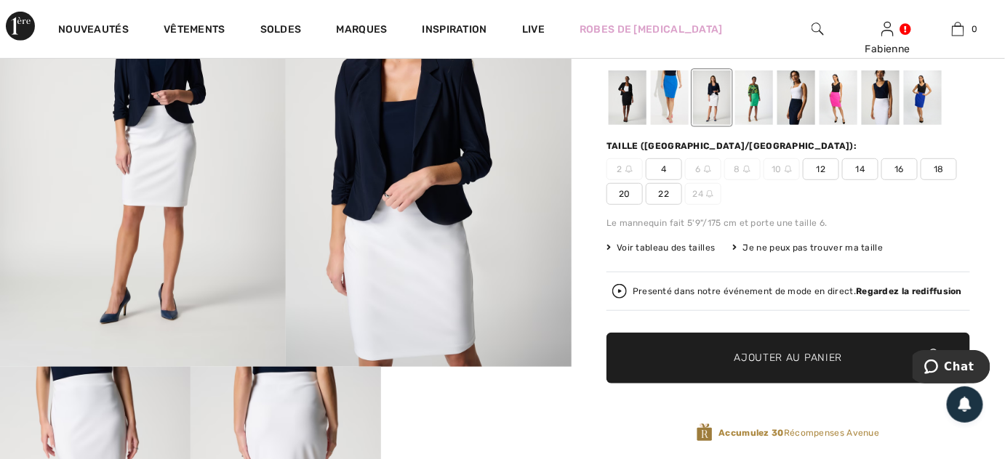
click at [486, 204] on img at bounding box center [429, 152] width 286 height 429
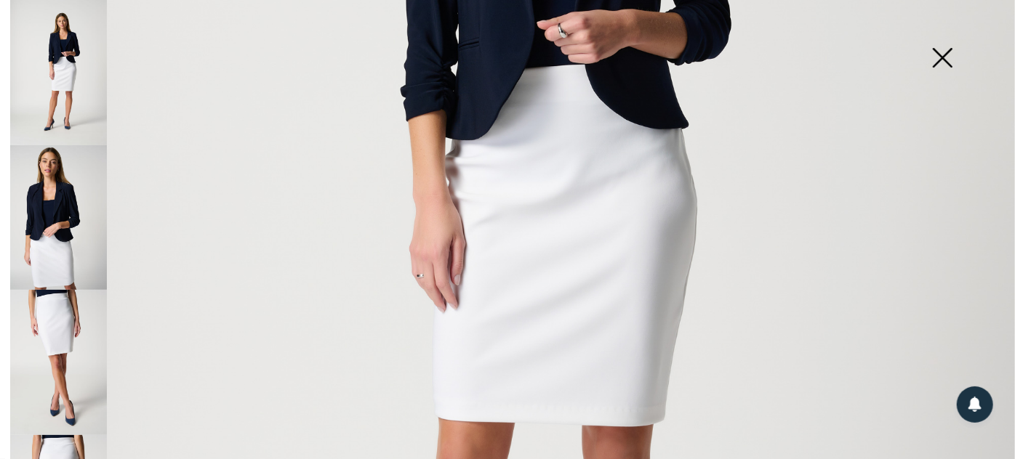
scroll to position [555, 0]
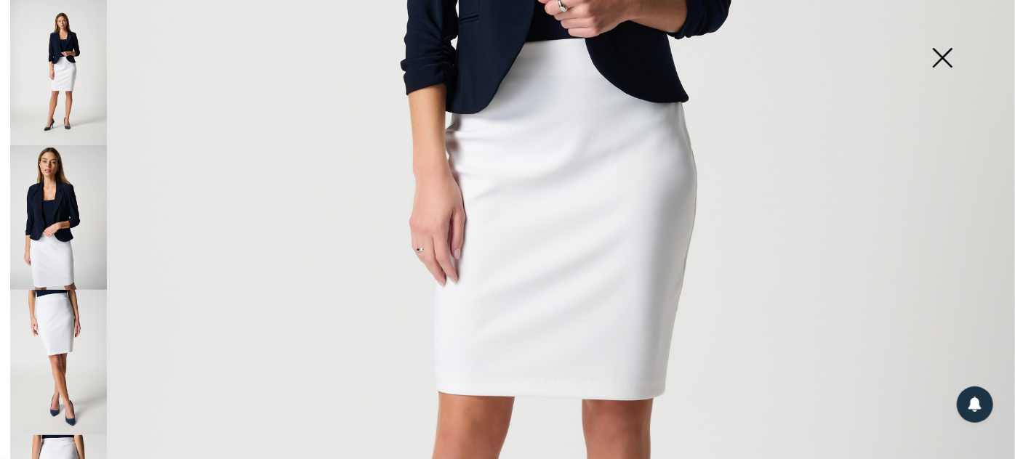
click at [948, 71] on img at bounding box center [942, 59] width 73 height 75
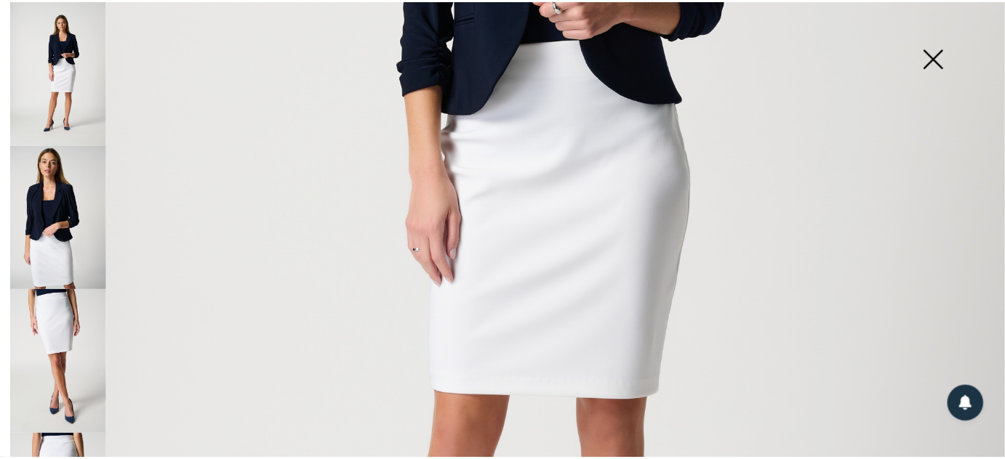
scroll to position [211, 0]
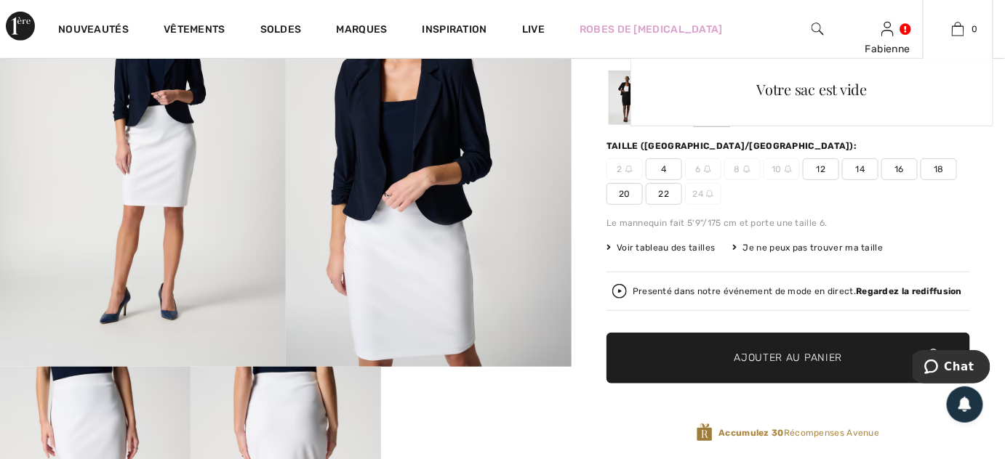
click at [981, 228] on div "Votre sac est vide" at bounding box center [811, 187] width 363 height 258
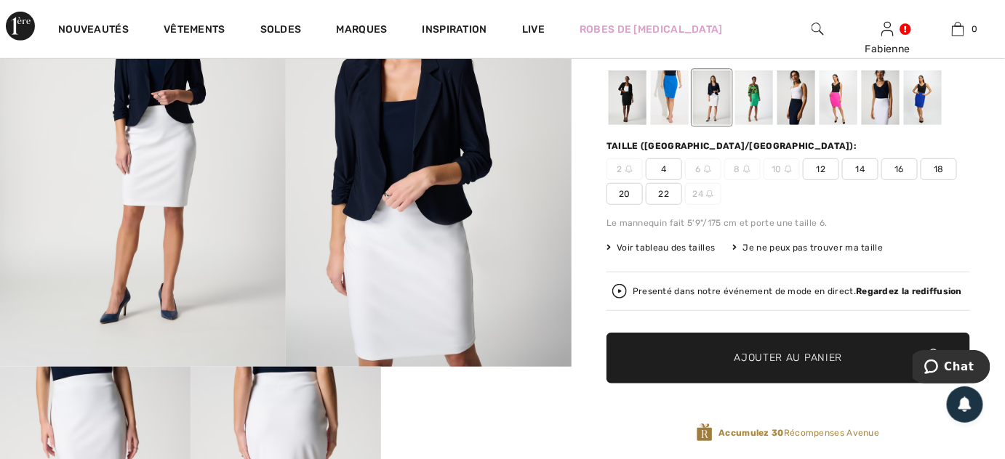
click at [924, 96] on div at bounding box center [923, 98] width 38 height 55
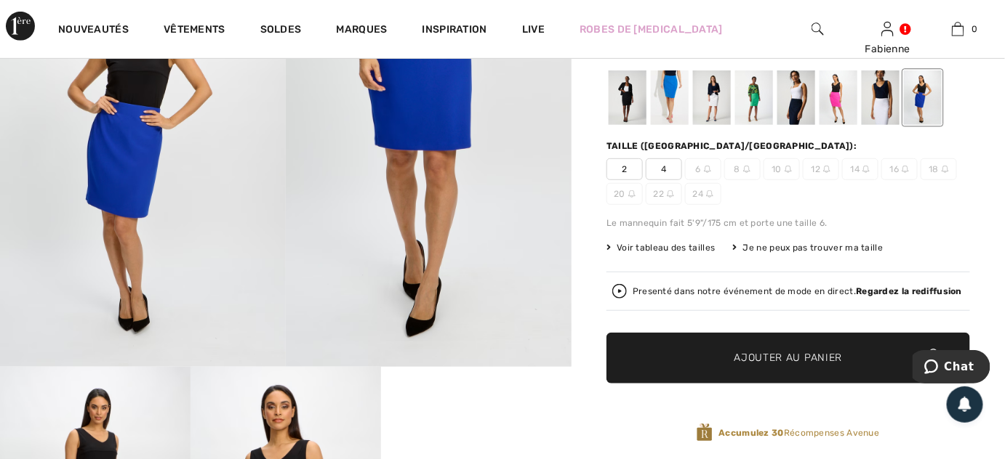
click at [670, 89] on div at bounding box center [670, 98] width 38 height 55
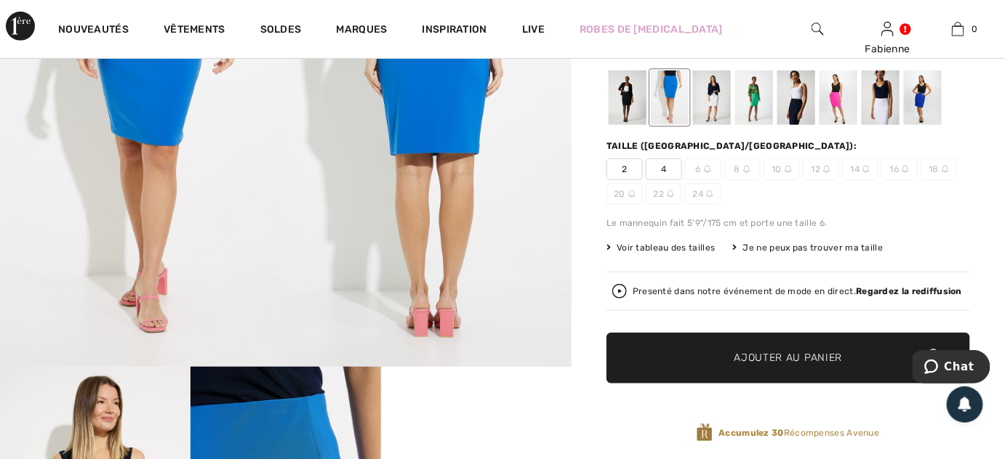
click at [714, 102] on div at bounding box center [712, 98] width 38 height 55
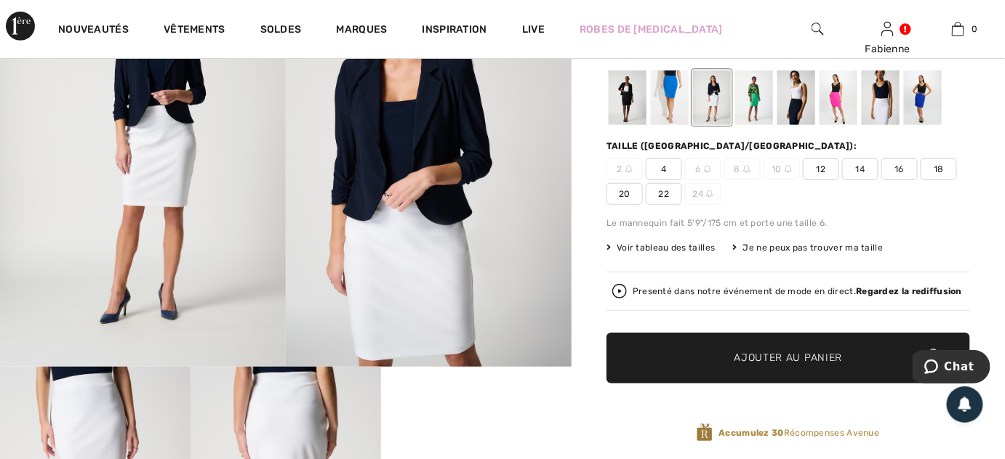
click at [880, 109] on div at bounding box center [880, 98] width 38 height 55
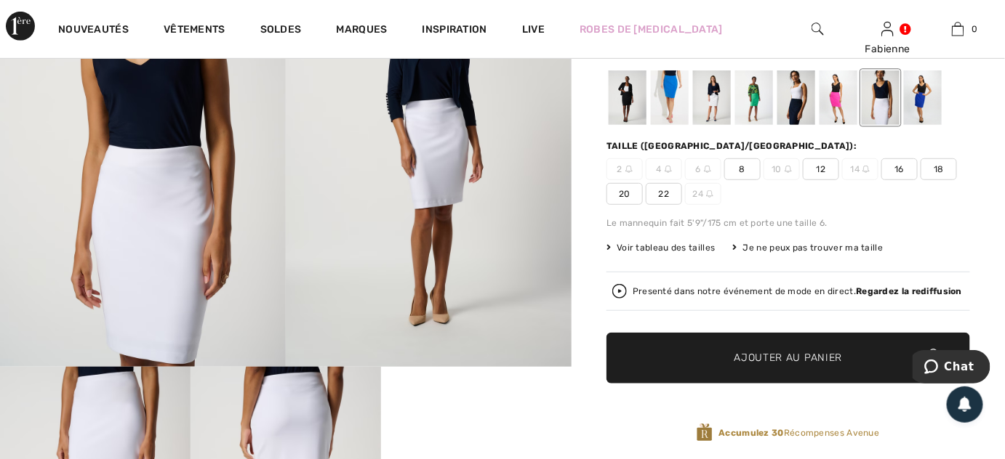
click at [499, 180] on img at bounding box center [429, 152] width 286 height 429
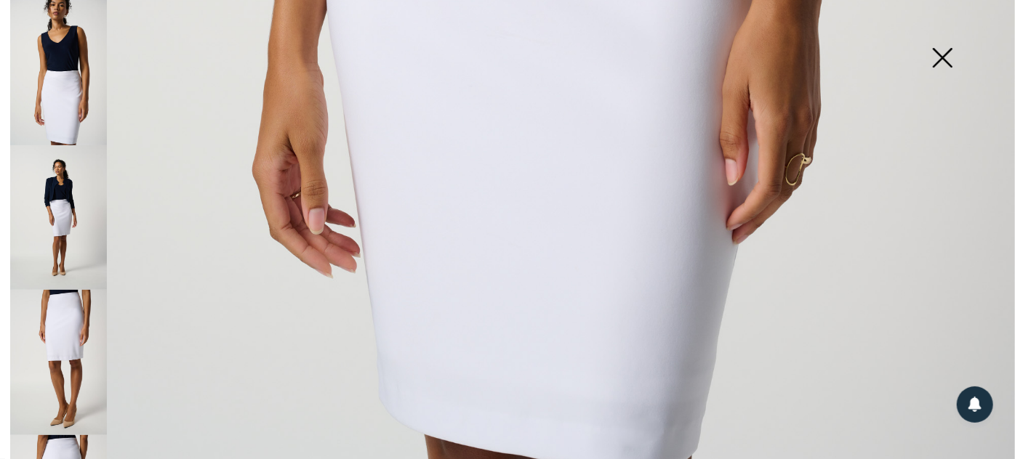
scroll to position [1048, 0]
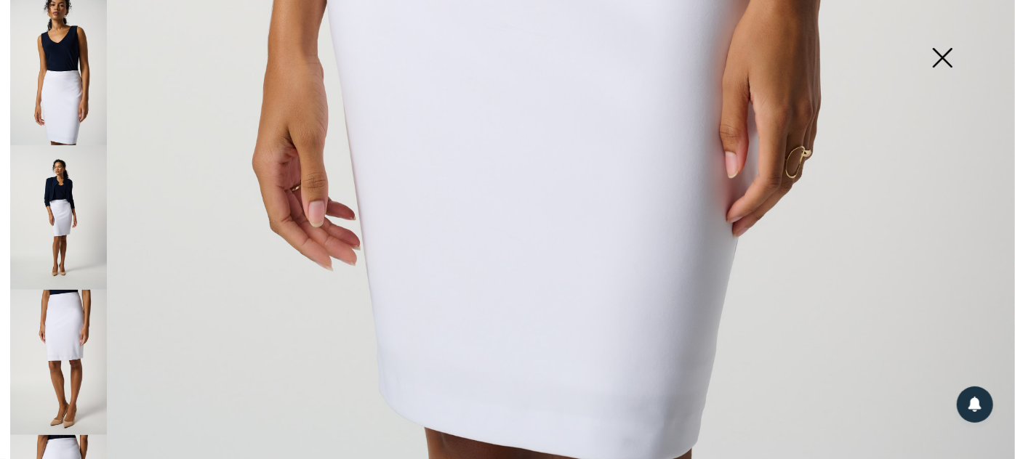
click at [944, 62] on img at bounding box center [942, 59] width 73 height 75
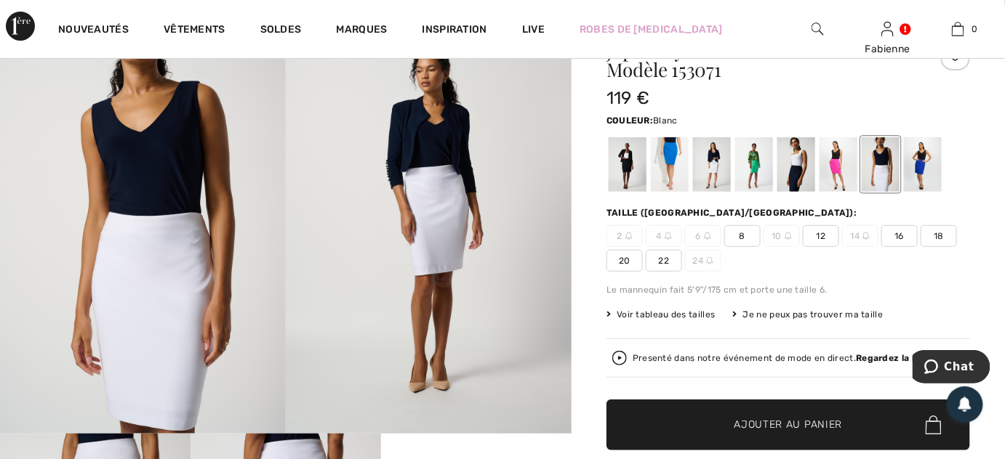
scroll to position [105, 0]
